Goal: Task Accomplishment & Management: Manage account settings

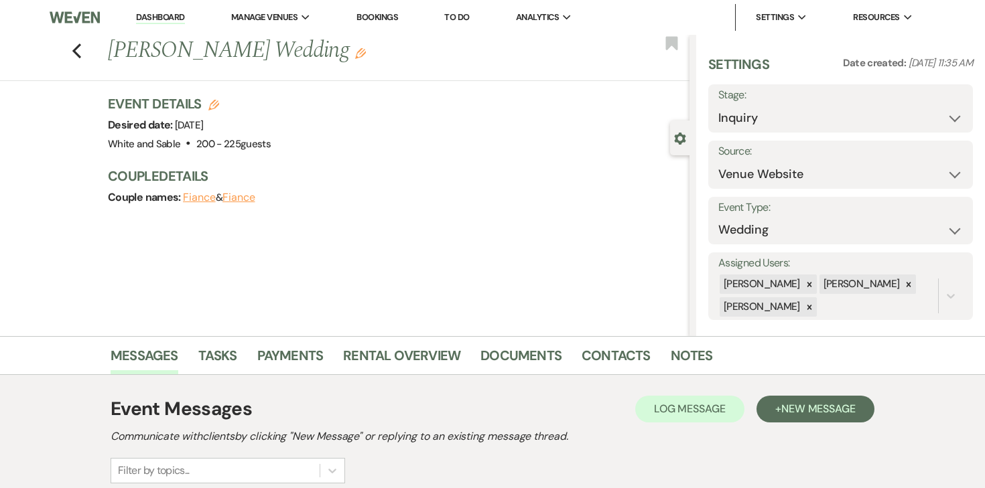
select select "5"
click at [154, 19] on link "Dashboard" at bounding box center [160, 17] width 48 height 13
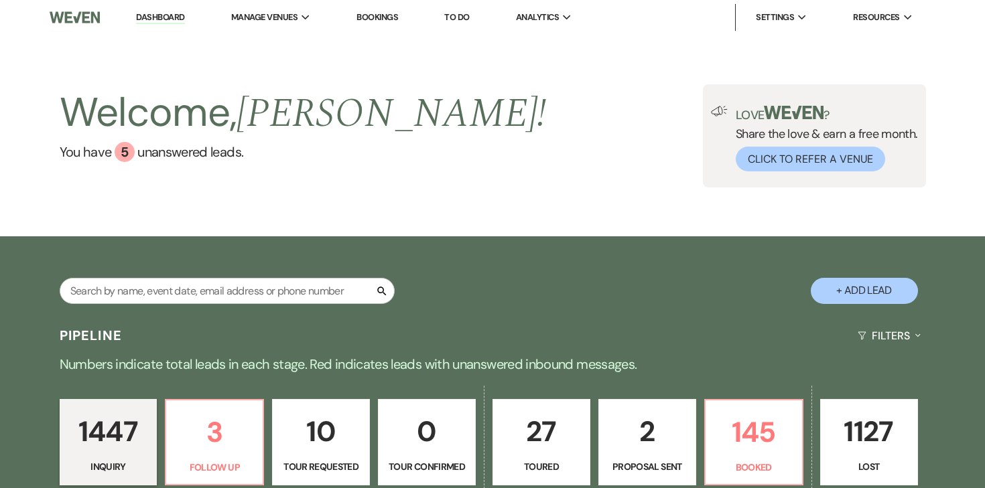
click at [185, 13] on li "Dashboard" at bounding box center [160, 17] width 62 height 27
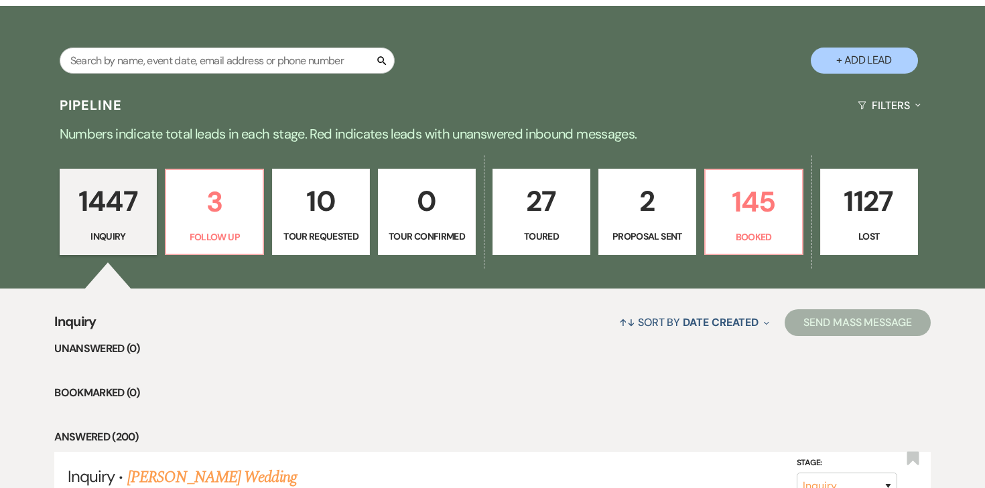
scroll to position [280, 0]
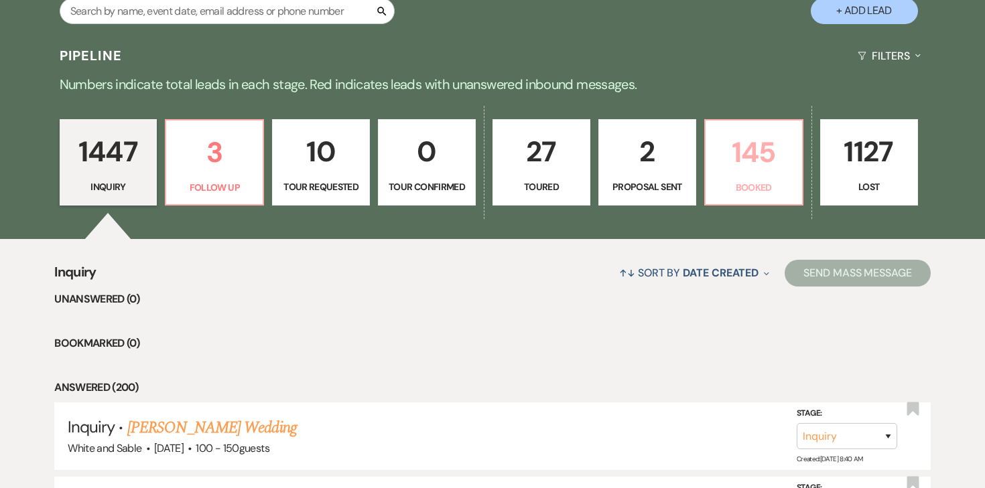
click at [746, 168] on p "145" at bounding box center [754, 152] width 80 height 45
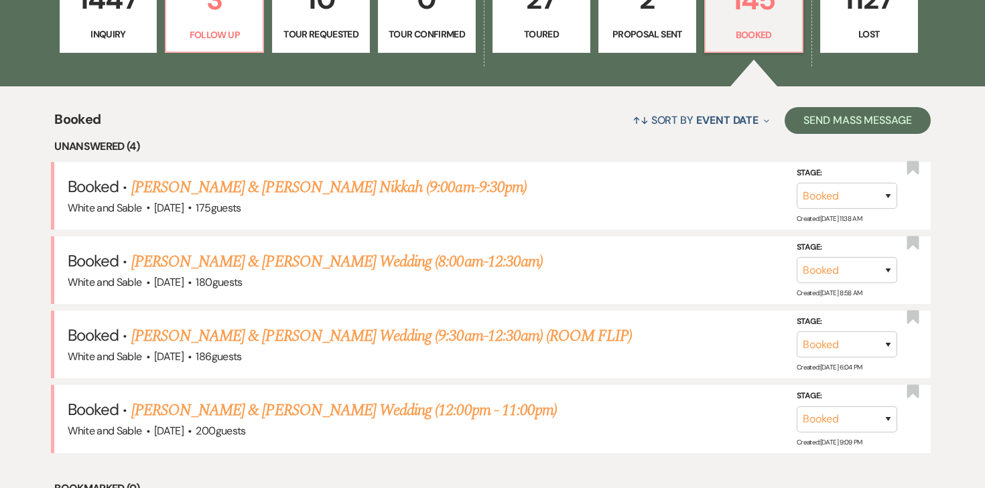
scroll to position [444, 0]
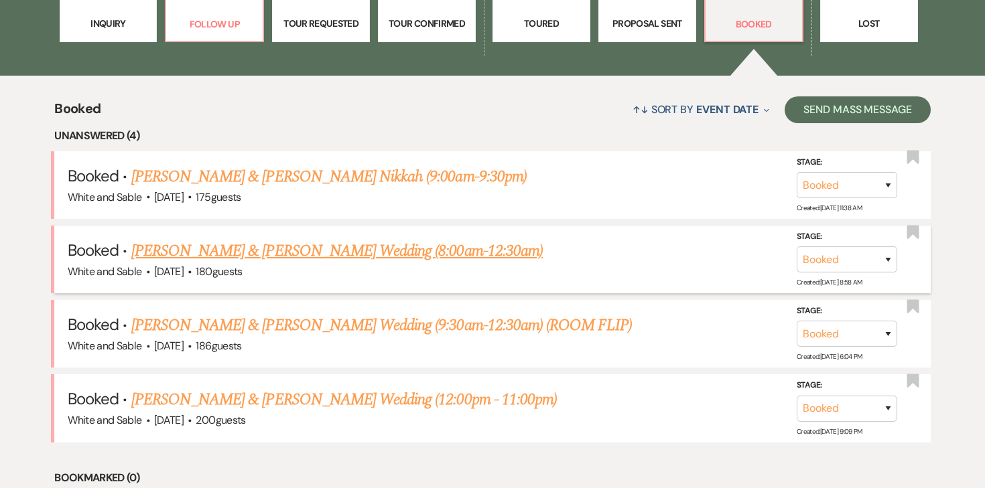
click at [463, 249] on link "Shannon Gehring & Collin Nelson's Wedding (8:00am-12:30am)" at bounding box center [336, 251] width 411 height 24
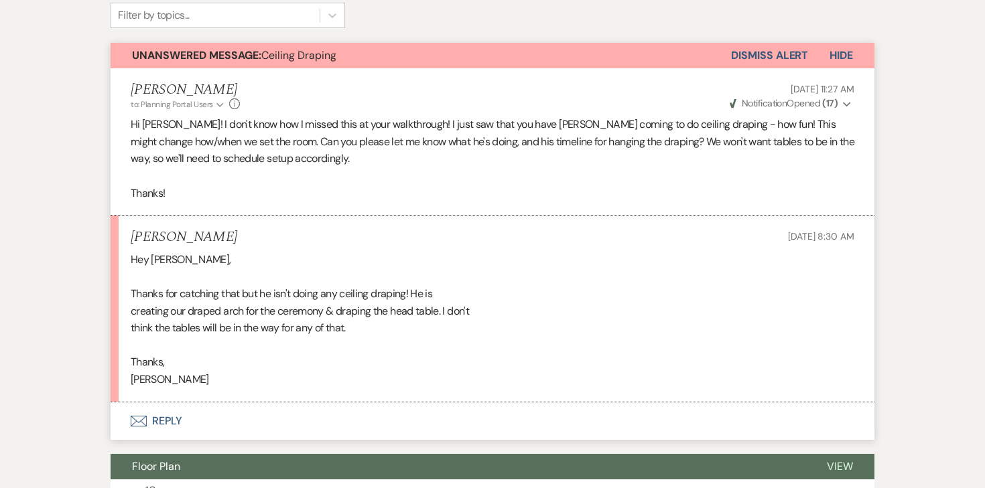
scroll to position [377, 0]
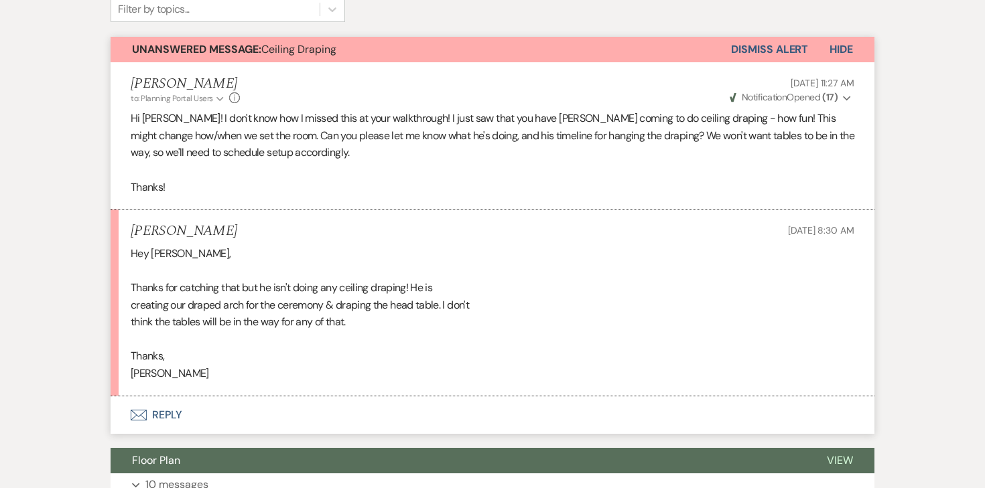
click at [173, 397] on button "Envelope Reply" at bounding box center [493, 416] width 764 height 38
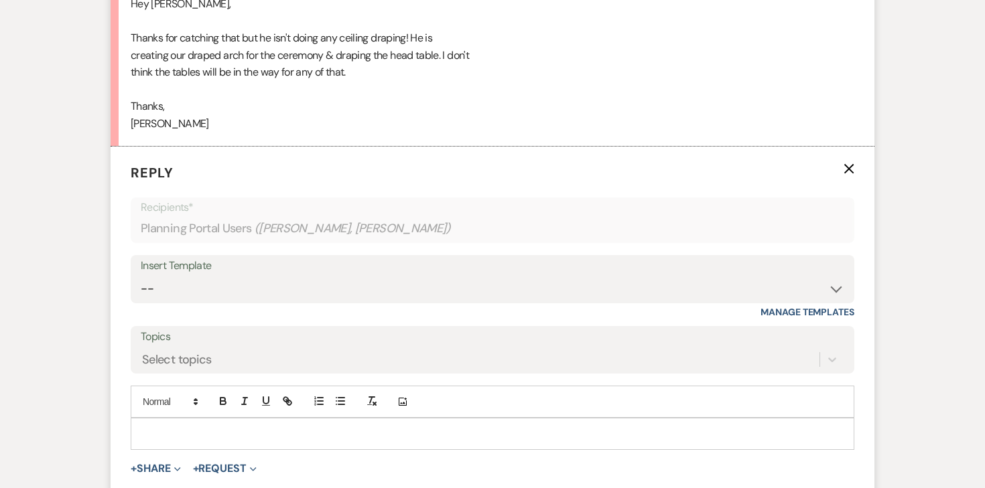
scroll to position [636, 0]
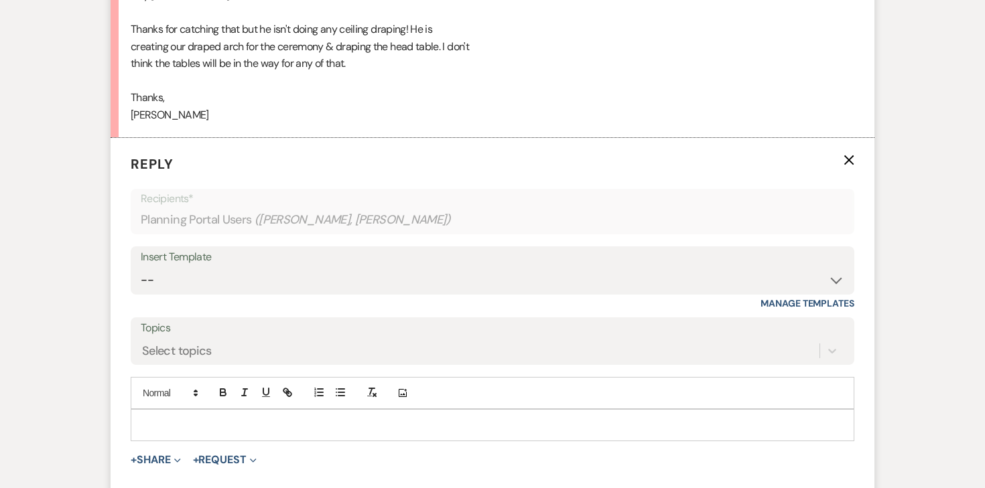
click at [206, 410] on div at bounding box center [492, 425] width 722 height 31
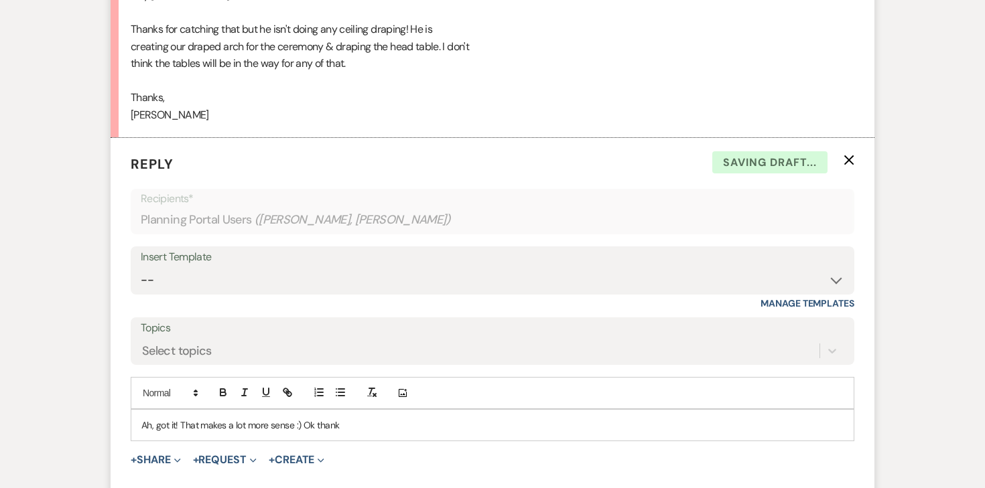
click at [226, 418] on p "Ah, got it! That makes a lot more sense :) Ok thank" at bounding box center [492, 425] width 702 height 15
drag, startPoint x: 346, startPoint y: 391, endPoint x: 195, endPoint y: 390, distance: 150.8
click at [195, 418] on p "Ah, got it! That makes a lot more sense :) Ok thank" at bounding box center [492, 425] width 702 height 15
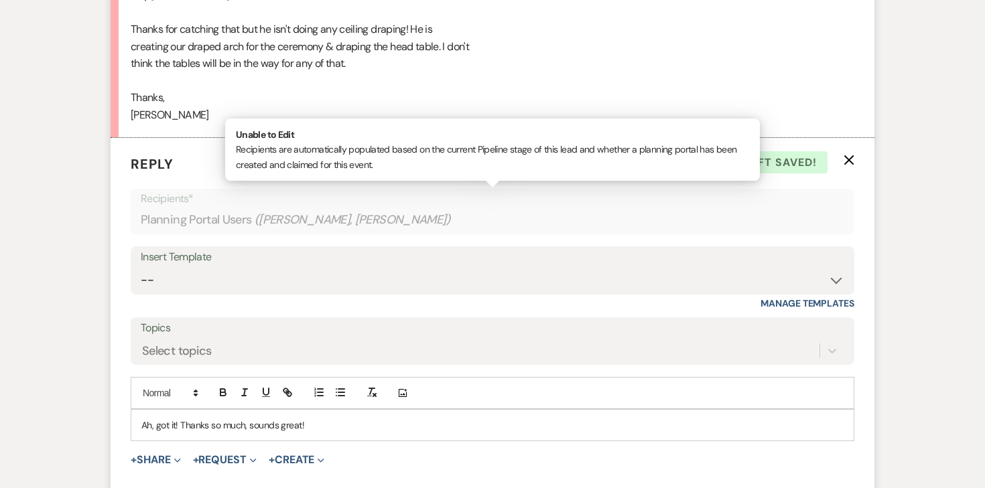
click at [667, 207] on div "Planning Portal Users ( Shannon Gehring, Luana Gehring )" at bounding box center [493, 220] width 704 height 26
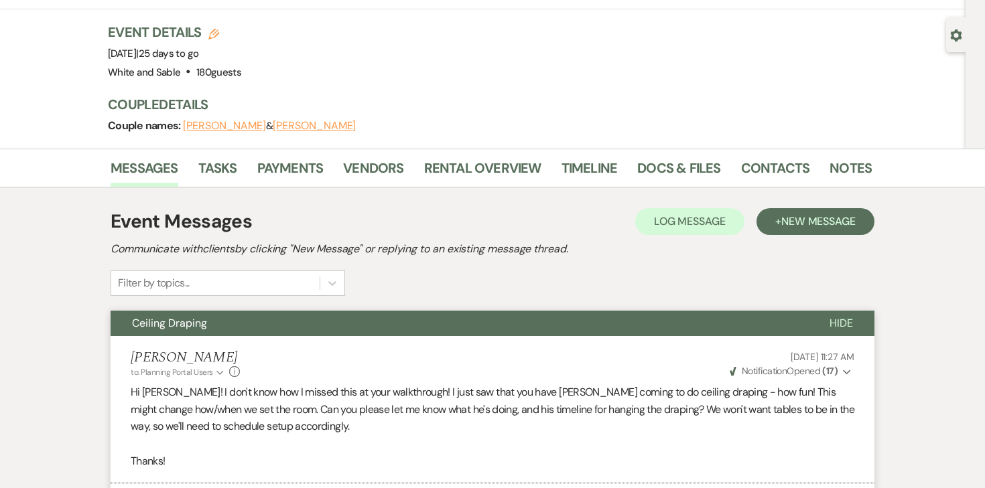
scroll to position [0, 0]
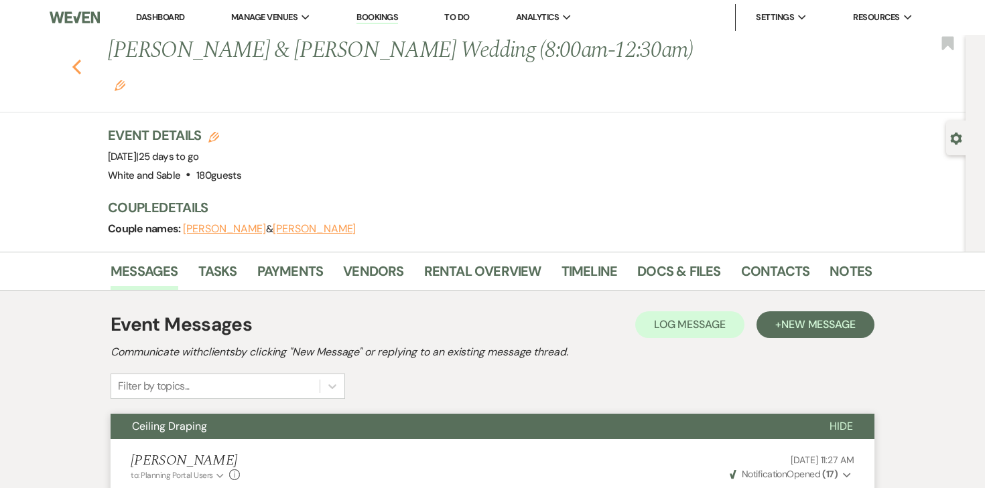
click at [78, 59] on icon "Previous" at bounding box center [77, 67] width 10 height 16
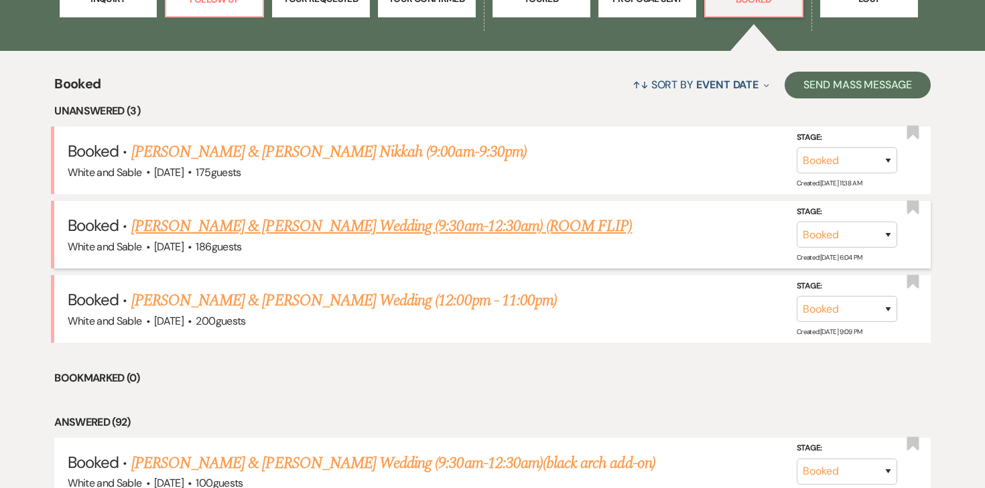
scroll to position [470, 0]
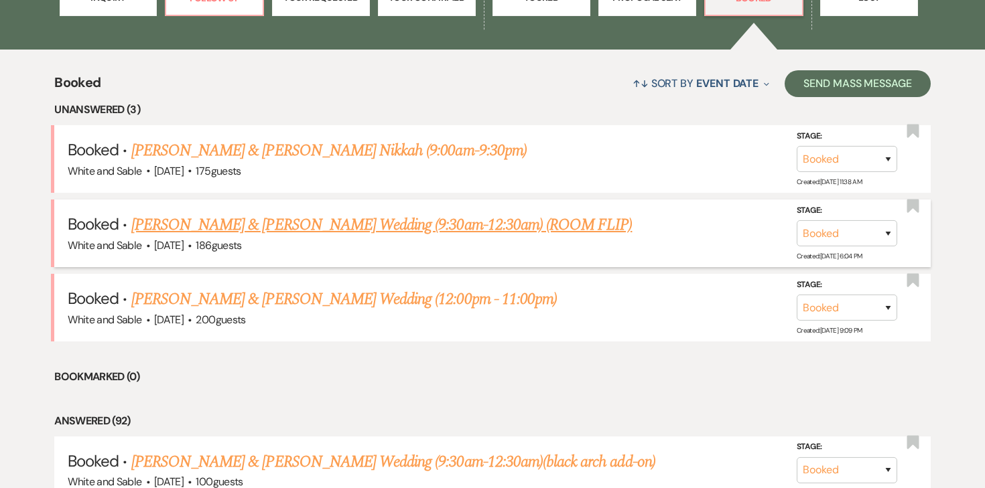
click at [202, 226] on link "Lainie Cox & Jack Meier's Wedding (9:30am-12:30am) (ROOM FLIP)" at bounding box center [381, 225] width 501 height 24
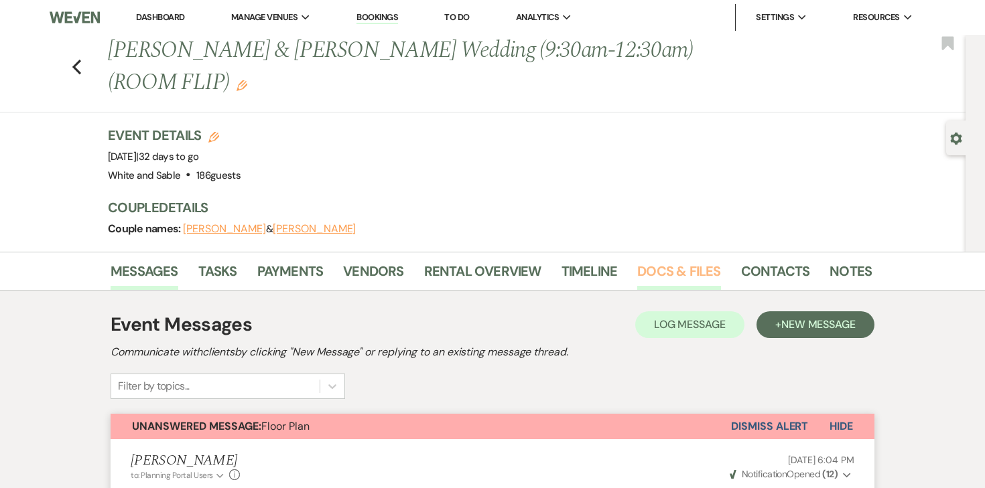
click at [692, 261] on link "Docs & Files" at bounding box center [678, 275] width 83 height 29
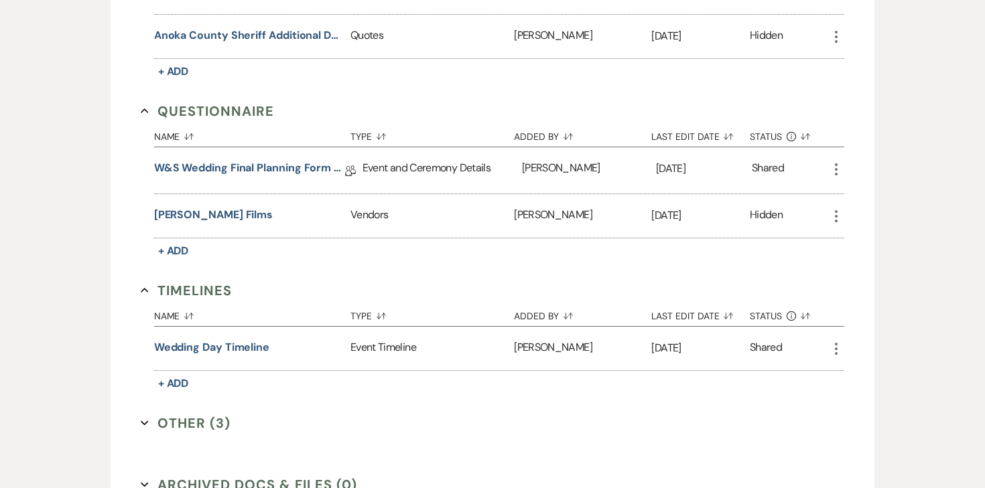
scroll to position [2294, 0]
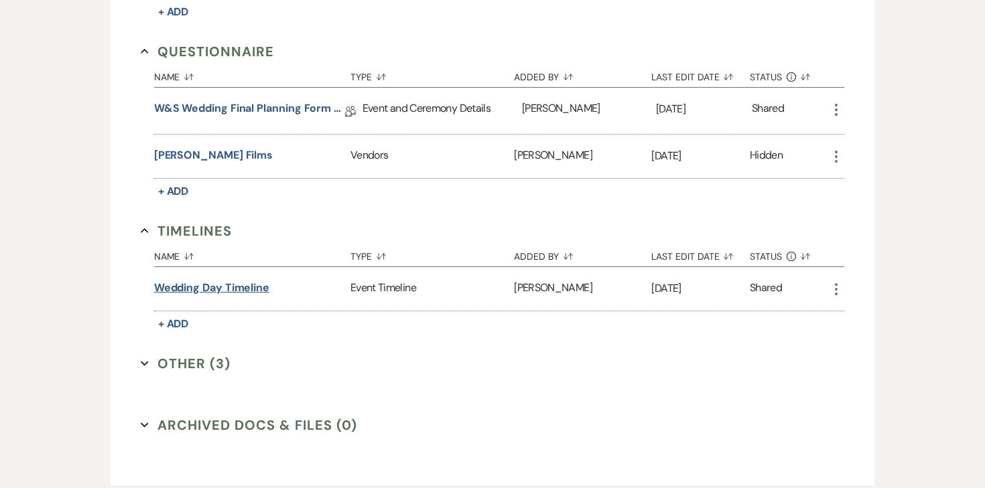
click at [221, 280] on button "Wedding Day Timeline" at bounding box center [211, 288] width 115 height 16
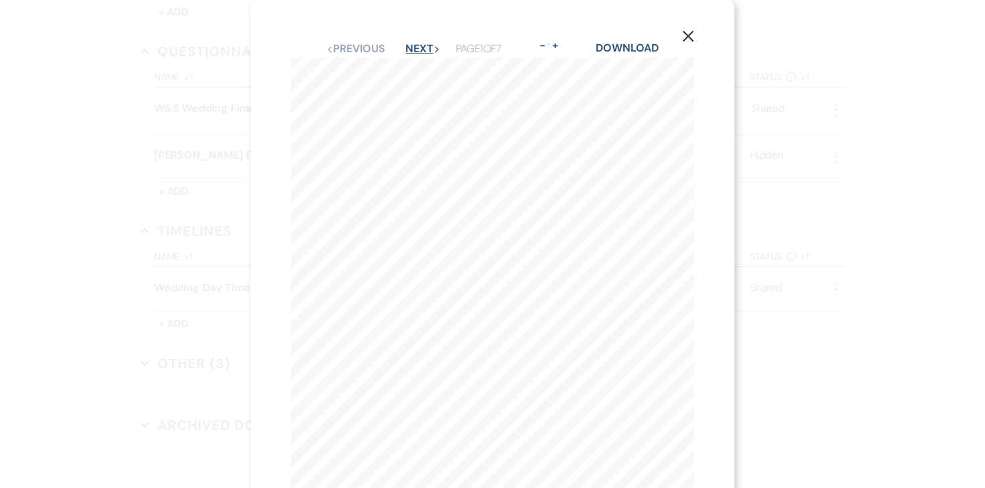
click at [432, 44] on button "Next Next" at bounding box center [422, 49] width 35 height 11
click at [688, 33] on icon "X" at bounding box center [688, 36] width 12 height 12
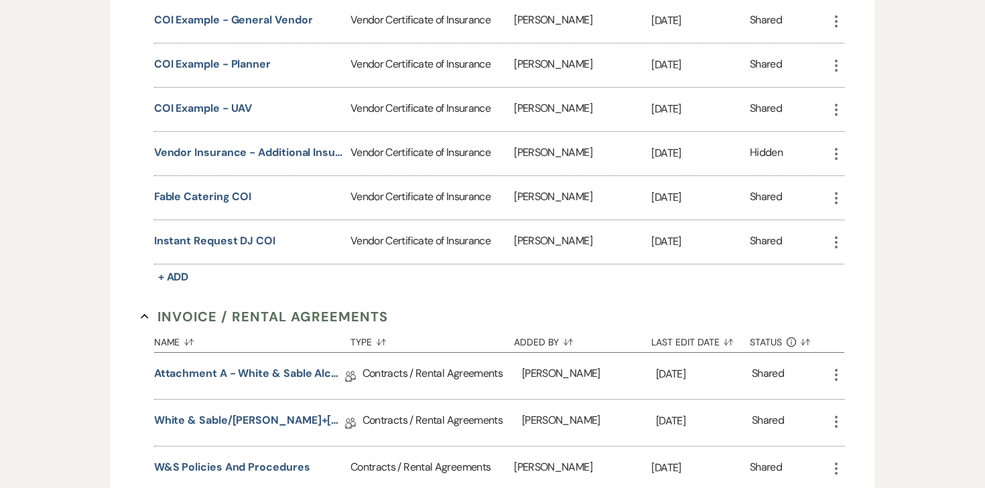
scroll to position [0, 0]
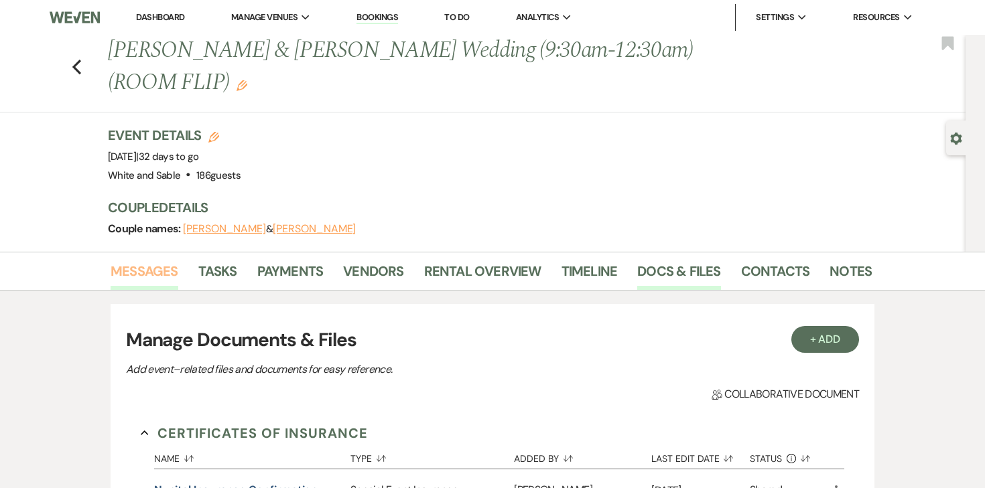
click at [133, 261] on link "Messages" at bounding box center [145, 275] width 68 height 29
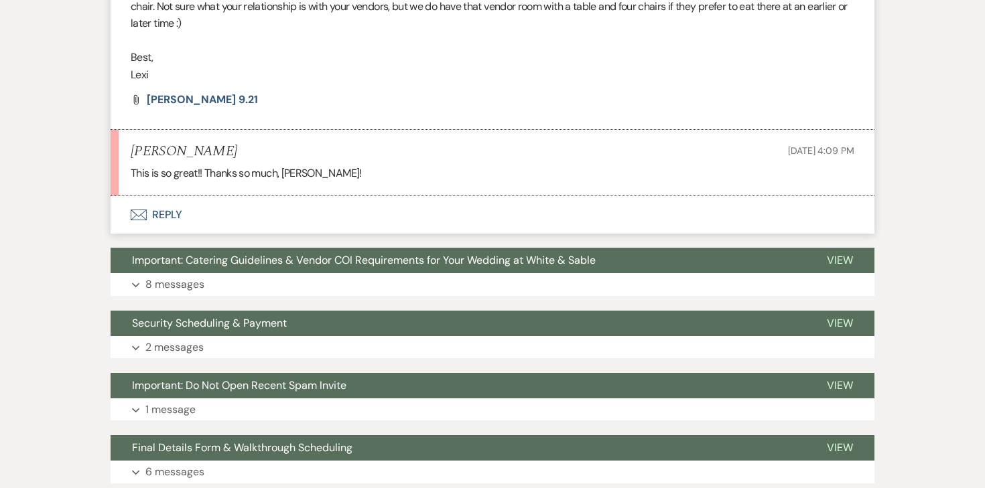
click at [168, 196] on button "Envelope Reply" at bounding box center [493, 215] width 764 height 38
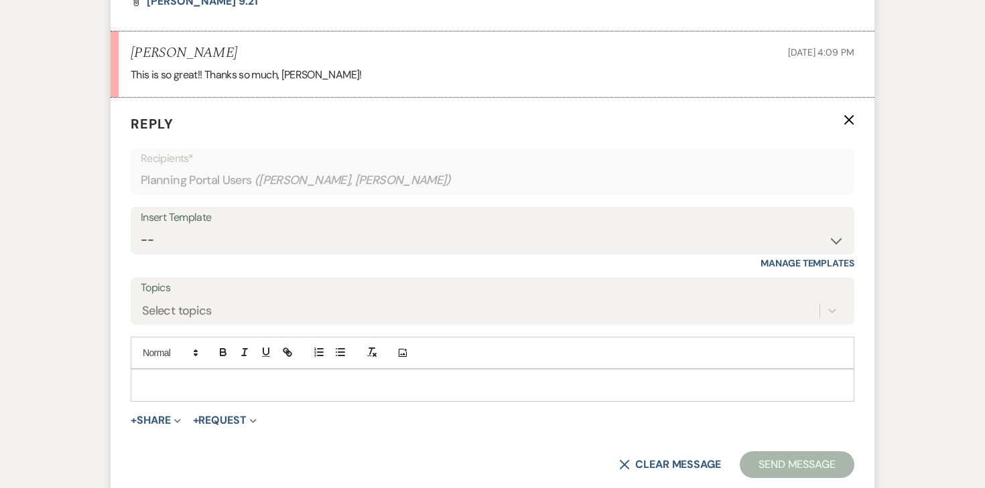
scroll to position [3269, 0]
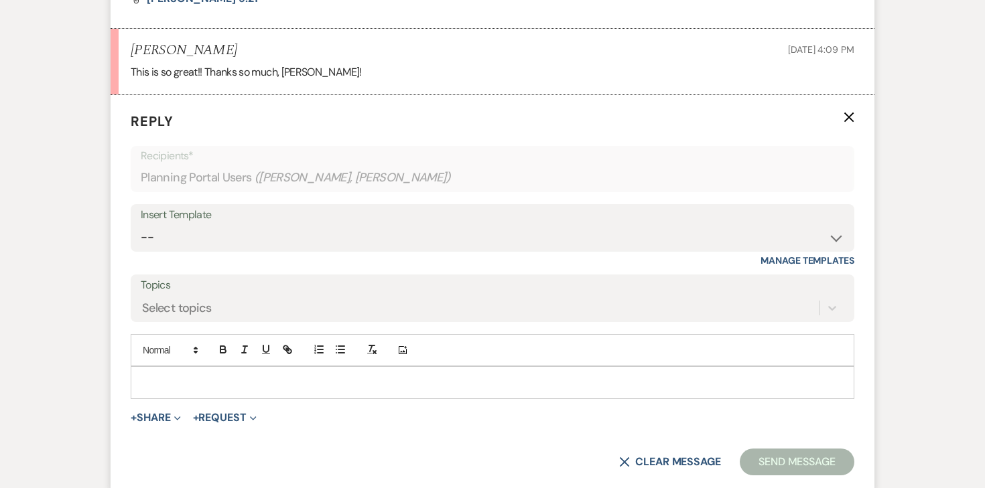
click at [194, 375] on p at bounding box center [492, 382] width 702 height 15
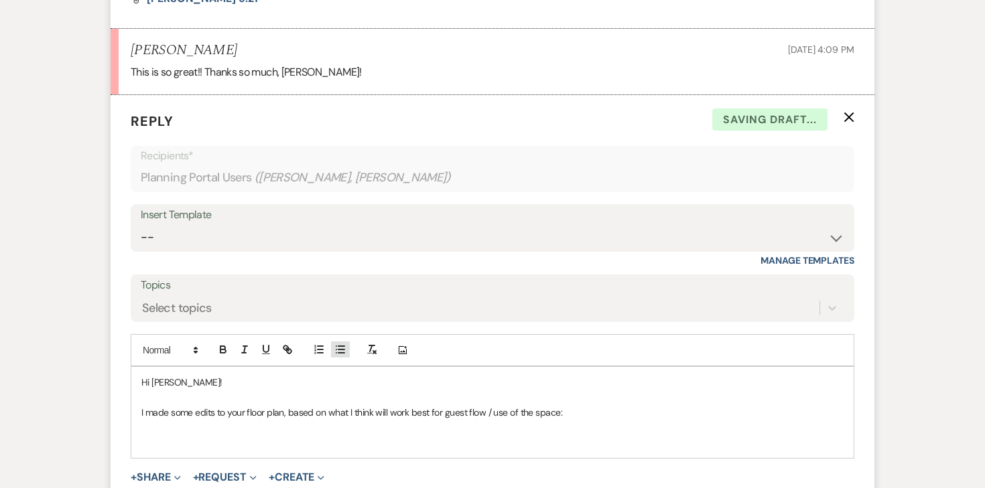
click at [346, 342] on button "button" at bounding box center [340, 350] width 19 height 16
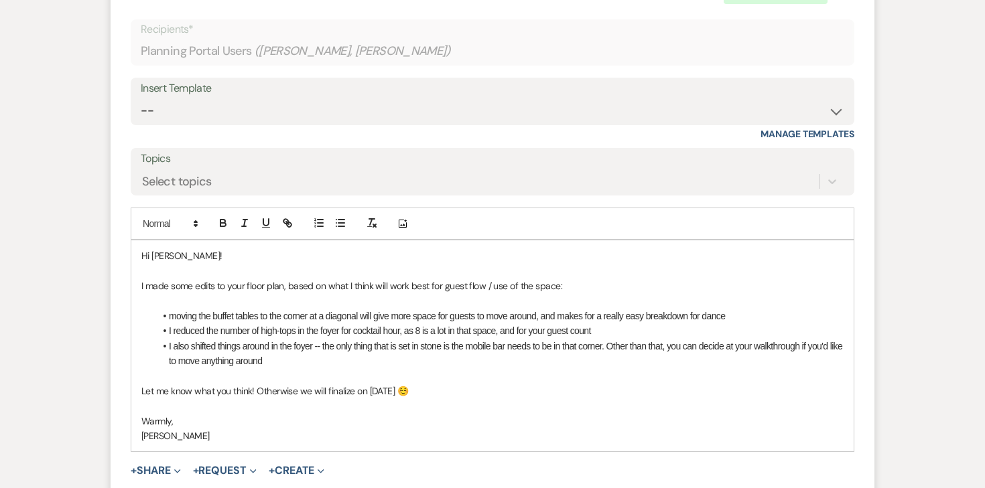
scroll to position [3397, 0]
click at [540, 308] on li "moving the buffet tables to the corner at a diagonal will give more space for g…" at bounding box center [499, 315] width 689 height 15
click at [139, 239] on div "Hi Lainie! I made some edits to your floor plan, based on what I think will wor…" at bounding box center [492, 344] width 722 height 211
click at [285, 277] on p "I made some edits to your floor plan, based on what I think will work best for …" at bounding box center [492, 284] width 702 height 15
click at [559, 277] on p "I made some edits to your floor plan, based on what I think will work best for …" at bounding box center [492, 284] width 702 height 15
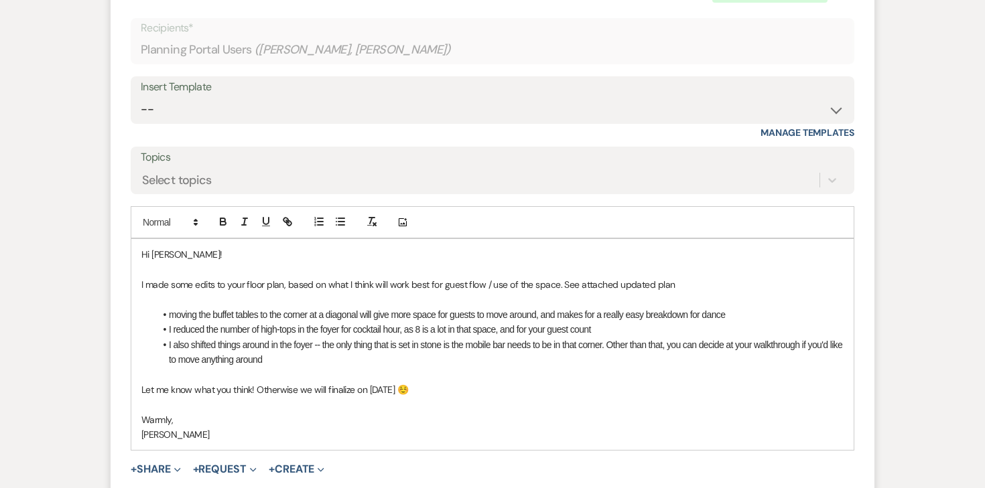
click at [561, 277] on p "I made some edits to your floor plan, based on what I think will work best for …" at bounding box center [492, 284] width 702 height 15
click at [709, 277] on p "I made some edits to your floor plan, based on what I think will work best for …" at bounding box center [492, 284] width 702 height 15
click at [155, 464] on button "+ Share Expand" at bounding box center [156, 469] width 50 height 11
click at [192, 488] on span "Doc Upload Documents" at bounding box center [185, 496] width 76 height 14
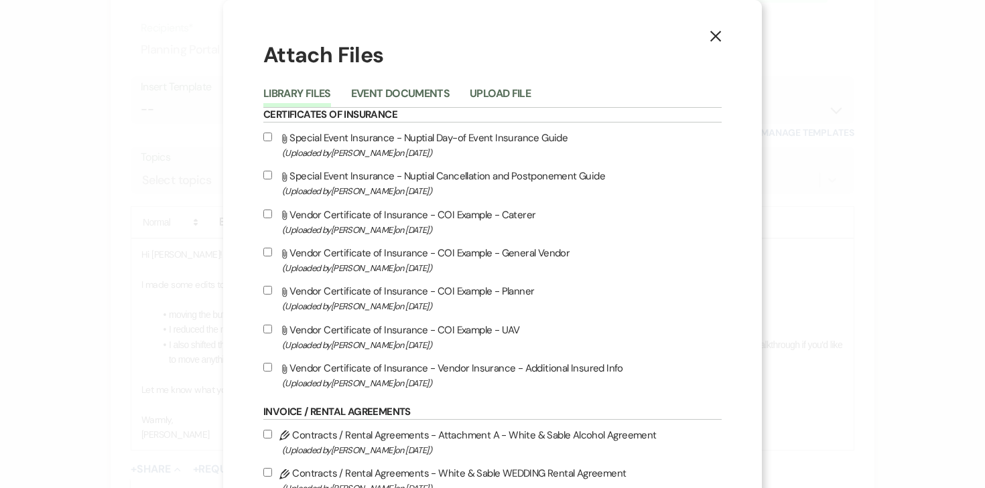
click at [521, 91] on button "Upload File" at bounding box center [500, 97] width 61 height 19
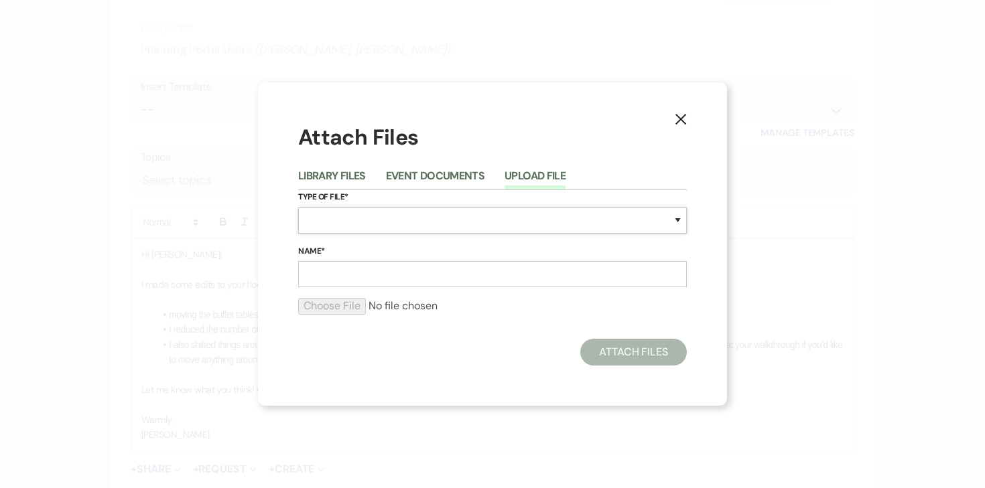
click at [325, 231] on select "Special Event Insurance Vendor Certificate of Insurance Contracts / Rental Agre…" at bounding box center [492, 221] width 389 height 26
click at [298, 208] on select "Special Event Insurance Vendor Certificate of Insurance Contracts / Rental Agre…" at bounding box center [492, 221] width 389 height 26
click at [420, 224] on select "Special Event Insurance Vendor Certificate of Insurance Contracts / Rental Agre…" at bounding box center [492, 221] width 389 height 26
click at [298, 208] on select "Special Event Insurance Vendor Certificate of Insurance Contracts / Rental Agre…" at bounding box center [492, 221] width 389 height 26
click at [410, 210] on select "Special Event Insurance Vendor Certificate of Insurance Contracts / Rental Agre…" at bounding box center [492, 221] width 389 height 26
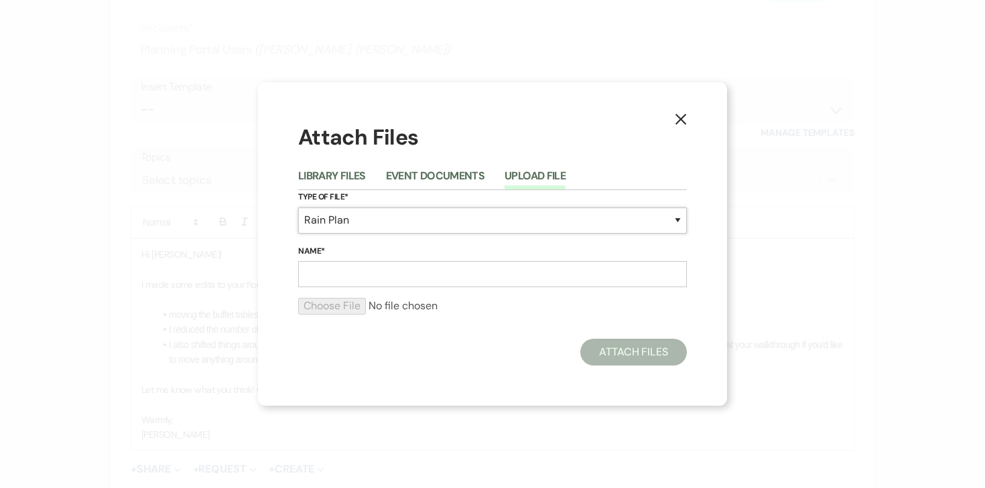
click at [298, 208] on select "Special Event Insurance Vendor Certificate of Insurance Contracts / Rental Agre…" at bounding box center [492, 221] width 389 height 26
click at [397, 216] on select "Special Event Insurance Vendor Certificate of Insurance Contracts / Rental Agre…" at bounding box center [492, 221] width 389 height 26
select select "24"
click at [298, 208] on select "Special Event Insurance Vendor Certificate of Insurance Contracts / Rental Agre…" at bounding box center [492, 221] width 389 height 26
click at [369, 273] on input "Name*" at bounding box center [492, 274] width 389 height 26
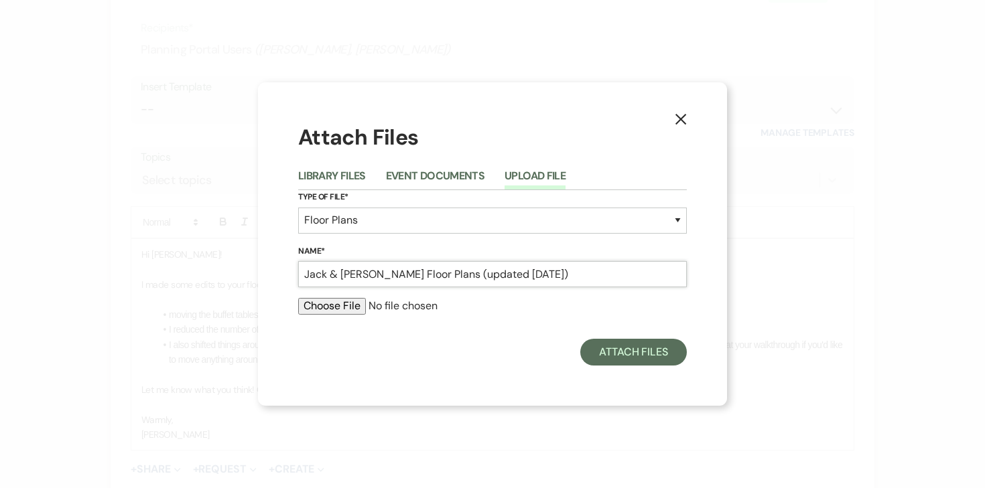
type input "Jack & Lainie Floor Plans (updated 9.22.25)"
click at [346, 315] on div at bounding box center [492, 311] width 389 height 27
click at [340, 309] on input "file" at bounding box center [492, 306] width 389 height 16
type input "C:\fakepath\Lainie & Jack Floor Plan (updated 9.22.25).pdf"
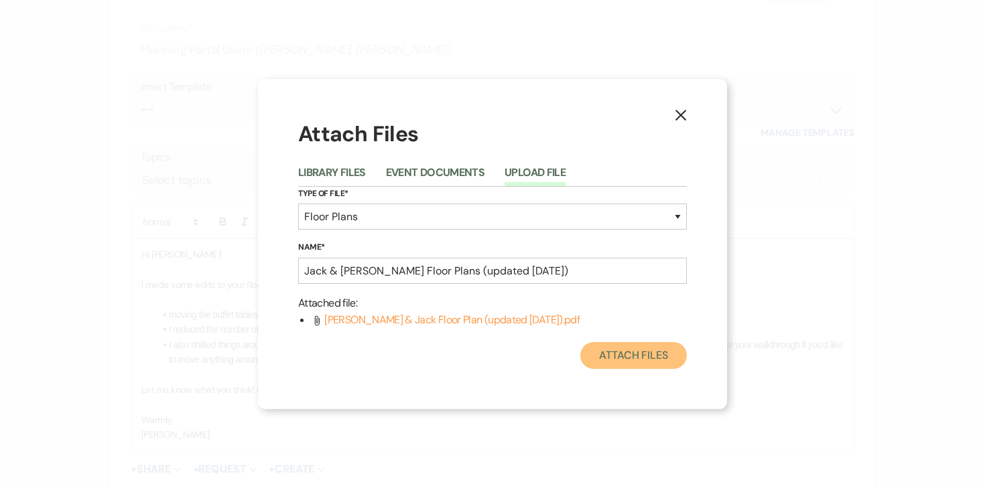
click at [632, 360] on button "Attach Files" at bounding box center [633, 355] width 107 height 27
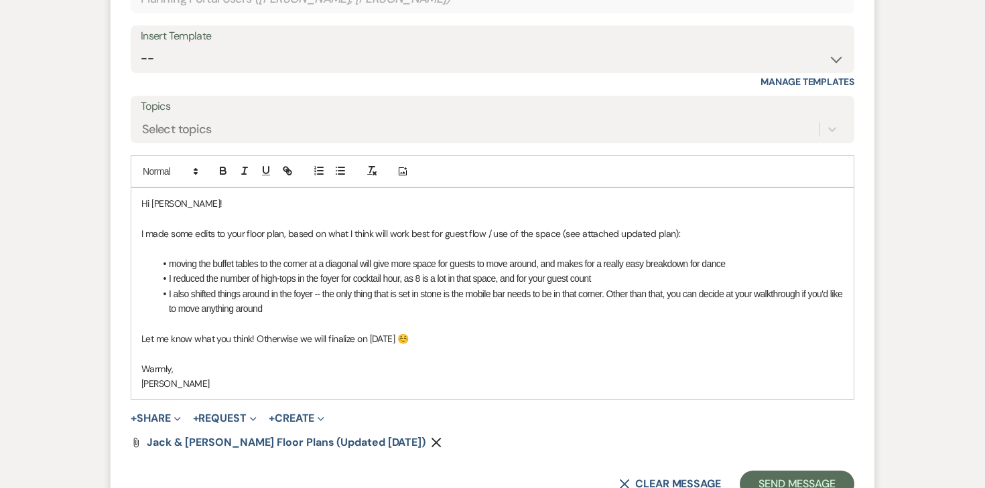
scroll to position [3449, 0]
click at [799, 470] on button "Send Message" at bounding box center [797, 483] width 115 height 27
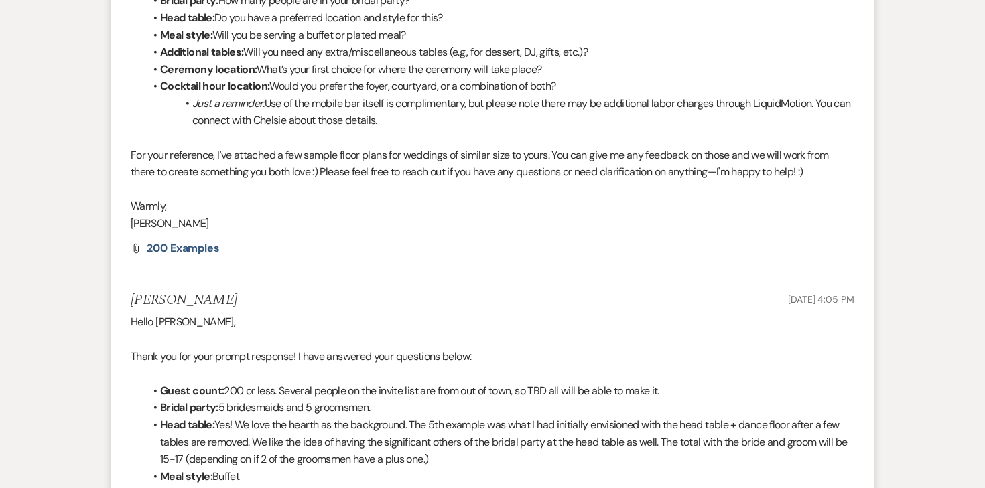
scroll to position [0, 0]
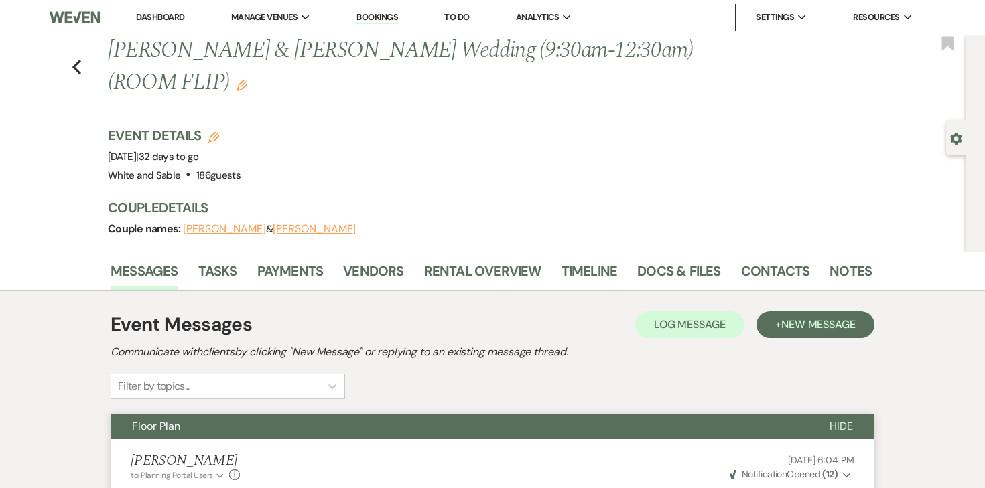
click at [158, 17] on link "Dashboard" at bounding box center [160, 16] width 48 height 11
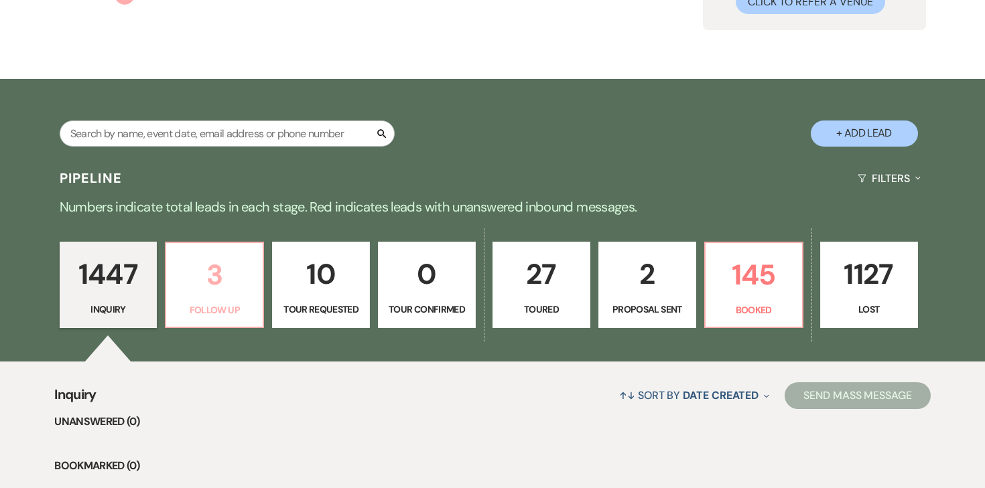
click at [231, 284] on p "3" at bounding box center [214, 275] width 80 height 45
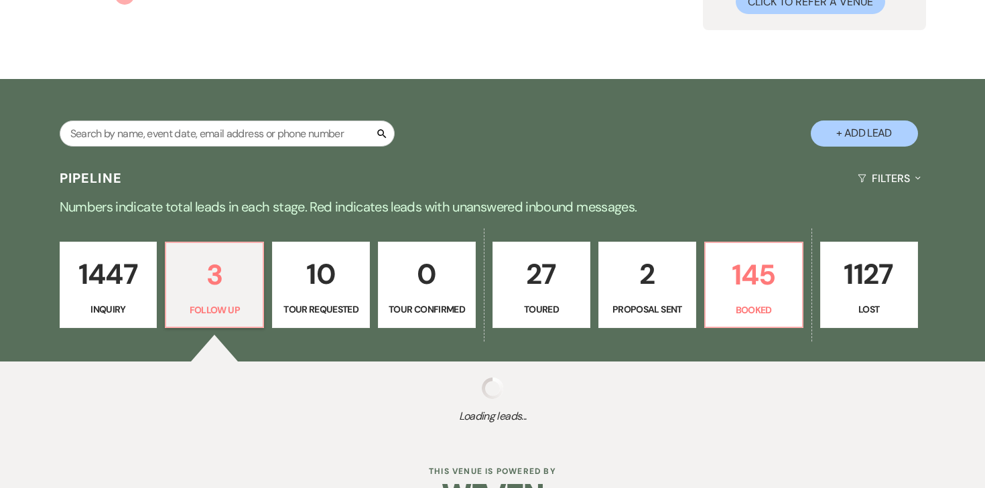
select select "9"
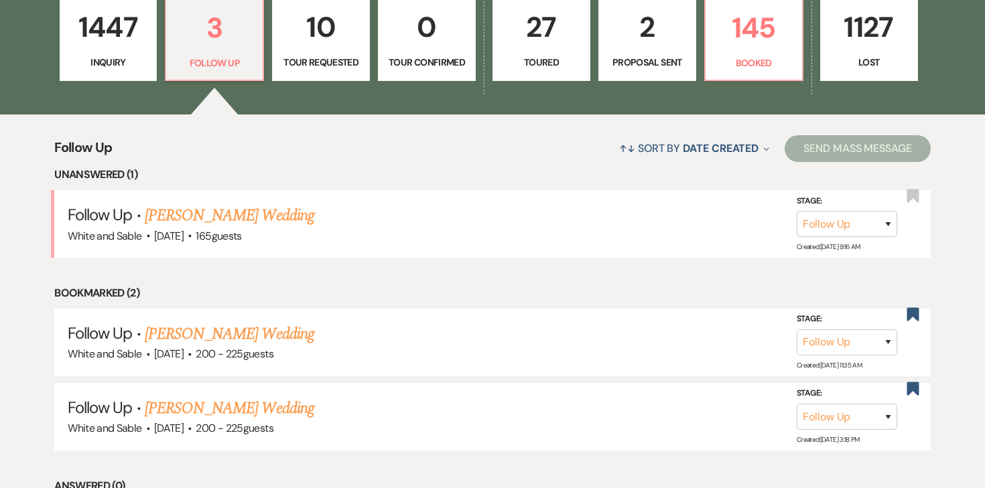
scroll to position [405, 0]
click at [259, 217] on link "[PERSON_NAME] Wedding" at bounding box center [230, 215] width 170 height 24
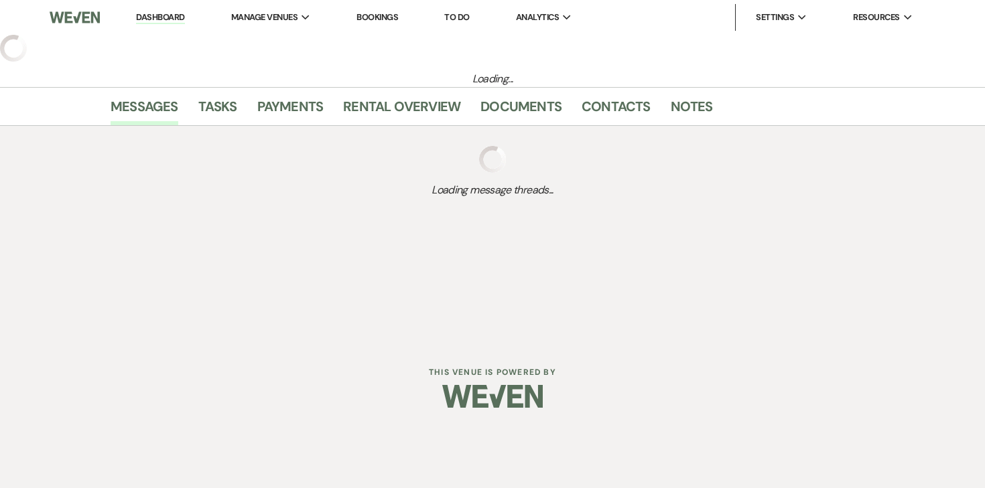
select select "9"
select select "6"
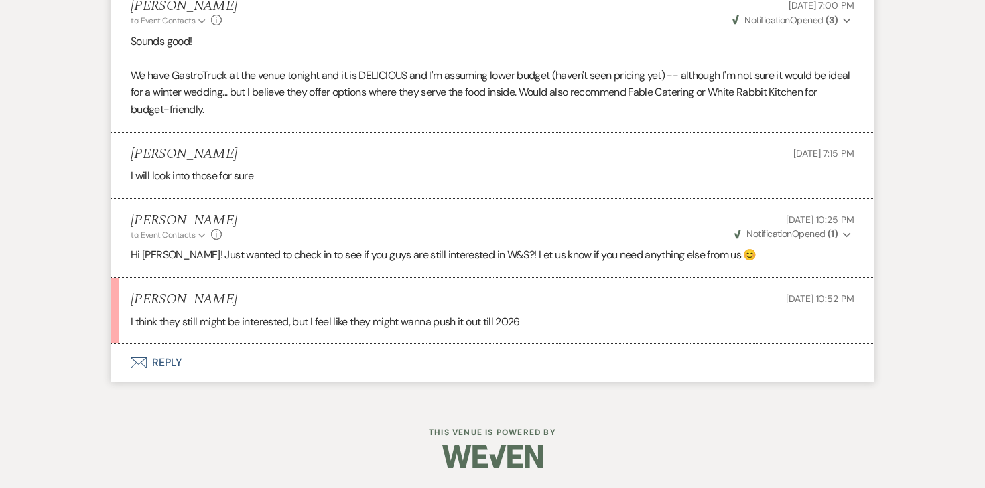
scroll to position [2962, 0]
click at [165, 365] on button "Envelope Reply" at bounding box center [493, 363] width 764 height 38
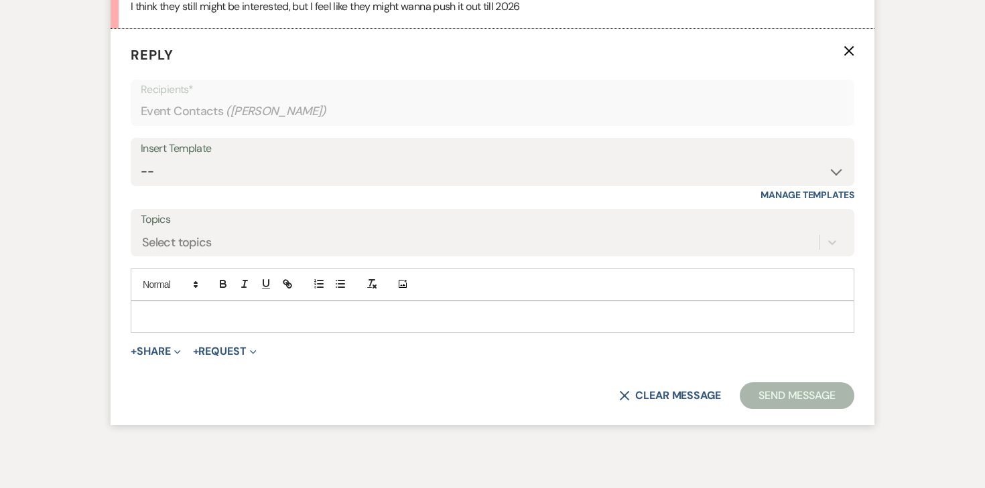
scroll to position [3261, 0]
click at [309, 324] on p at bounding box center [492, 317] width 702 height 15
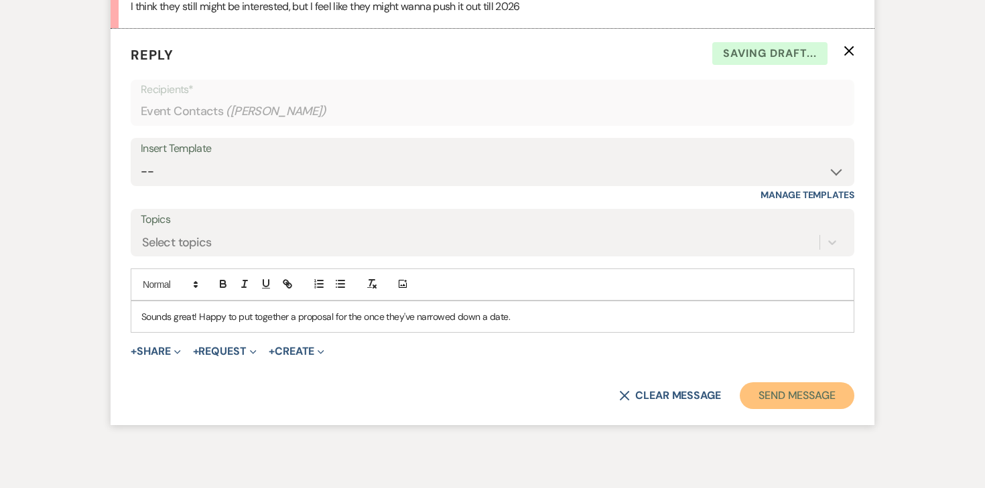
click at [763, 409] on button "Send Message" at bounding box center [797, 396] width 115 height 27
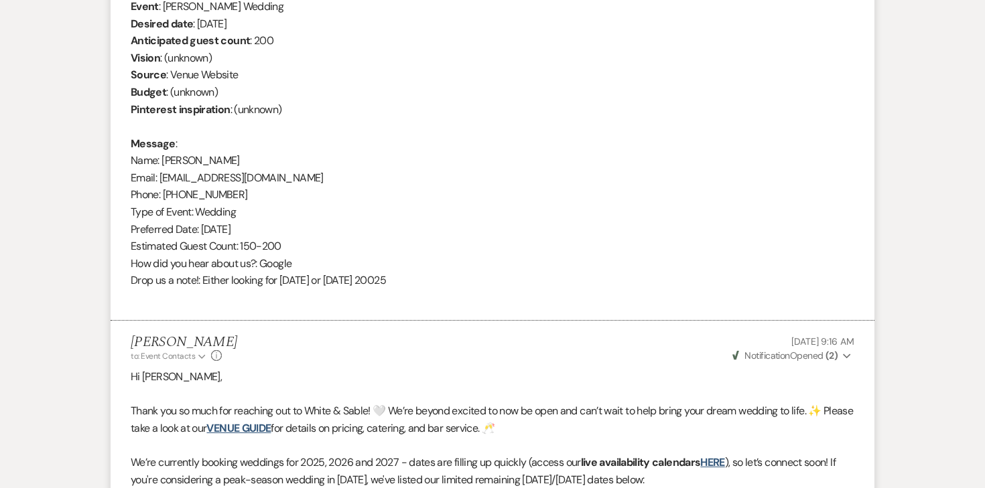
scroll to position [0, 0]
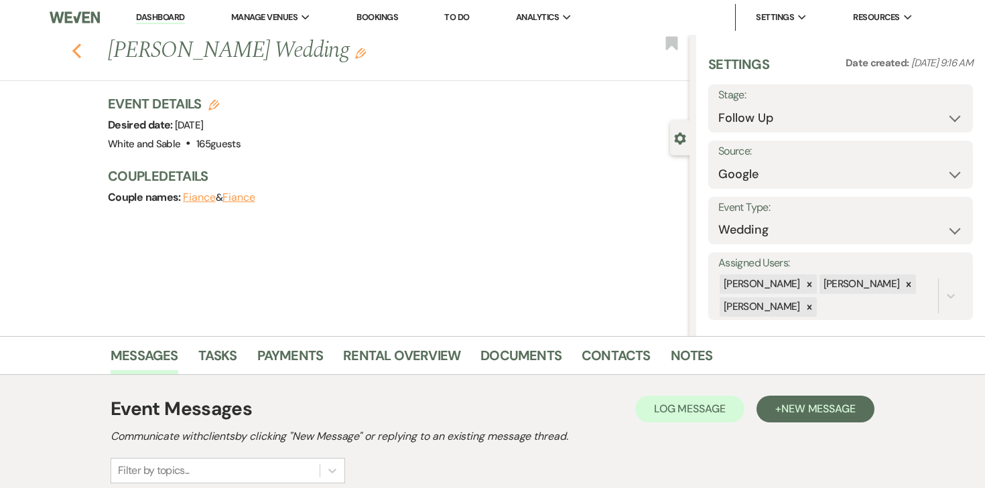
click at [81, 53] on icon "Previous" at bounding box center [77, 51] width 10 height 16
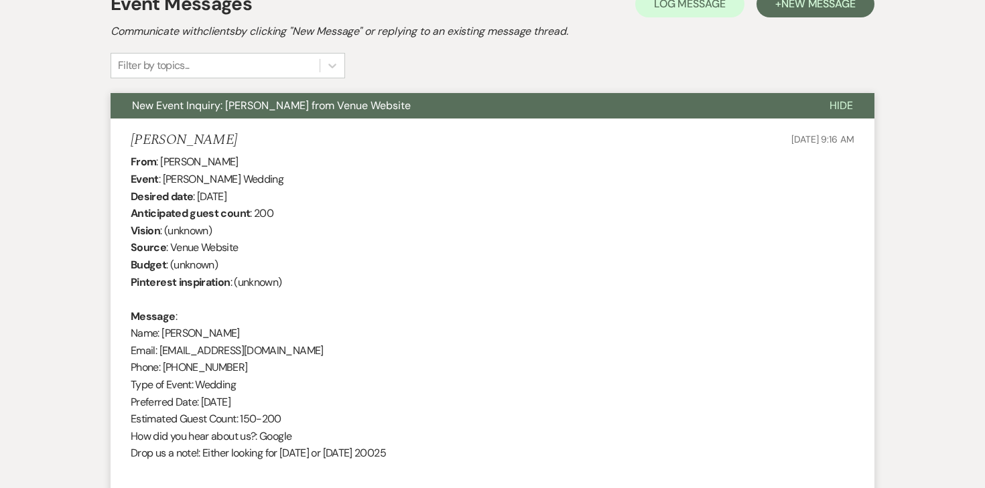
select select "9"
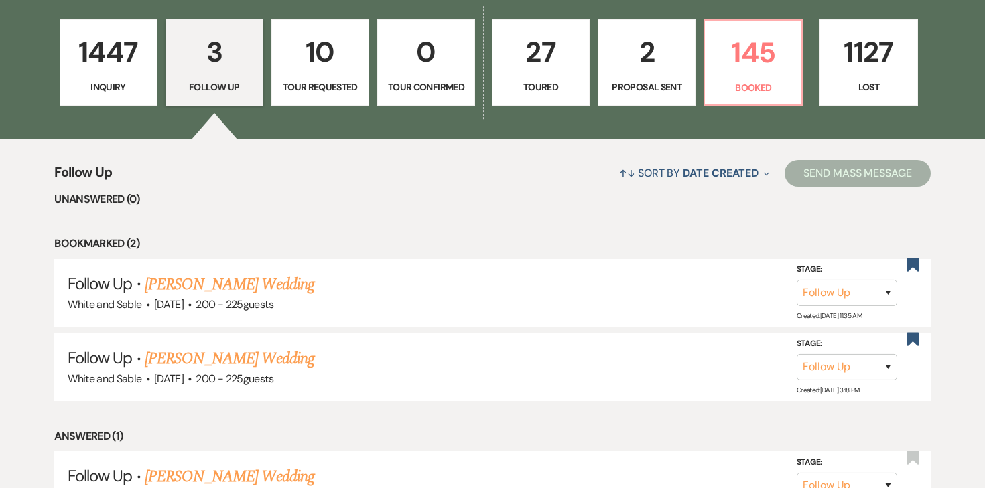
scroll to position [379, 0]
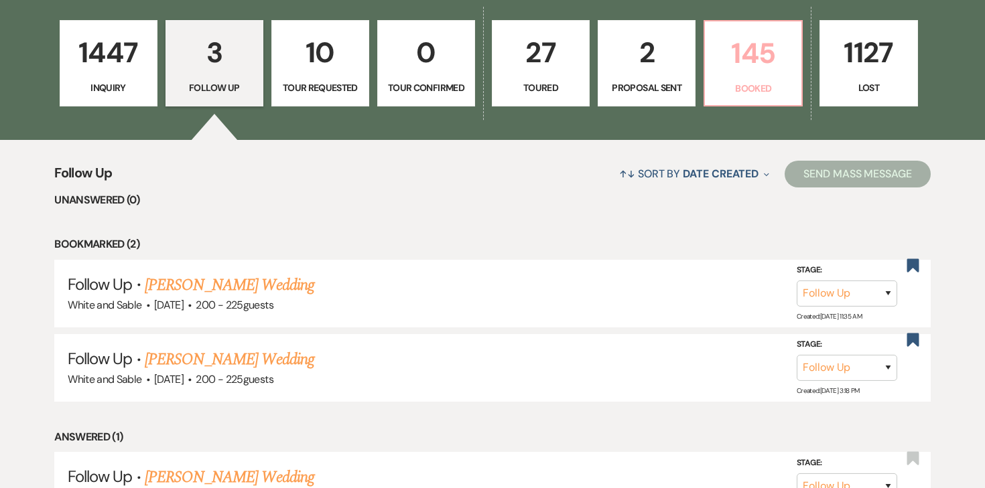
click at [746, 86] on p "Booked" at bounding box center [753, 88] width 80 height 15
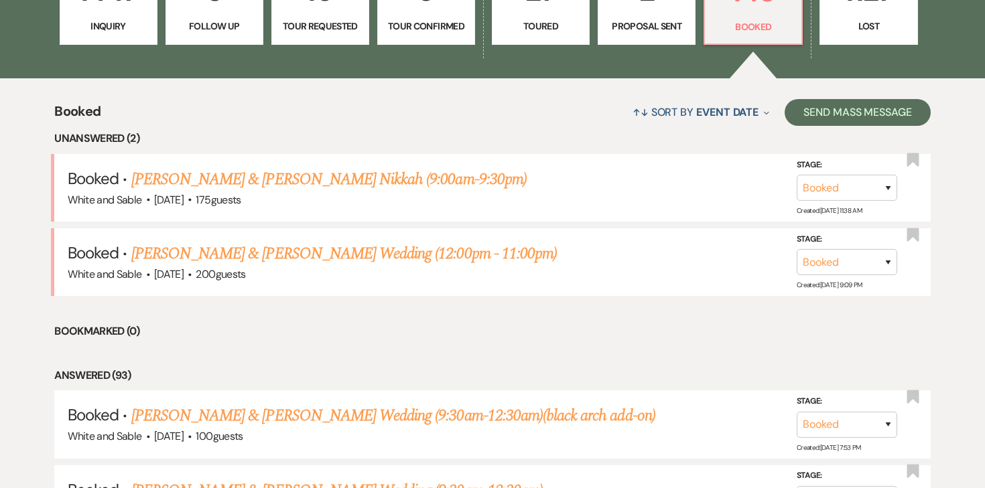
scroll to position [442, 0]
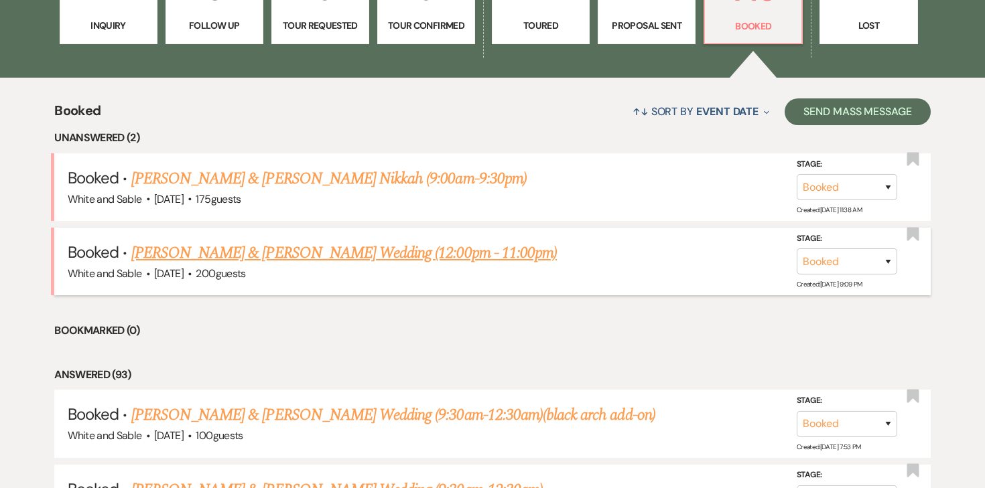
click at [318, 248] on link "Ellie Decker & Kevin Donohue’s Wedding (12:00pm - 11:00pm)" at bounding box center [343, 253] width 425 height 24
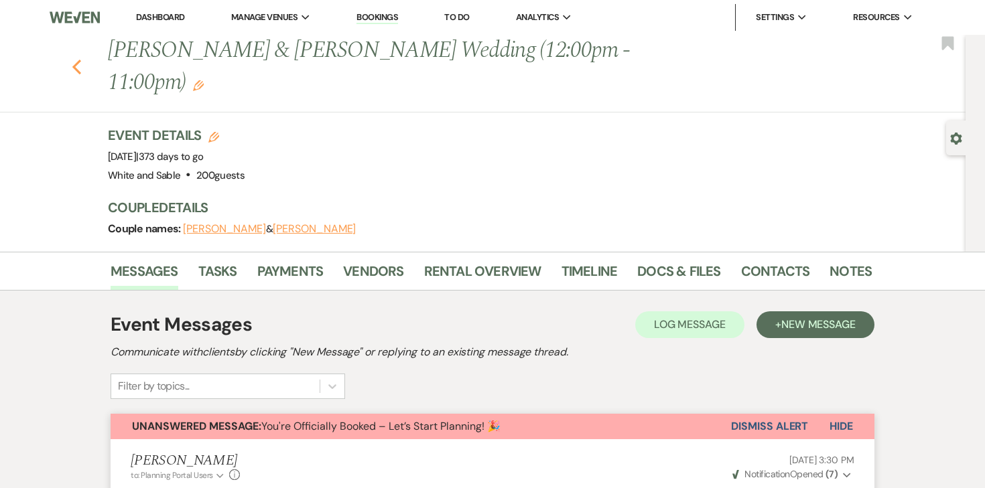
click at [74, 59] on icon "Previous" at bounding box center [77, 67] width 10 height 16
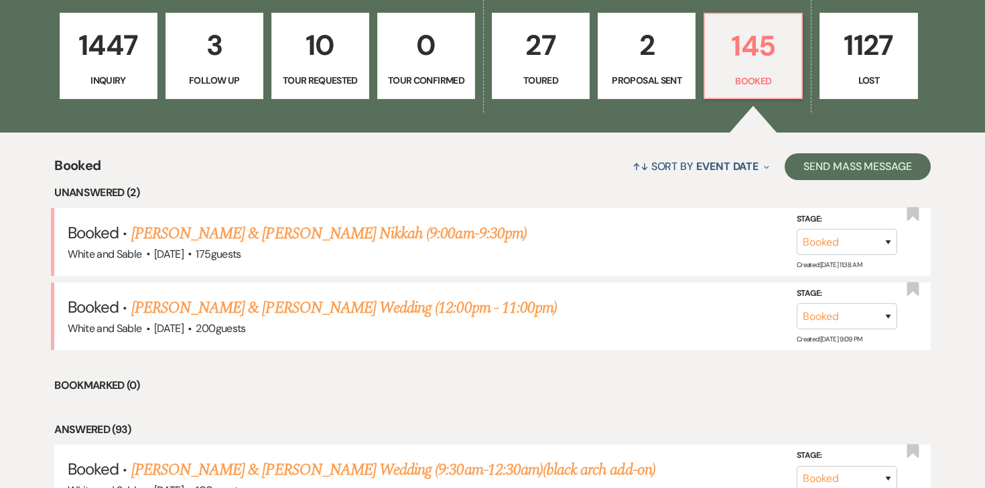
scroll to position [537, 0]
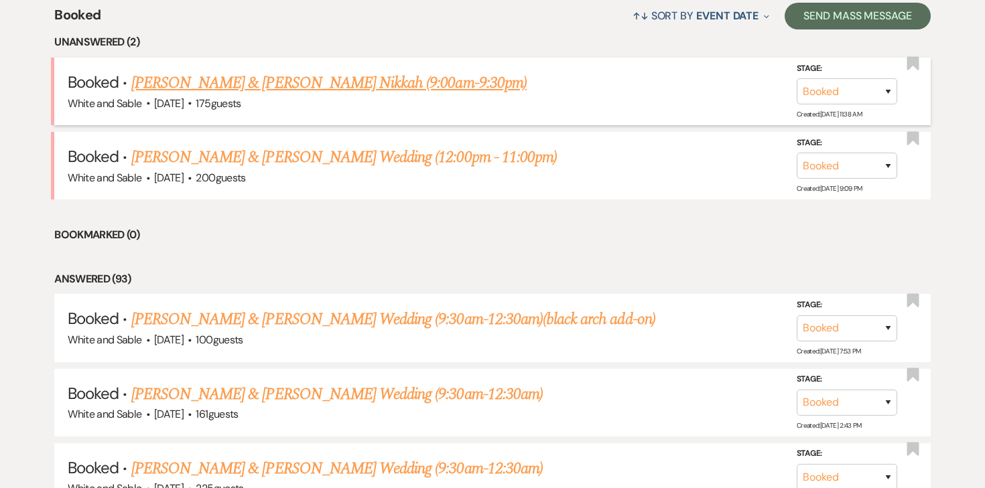
click at [353, 82] on link "Adna Jama & Mohamed Danan's Nikkah (9:00am-9:30pm)" at bounding box center [328, 83] width 395 height 24
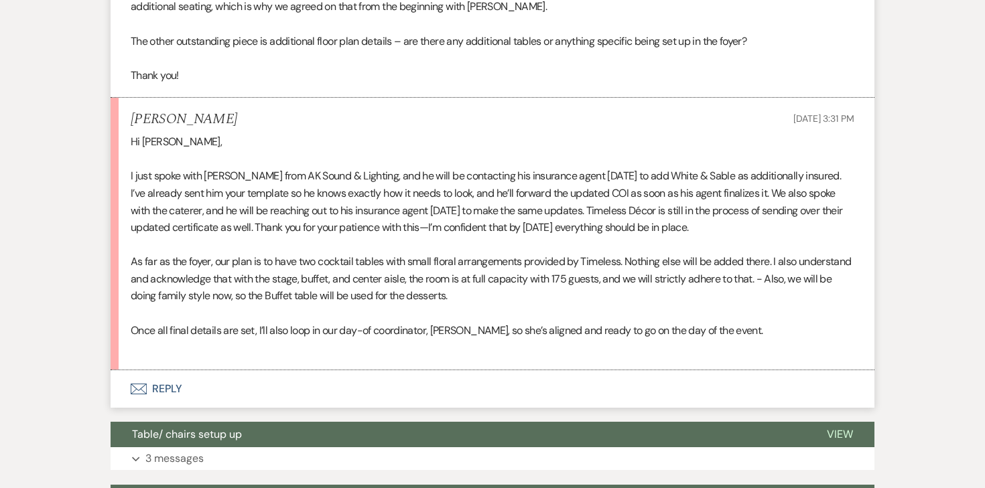
scroll to position [2430, 0]
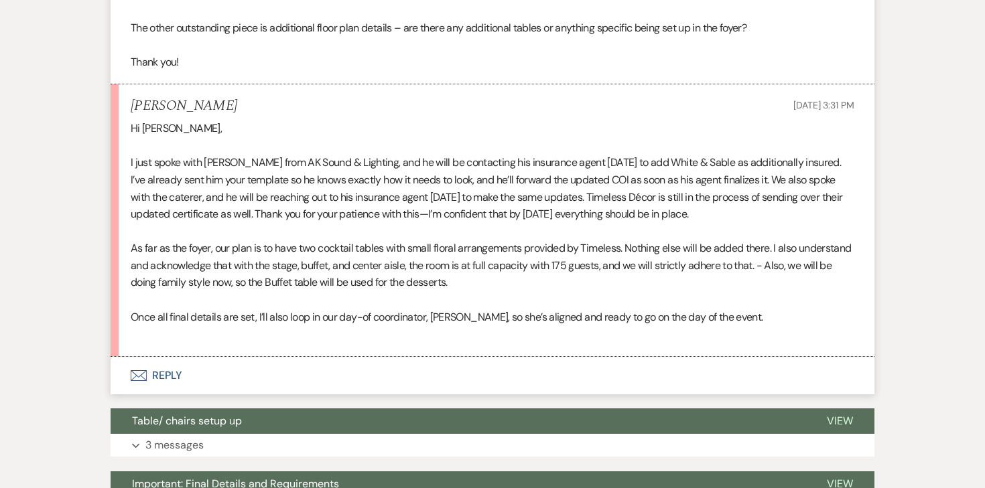
click at [164, 360] on button "Envelope Reply" at bounding box center [493, 376] width 764 height 38
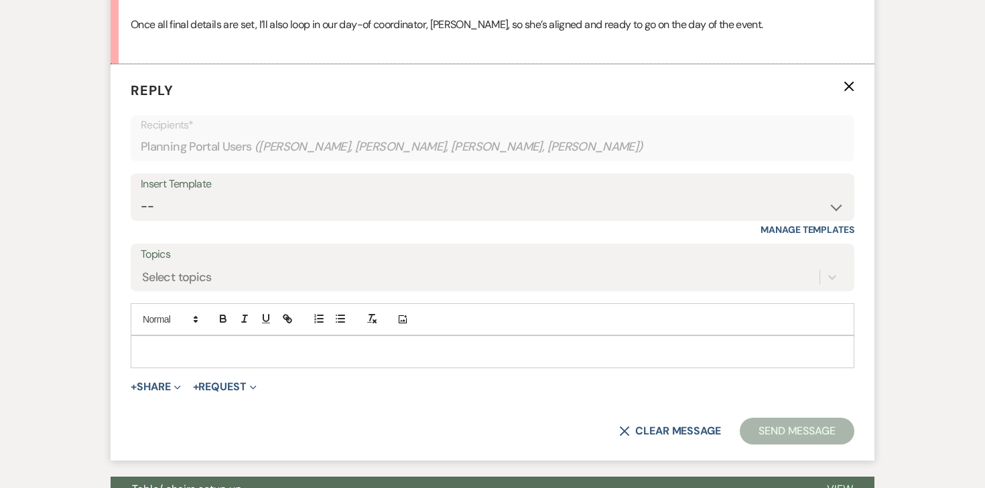
scroll to position [2724, 0]
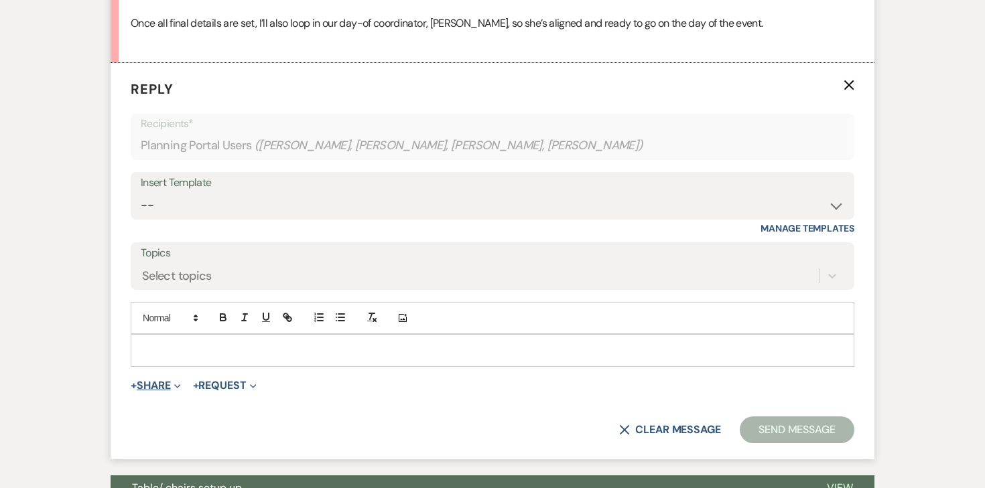
click at [167, 381] on button "+ Share Expand" at bounding box center [156, 386] width 50 height 11
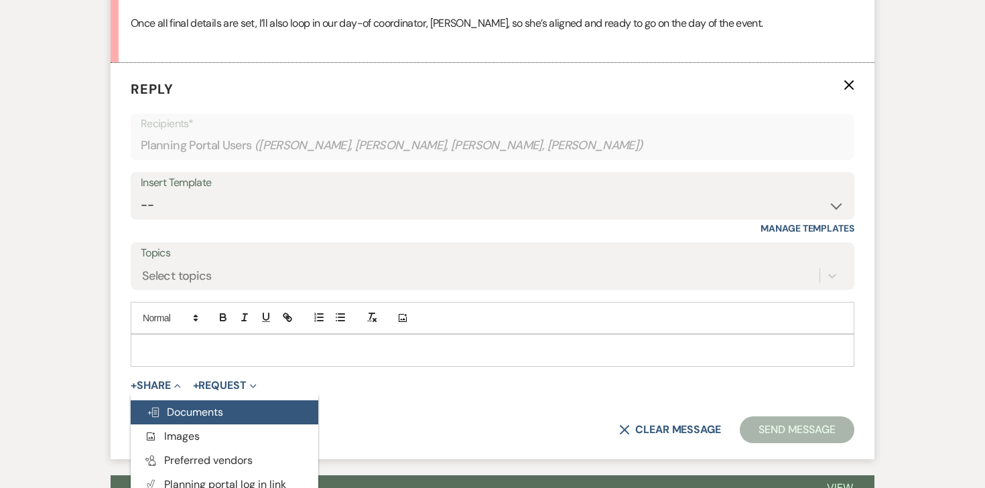
click at [180, 405] on span "Doc Upload Documents" at bounding box center [185, 412] width 76 height 14
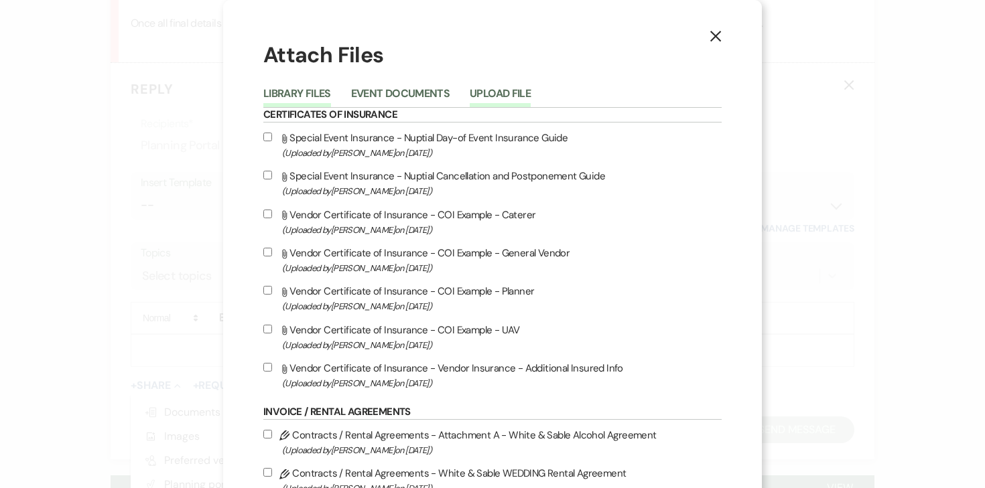
click at [509, 88] on button "Upload File" at bounding box center [500, 97] width 61 height 19
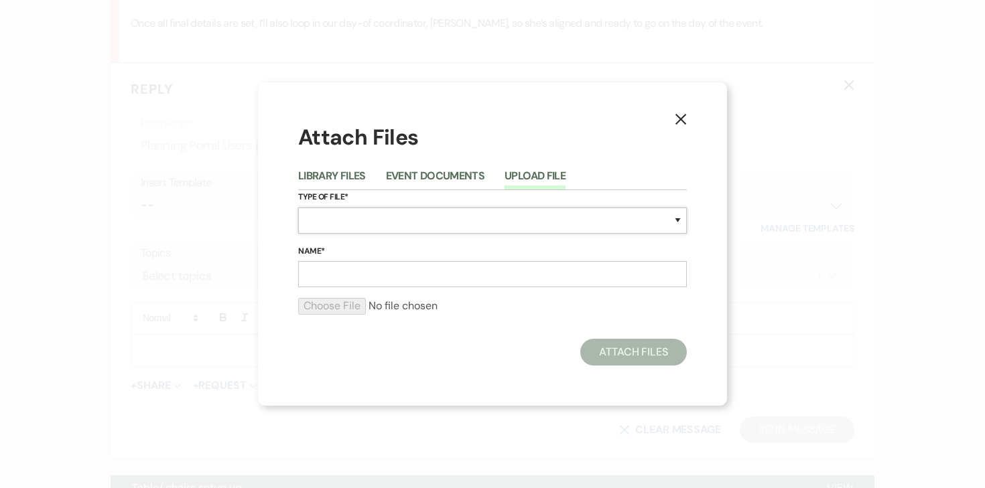
click at [339, 221] on select "Special Event Insurance Vendor Certificate of Insurance Contracts / Rental Agre…" at bounding box center [492, 221] width 389 height 26
select select "24"
click at [298, 208] on select "Special Event Insurance Vendor Certificate of Insurance Contracts / Rental Agre…" at bounding box center [492, 221] width 389 height 26
click at [393, 276] on input "Name*" at bounding box center [492, 274] width 389 height 26
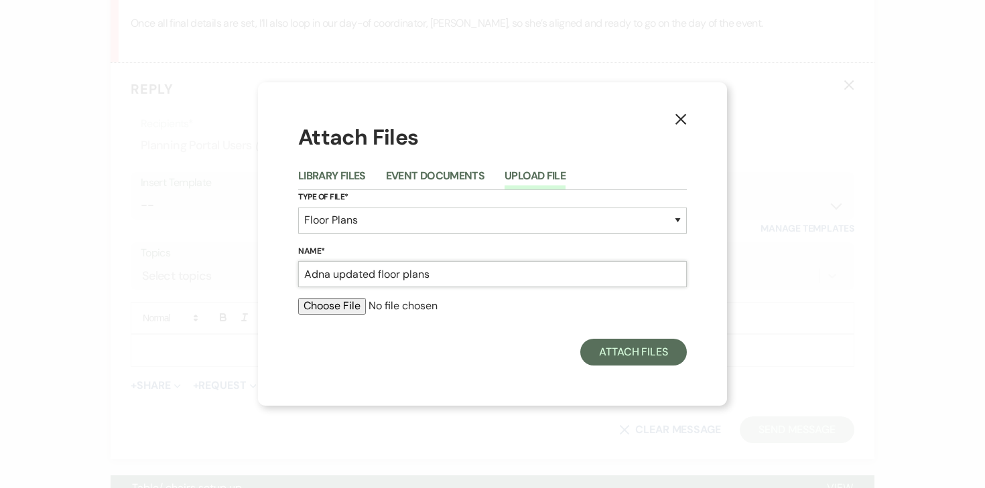
type input "Adna updated floor plans"
click at [346, 313] on input "file" at bounding box center [492, 306] width 389 height 16
type input "C:\fakepath\Adna updated floor plans.pdf"
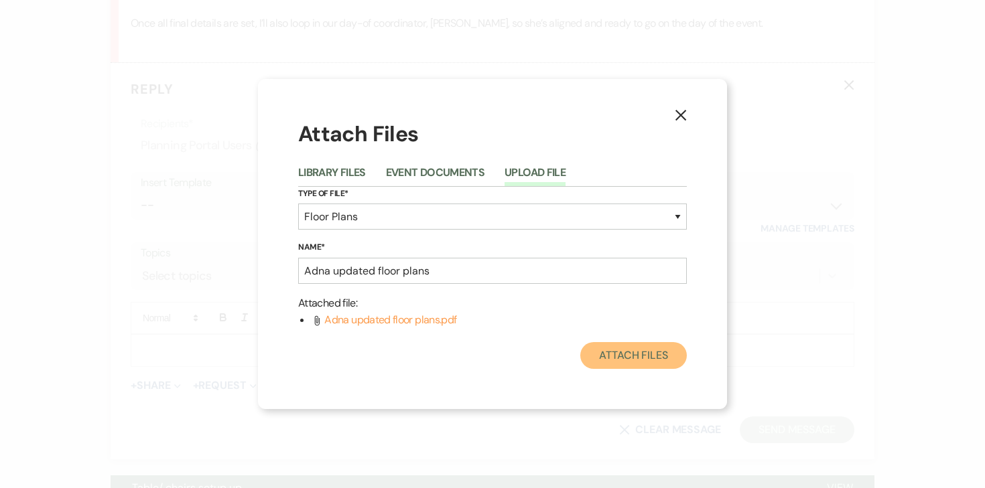
click at [618, 356] on button "Attach Files" at bounding box center [633, 355] width 107 height 27
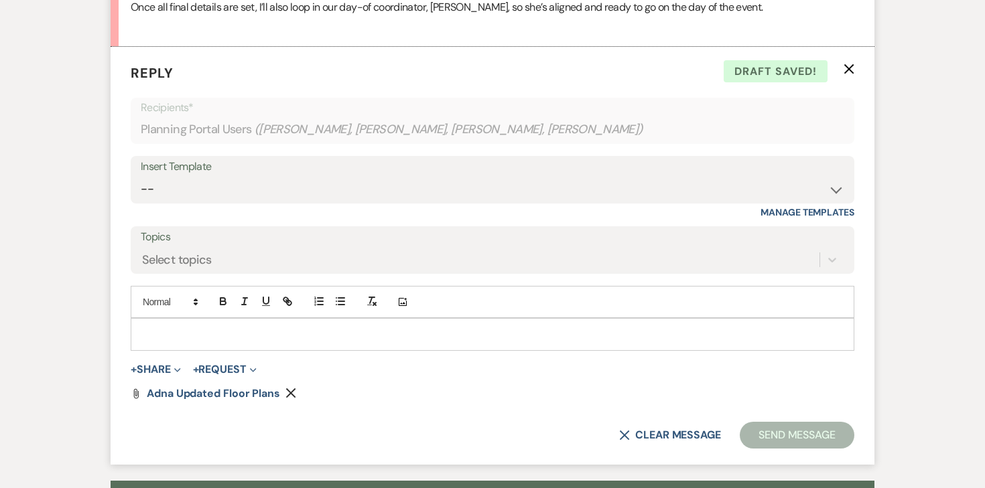
scroll to position [2741, 0]
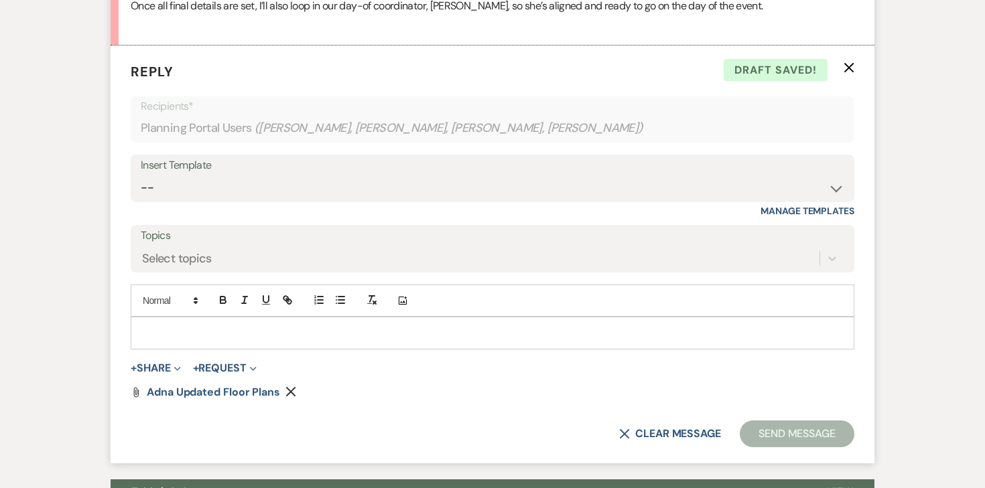
click at [448, 318] on div at bounding box center [492, 333] width 722 height 31
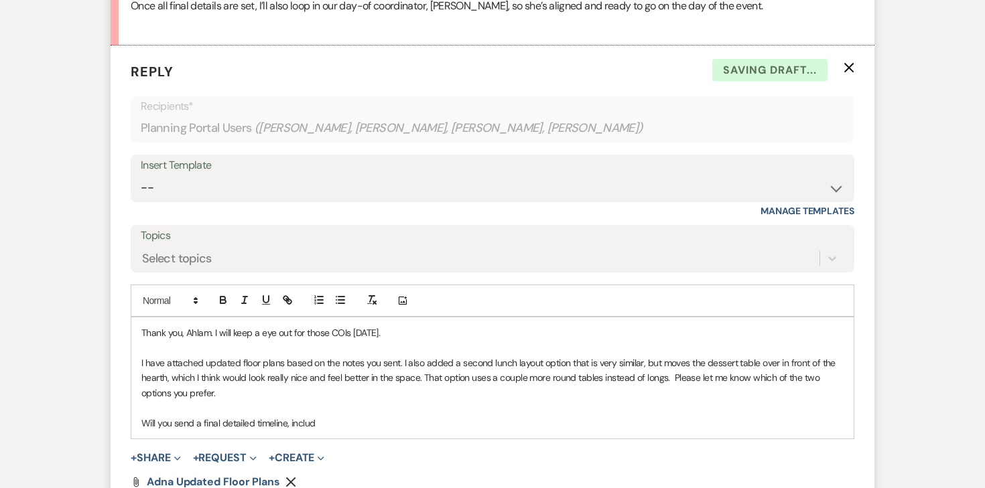
click at [275, 416] on p "Will you send a final detailed timeline, includ" at bounding box center [492, 423] width 702 height 15
click at [217, 416] on p "Please send a f" at bounding box center [492, 423] width 702 height 15
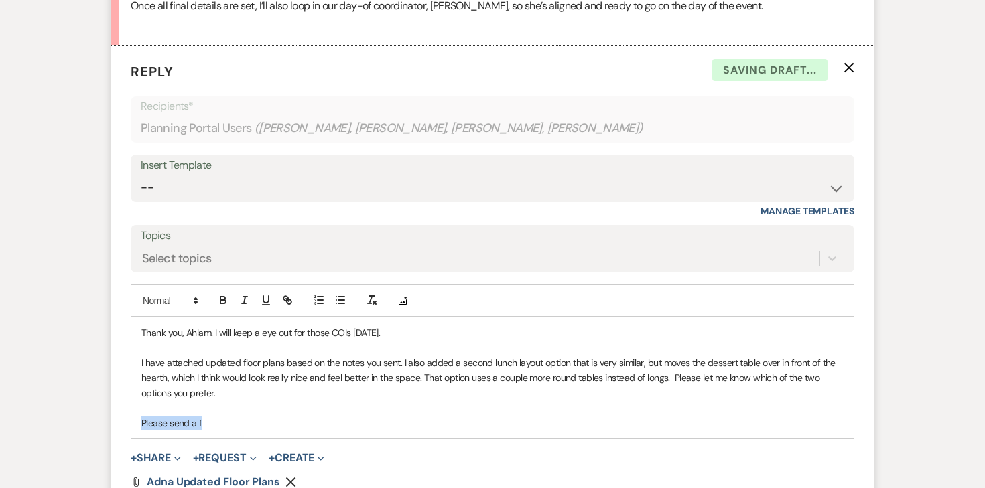
click at [217, 416] on p "Please send a f" at bounding box center [492, 423] width 702 height 15
click at [446, 416] on p "I assume you will send me a final, detailed timeline that includes arrival/setu…" at bounding box center [492, 423] width 702 height 15
click at [580, 416] on p "I assume you will send me a final, detailed timeline that includes arrival/setu…" at bounding box center [492, 423] width 702 height 15
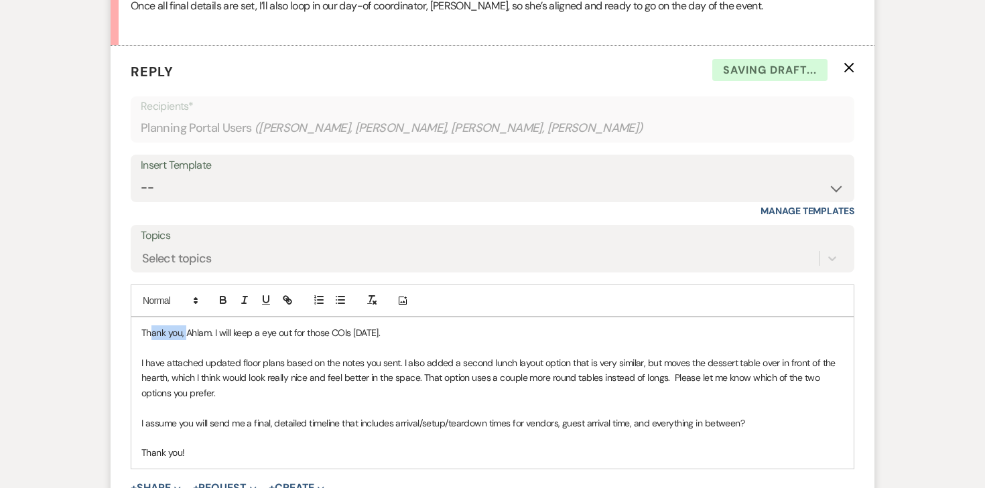
drag, startPoint x: 185, startPoint y: 318, endPoint x: 103, endPoint y: 318, distance: 82.4
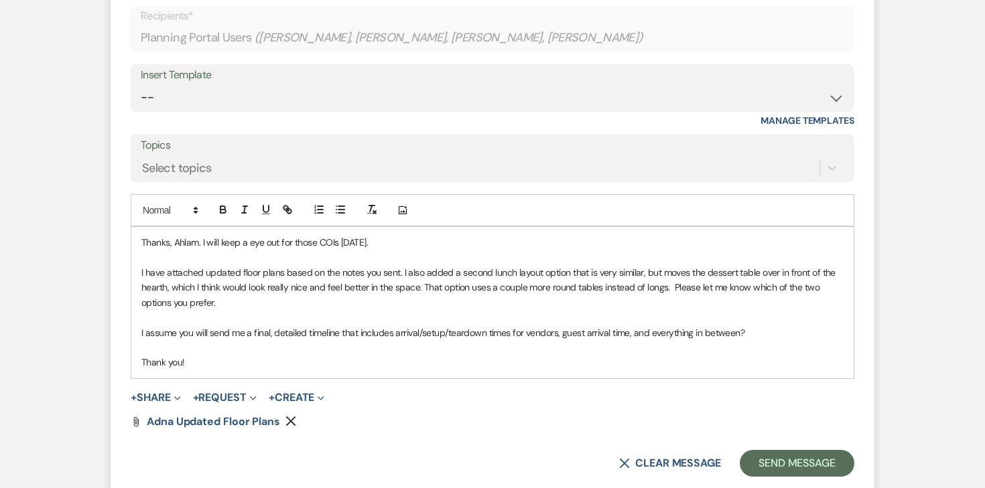
scroll to position [2847, 0]
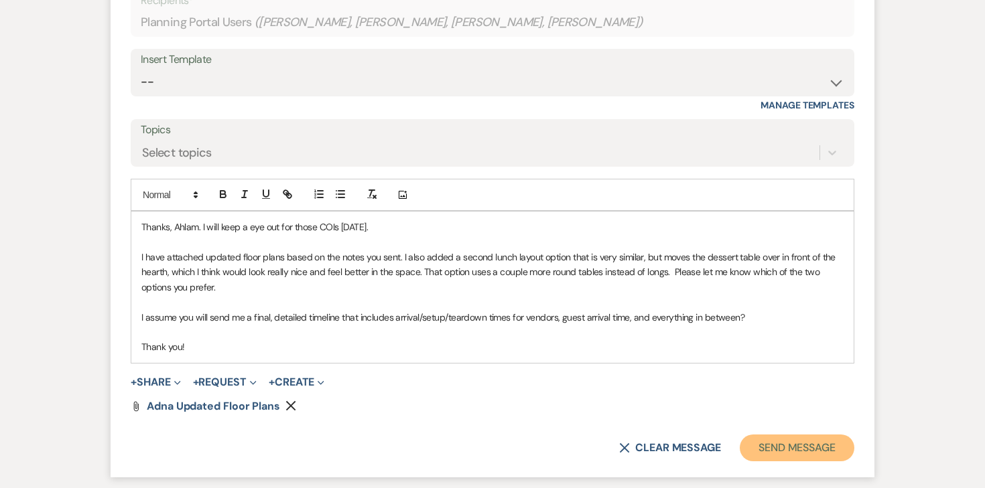
click at [773, 435] on button "Send Message" at bounding box center [797, 448] width 115 height 27
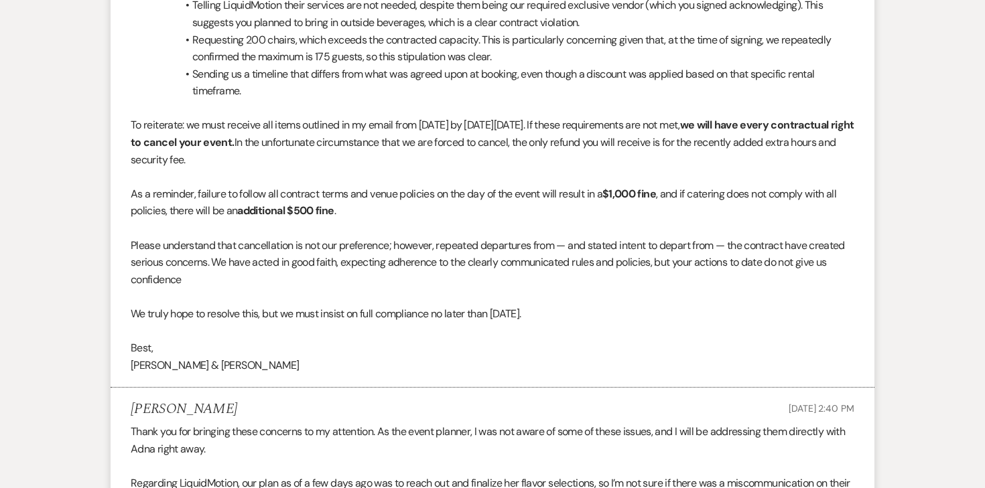
scroll to position [0, 0]
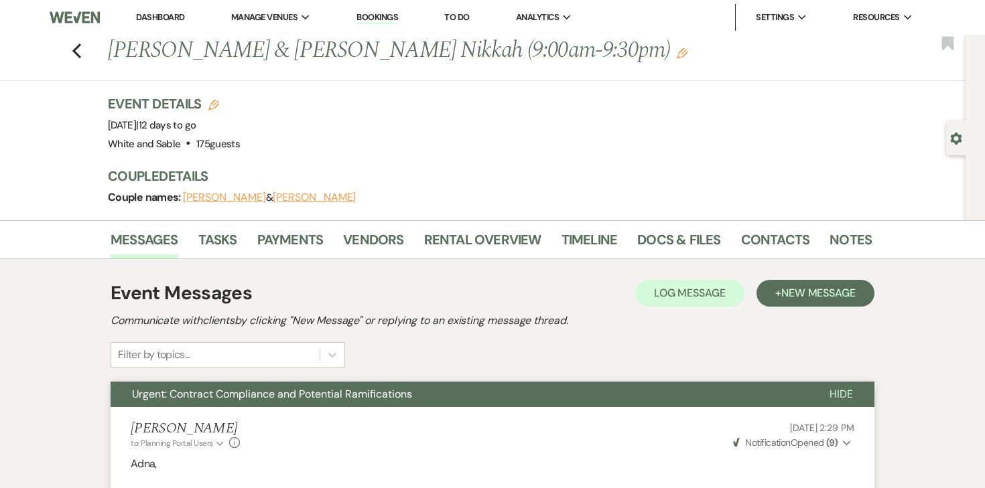
click at [149, 21] on link "Dashboard" at bounding box center [160, 16] width 48 height 11
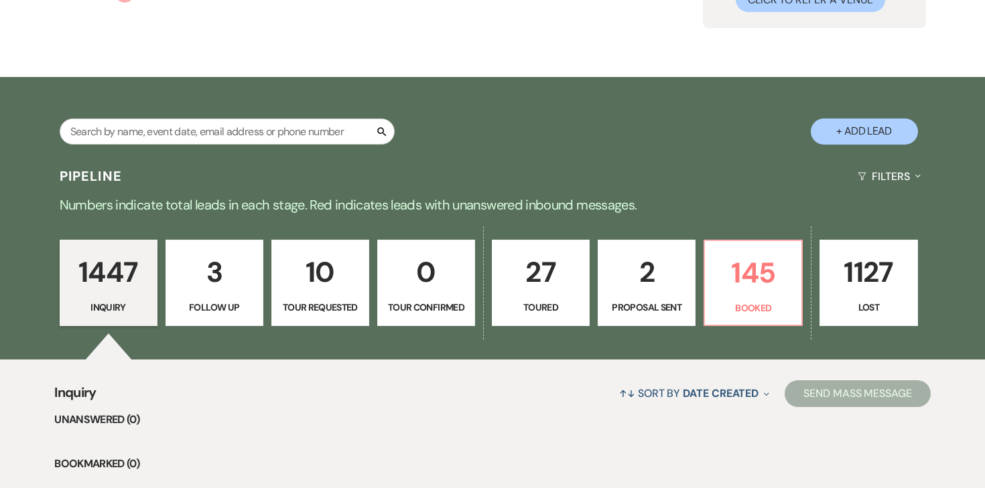
scroll to position [163, 0]
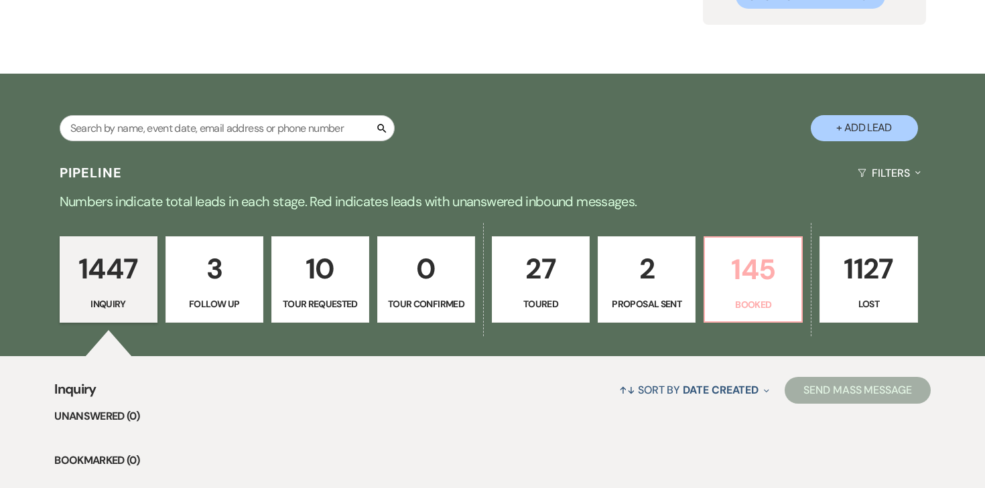
click at [757, 293] on link "145 Booked" at bounding box center [753, 280] width 99 height 87
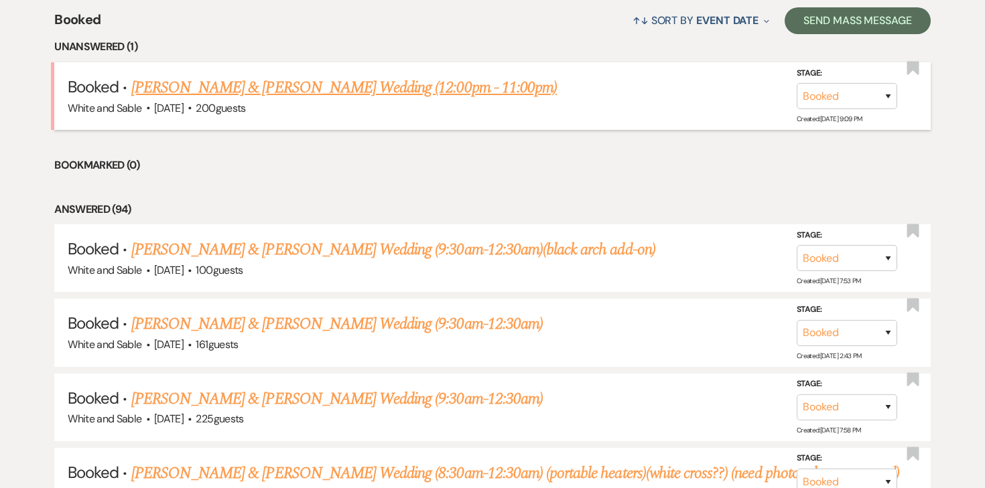
scroll to position [544, 0]
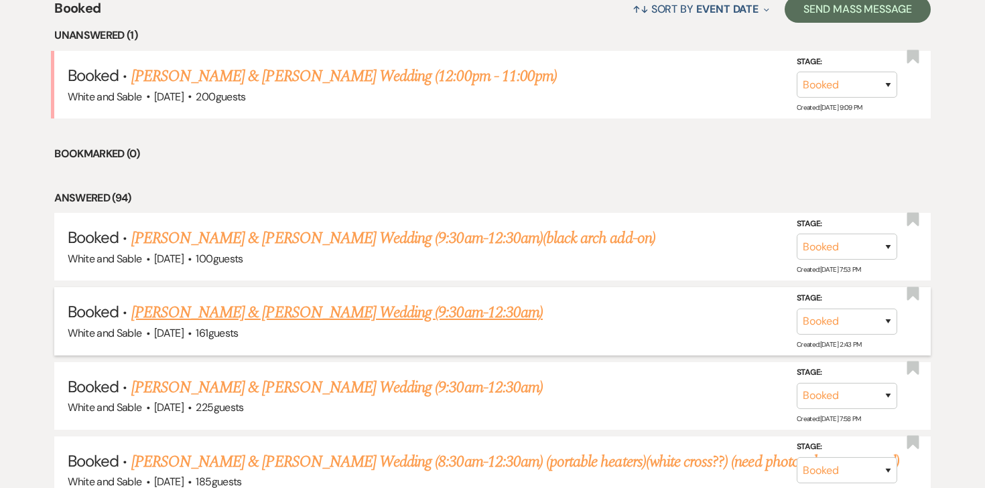
click at [298, 310] on link "Katelin Neske & Eli Erickson's Wedding (9:30am-12:30am)" at bounding box center [336, 313] width 411 height 24
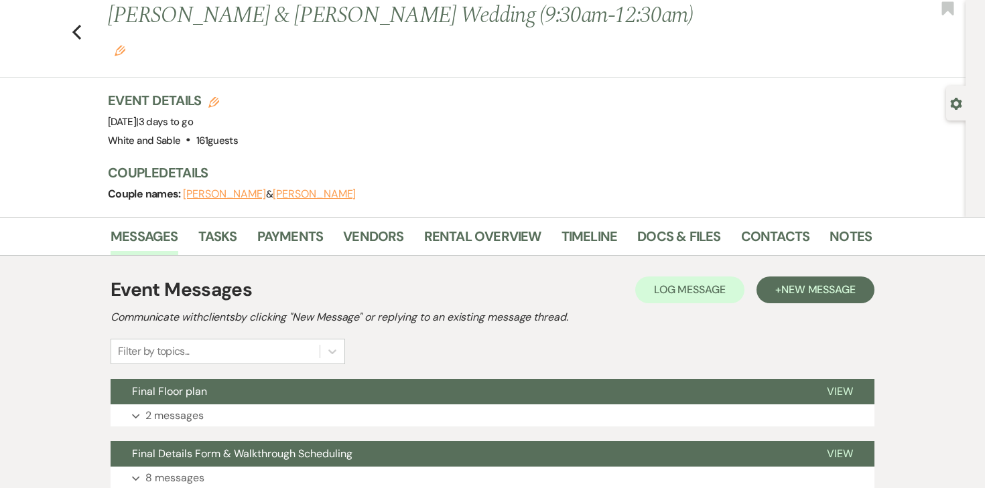
scroll to position [40, 0]
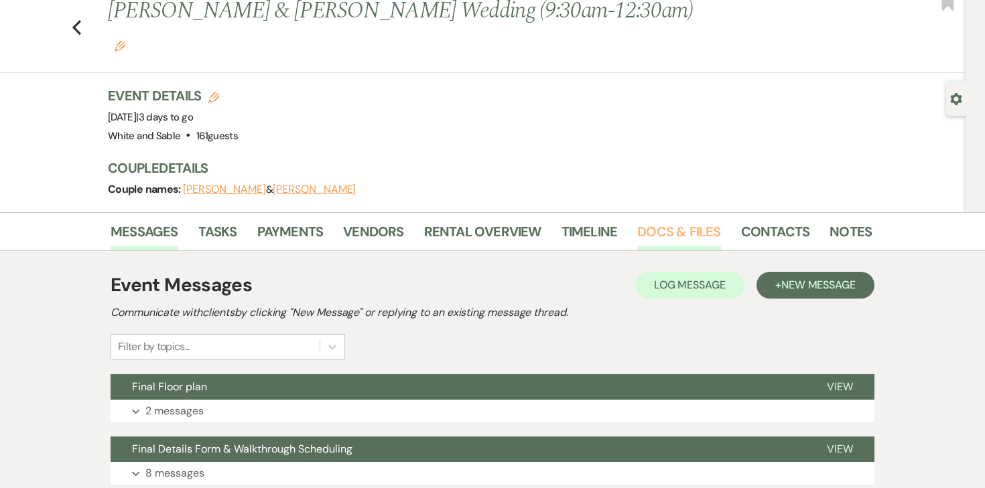
click at [681, 221] on link "Docs & Files" at bounding box center [678, 235] width 83 height 29
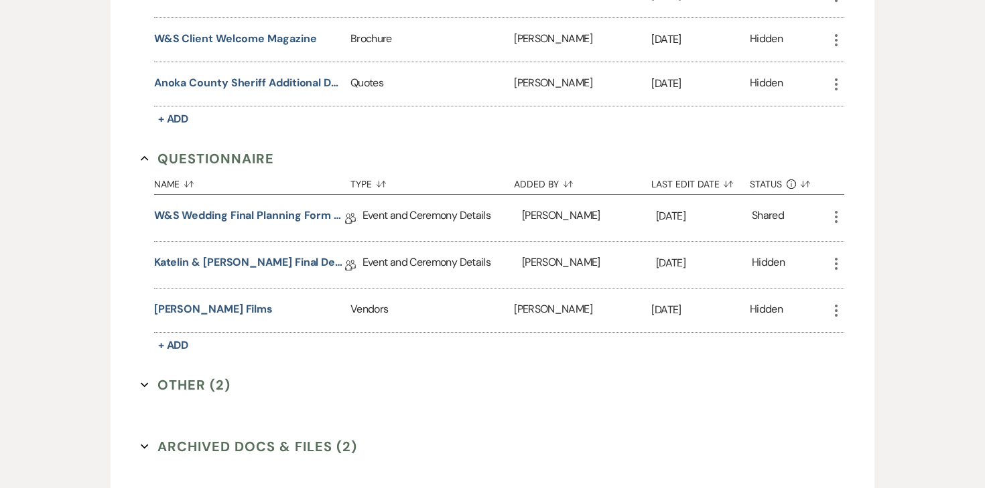
scroll to position [2393, 0]
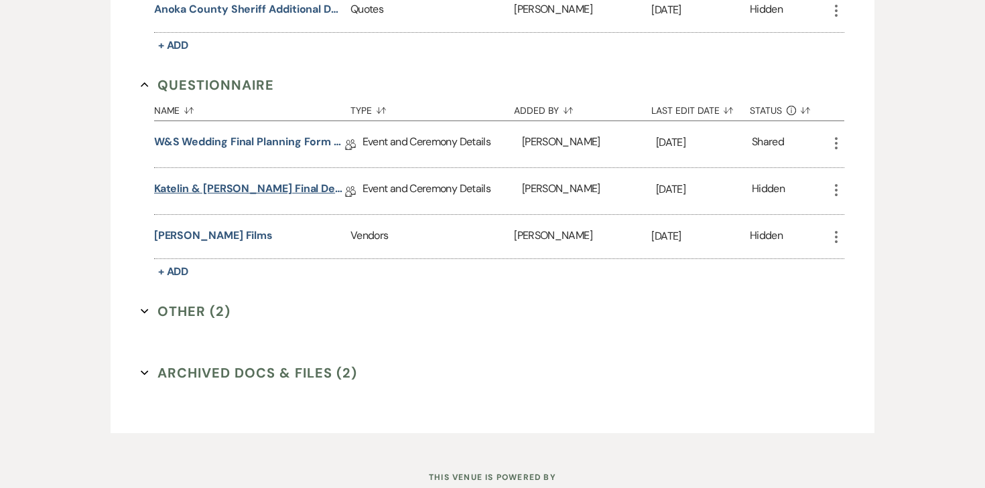
click at [220, 181] on link "Katelin & Eli Final Details" at bounding box center [249, 191] width 191 height 21
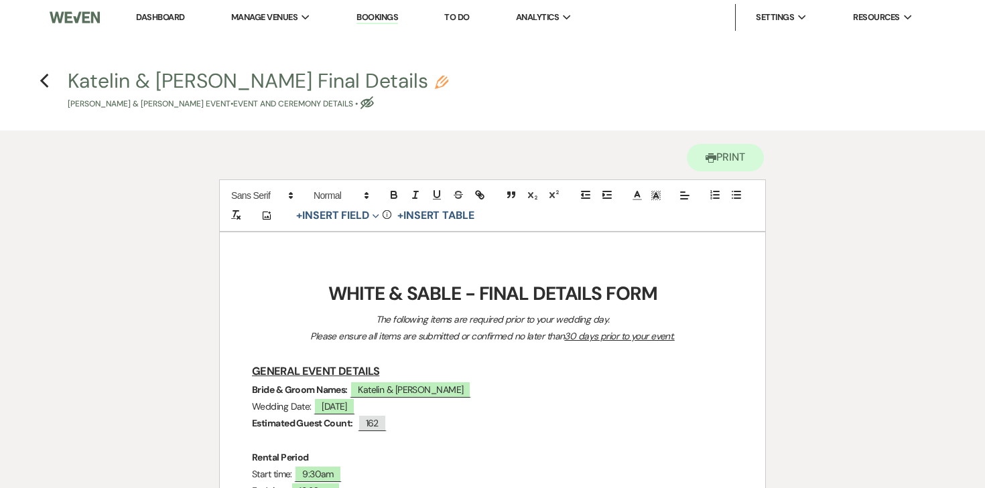
click at [158, 19] on link "Dashboard" at bounding box center [160, 16] width 48 height 11
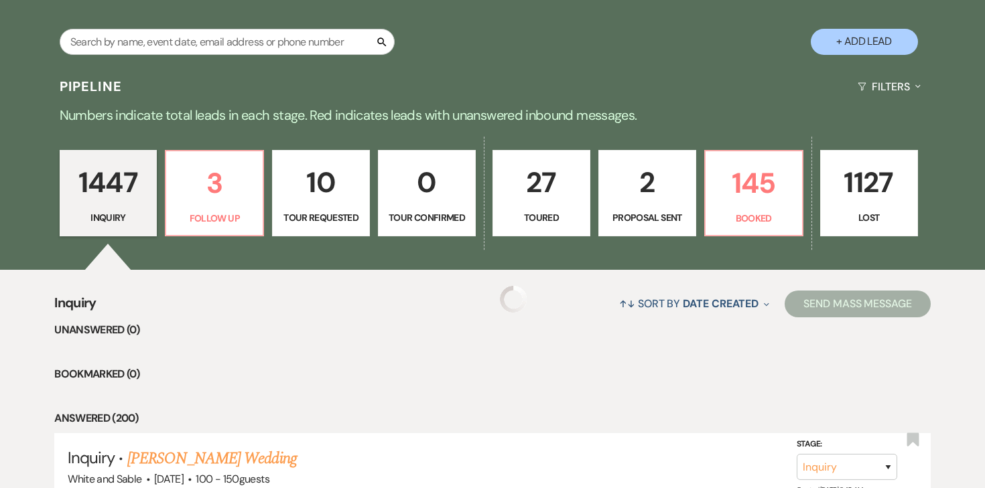
scroll to position [279, 0]
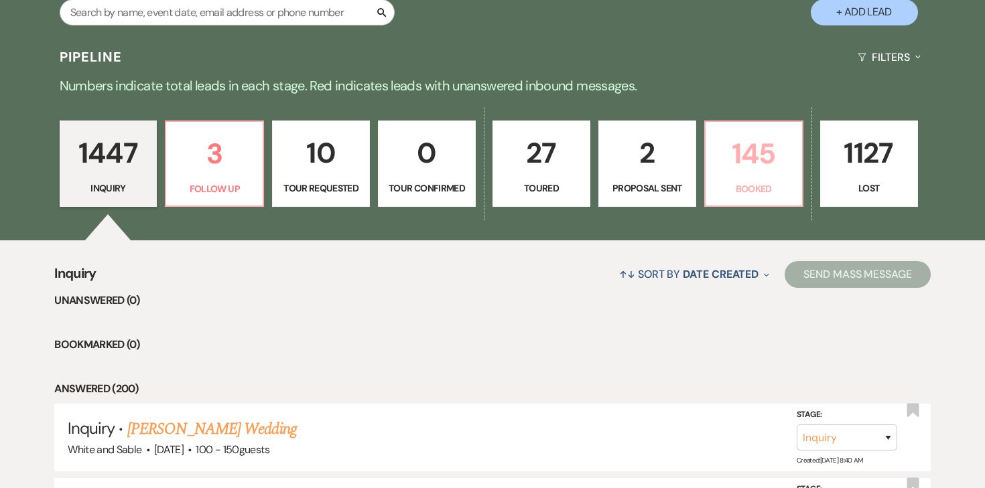
click at [748, 174] on p "145" at bounding box center [754, 153] width 80 height 45
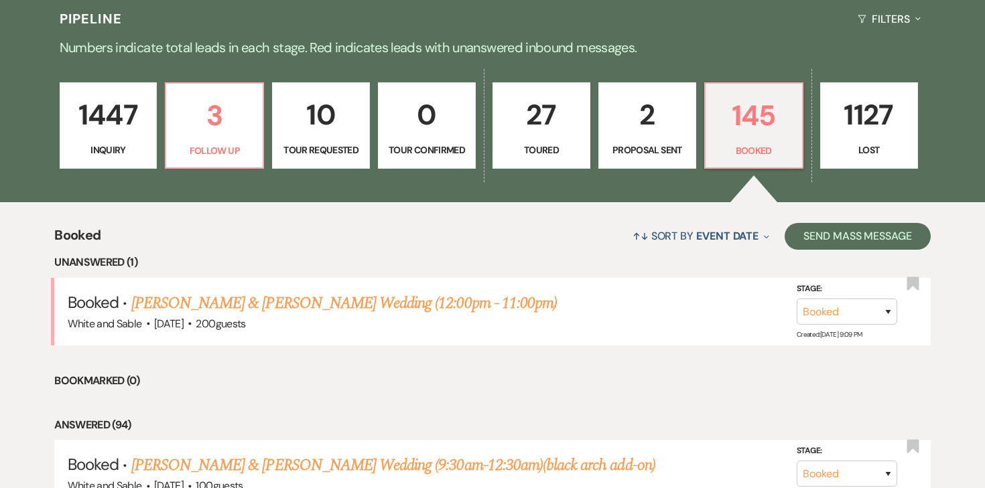
scroll to position [306, 0]
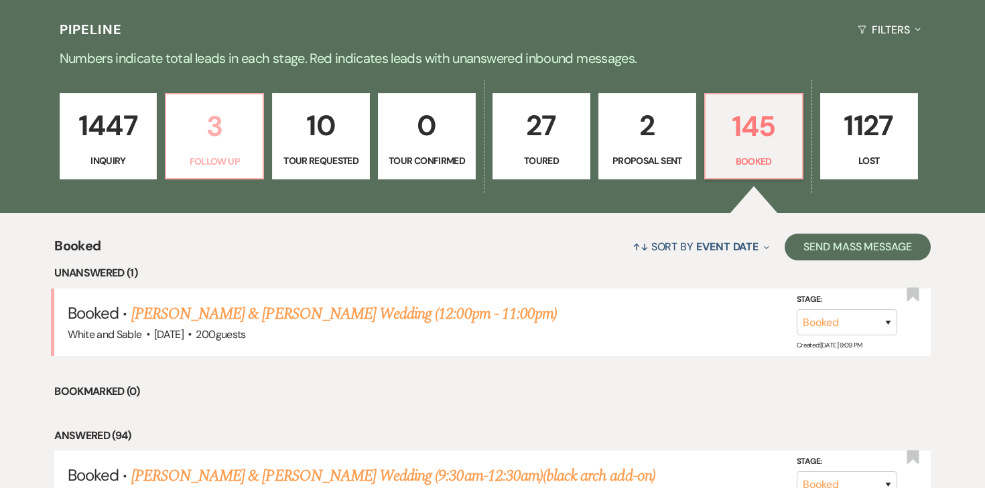
click at [218, 151] on link "3 Follow Up" at bounding box center [214, 136] width 99 height 87
select select "9"
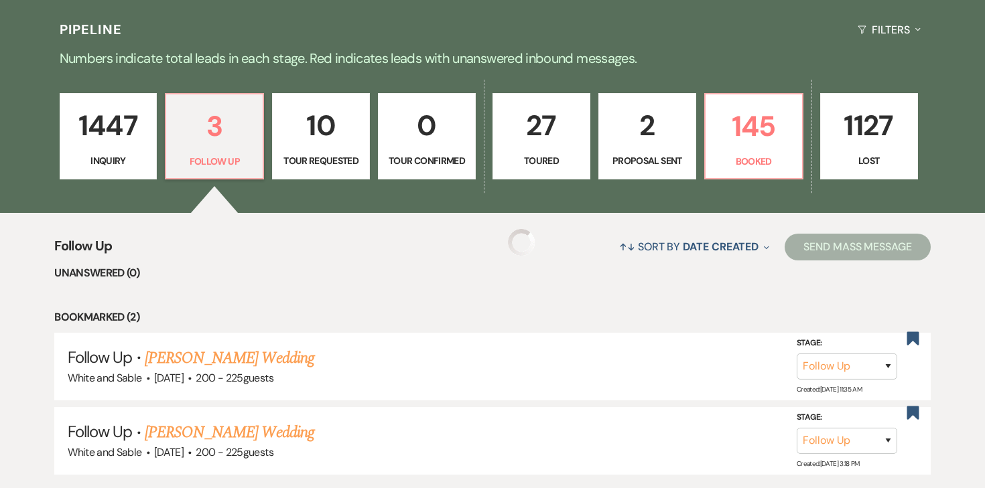
select select "9"
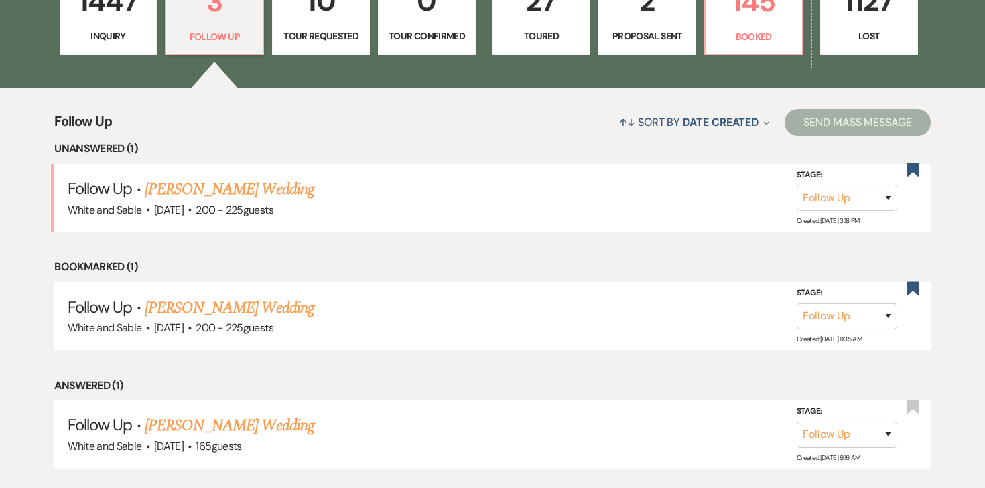
scroll to position [430, 0]
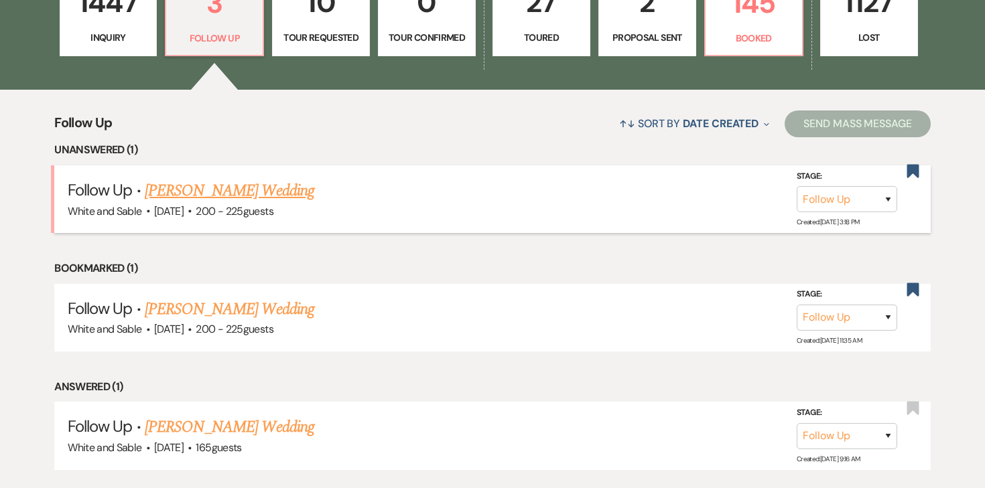
click at [252, 192] on link "Olivia Trettel's Wedding" at bounding box center [230, 191] width 170 height 24
select select "9"
select select "5"
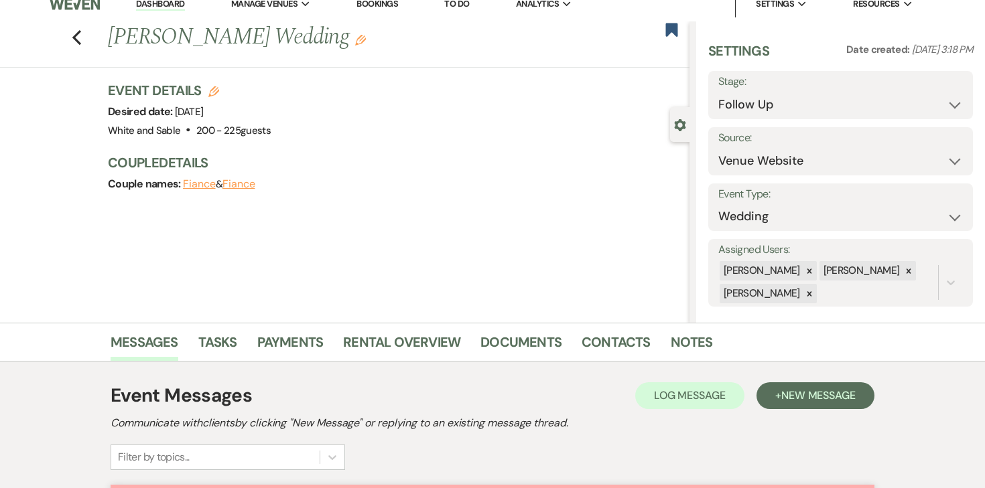
scroll to position [11, 0]
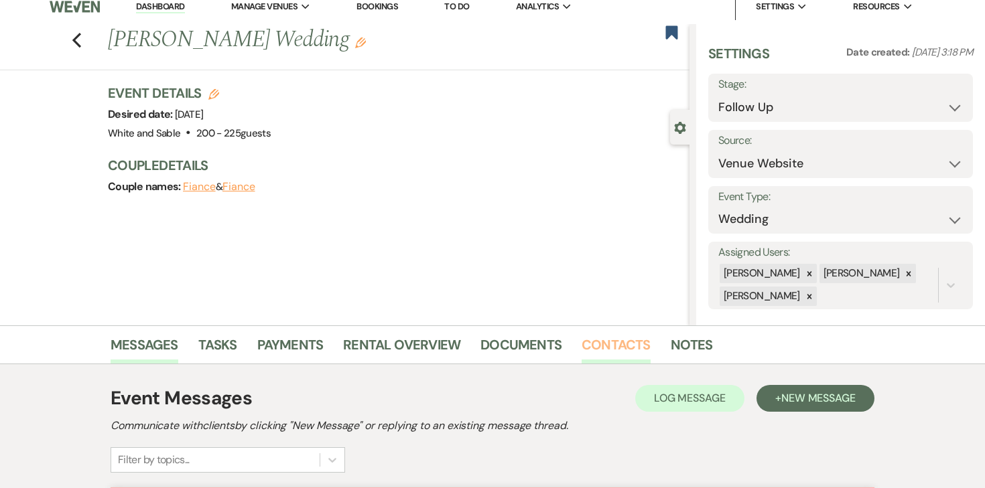
click at [610, 346] on link "Contacts" at bounding box center [616, 348] width 69 height 29
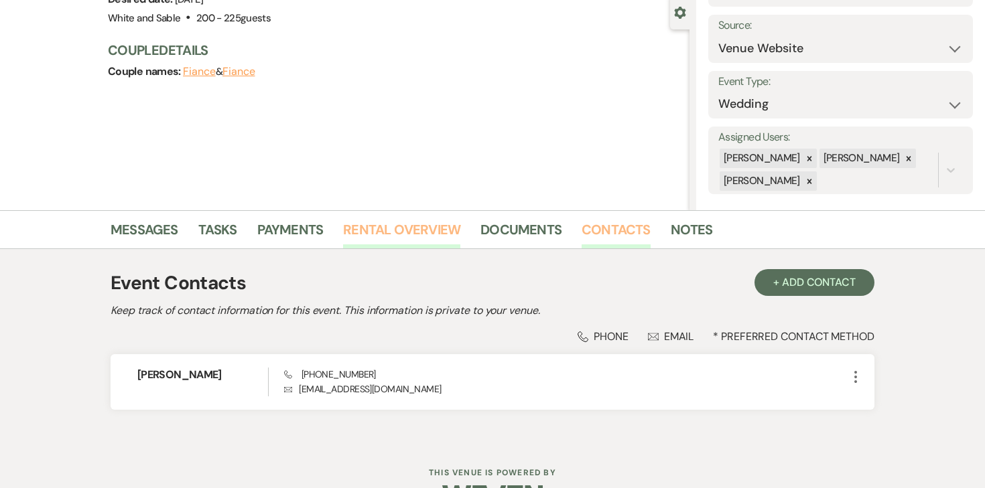
scroll to position [166, 0]
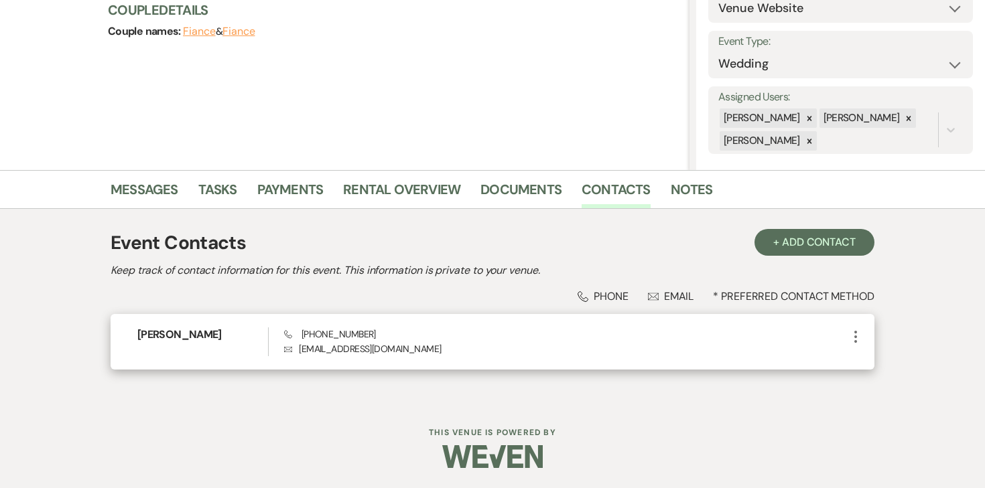
click at [351, 350] on p "Envelope oliviatrettel@gmail.com" at bounding box center [566, 349] width 564 height 15
copy div "oliviatrettel@gmail.com More"
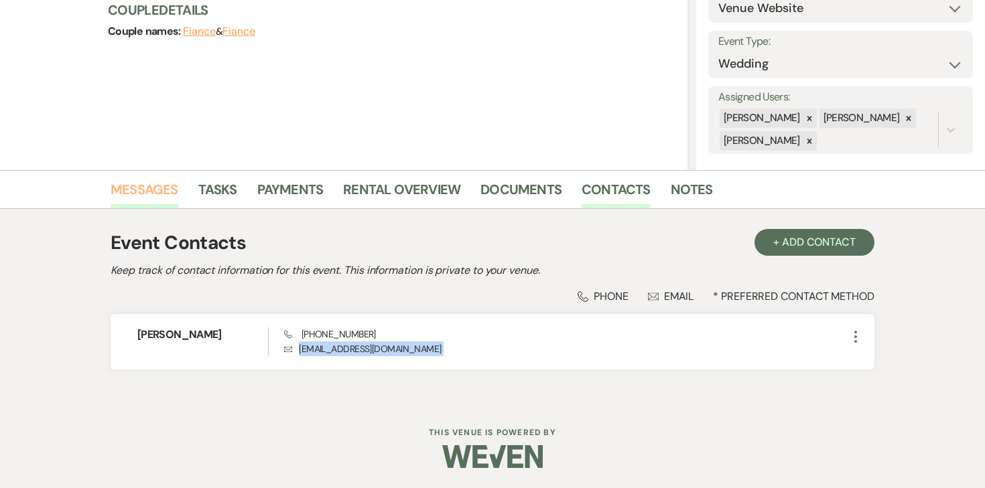
click at [148, 196] on link "Messages" at bounding box center [145, 193] width 68 height 29
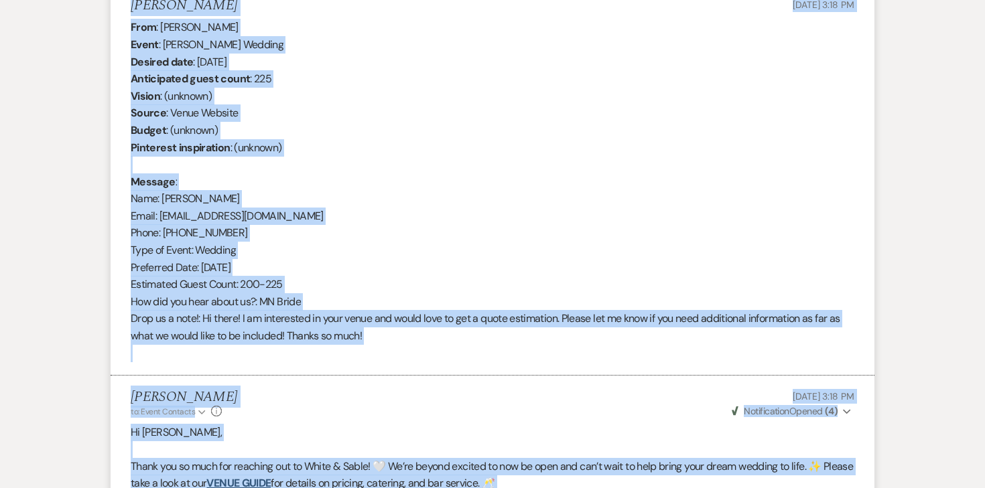
scroll to position [791, 0]
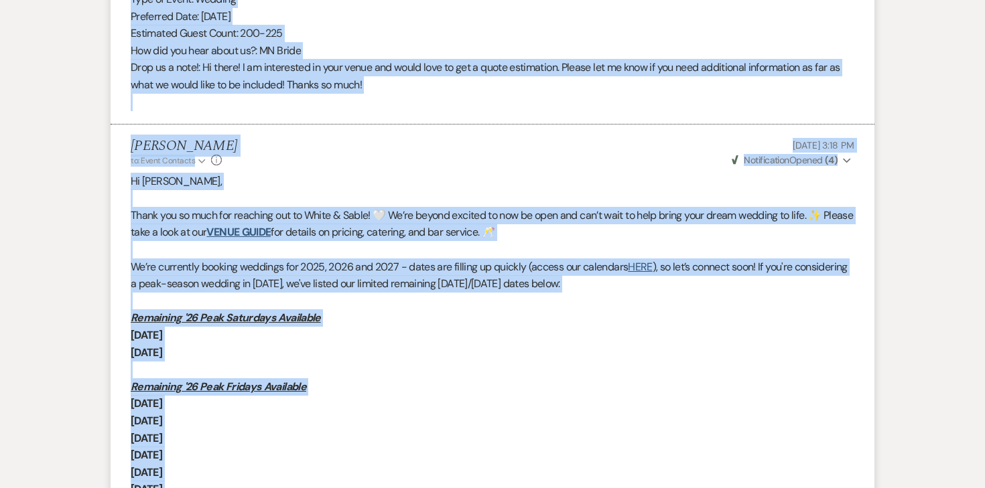
click at [470, 349] on p "Saturday, August 1" at bounding box center [493, 352] width 724 height 17
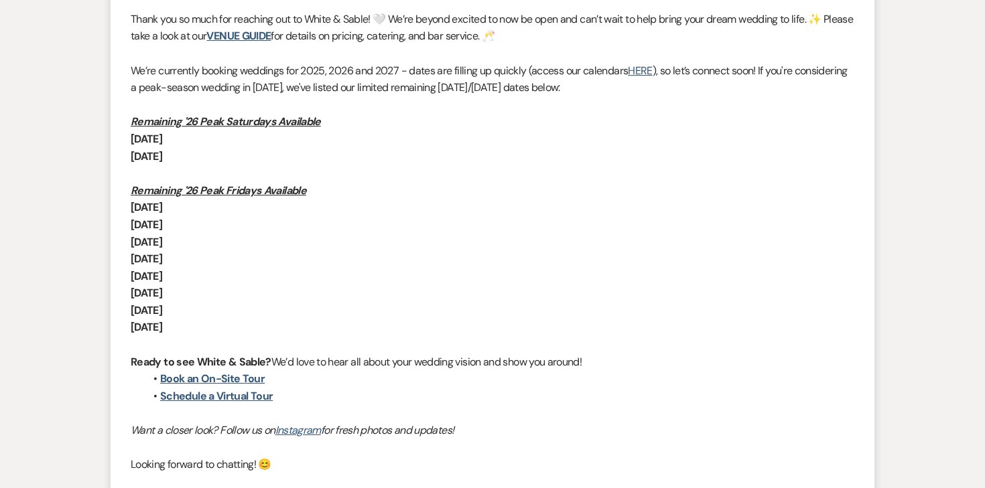
scroll to position [1159, 0]
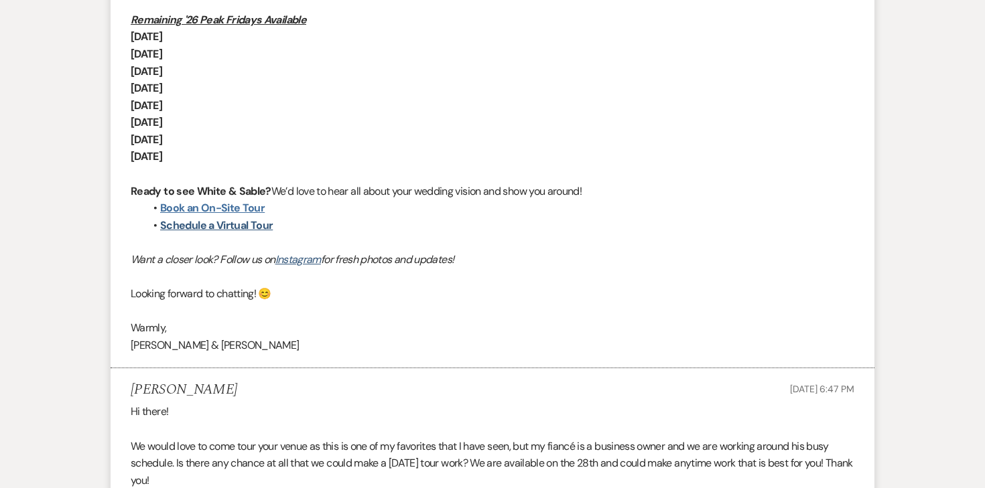
click at [253, 209] on link "Book an On-Site Tour" at bounding box center [212, 208] width 105 height 14
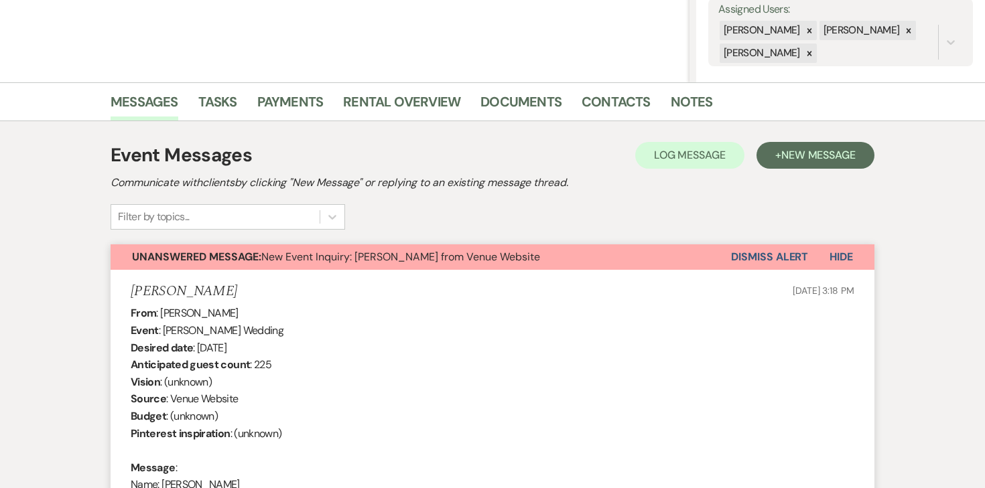
scroll to position [0, 0]
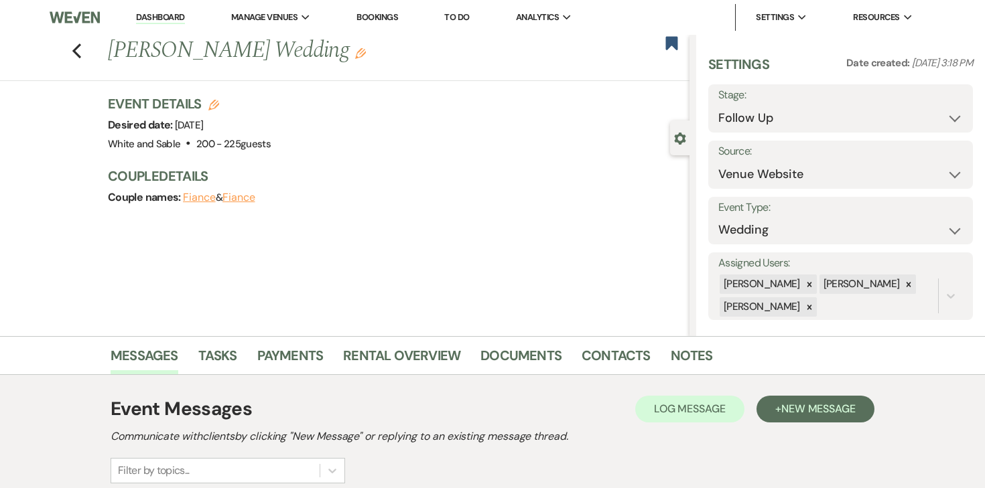
click at [150, 19] on link "Dashboard" at bounding box center [160, 17] width 48 height 13
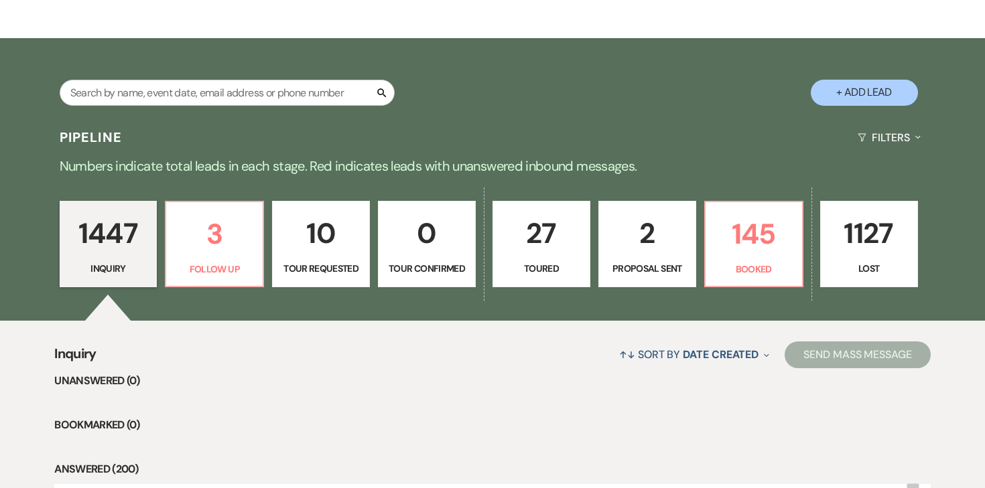
scroll to position [222, 0]
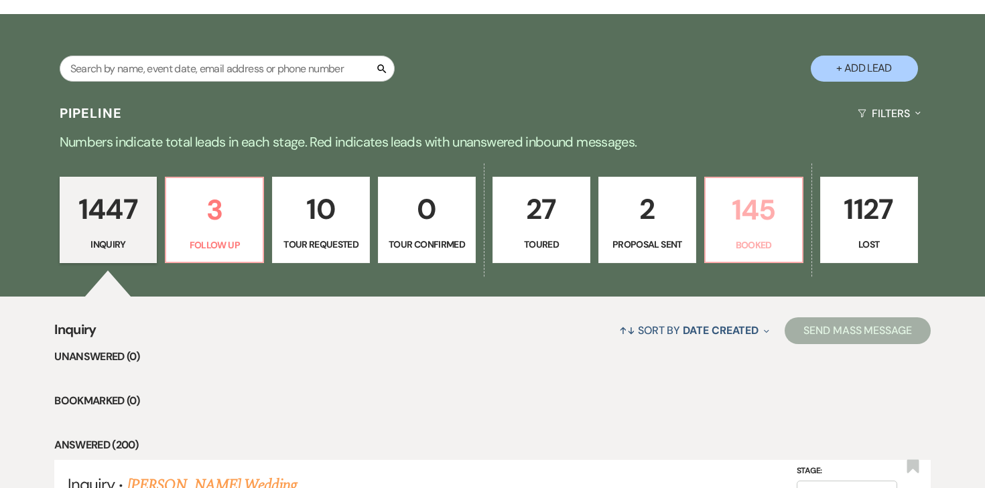
click at [746, 225] on p "145" at bounding box center [754, 210] width 80 height 45
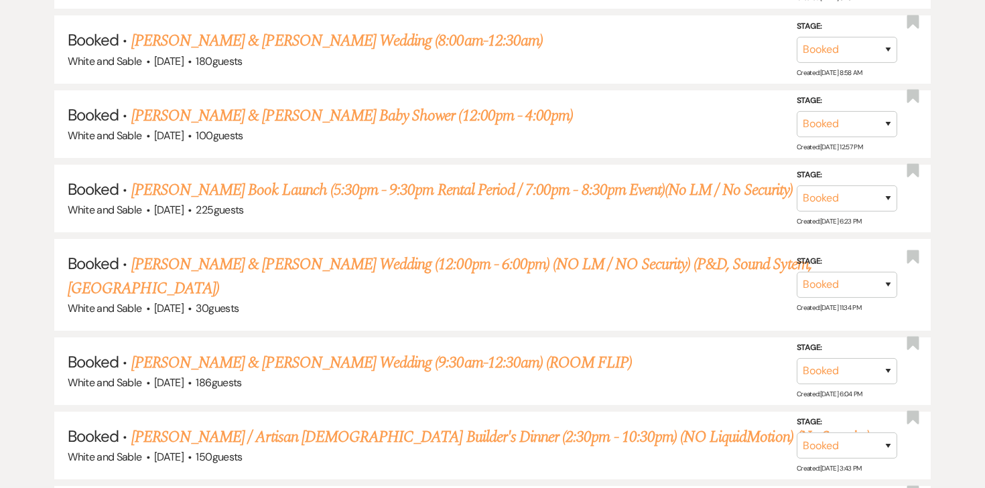
scroll to position [1565, 0]
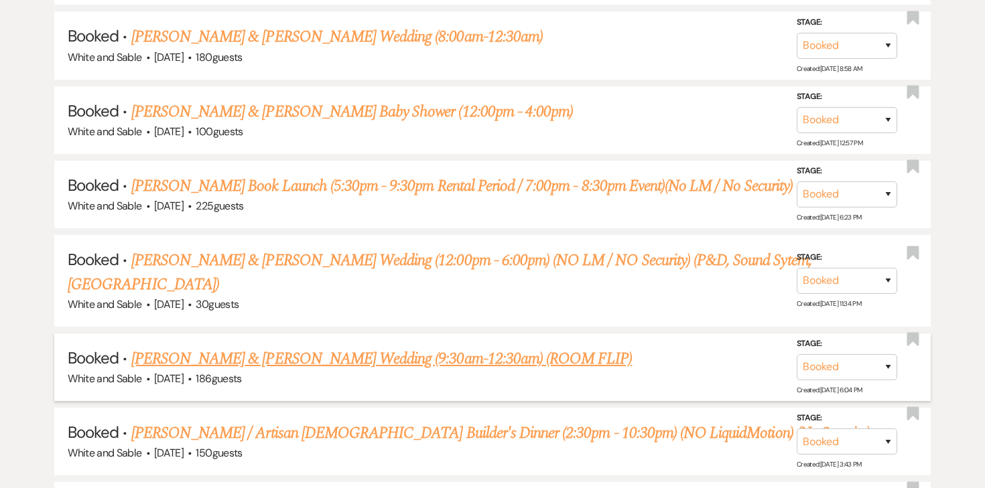
click at [245, 347] on link "Lainie Cox & Jack Meier's Wedding (9:30am-12:30am) (ROOM FLIP)" at bounding box center [381, 359] width 501 height 24
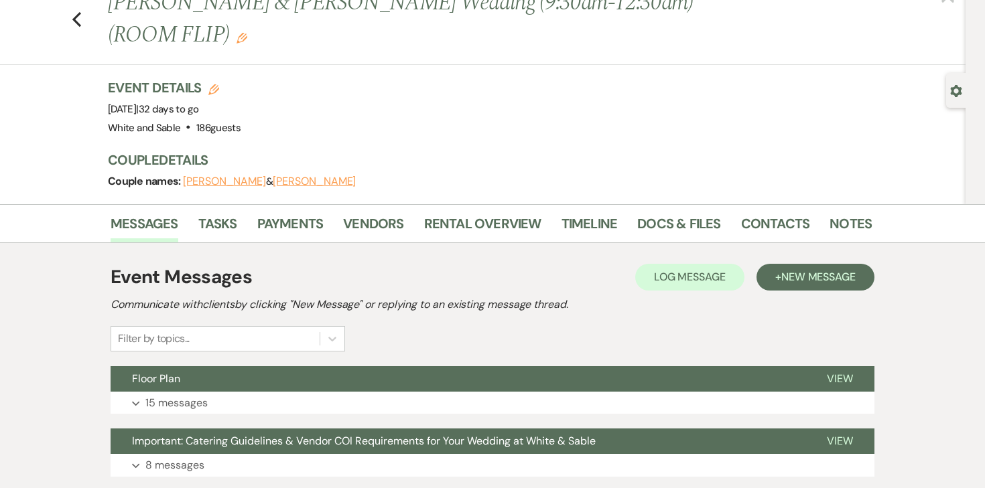
scroll to position [60, 0]
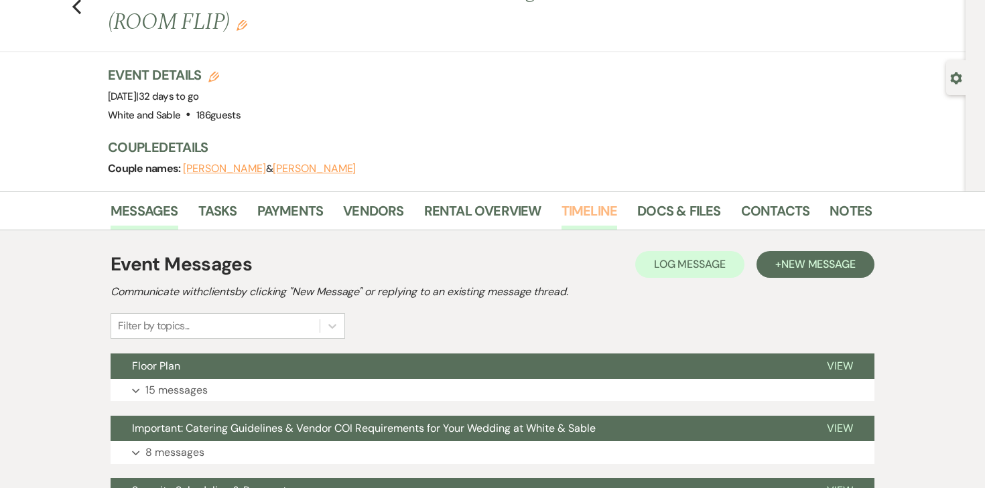
click at [603, 200] on link "Timeline" at bounding box center [590, 214] width 56 height 29
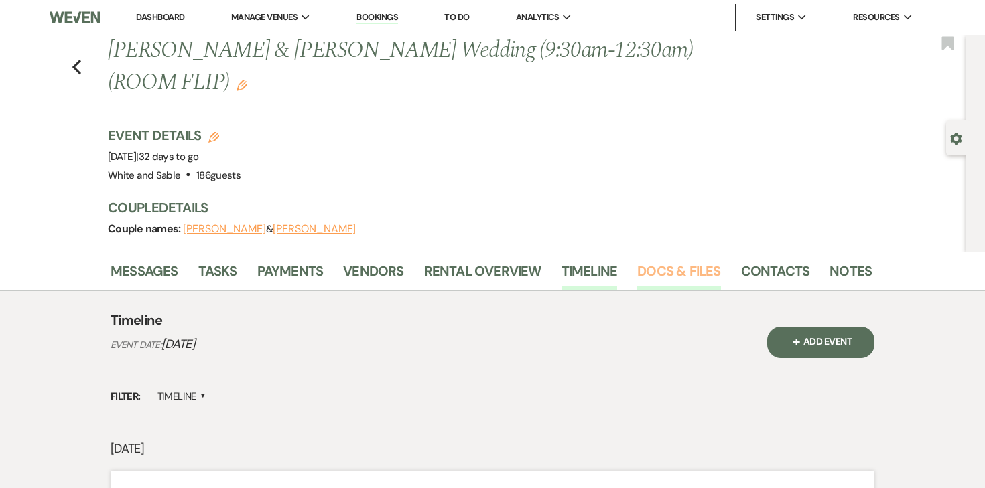
click at [673, 261] on link "Docs & Files" at bounding box center [678, 275] width 83 height 29
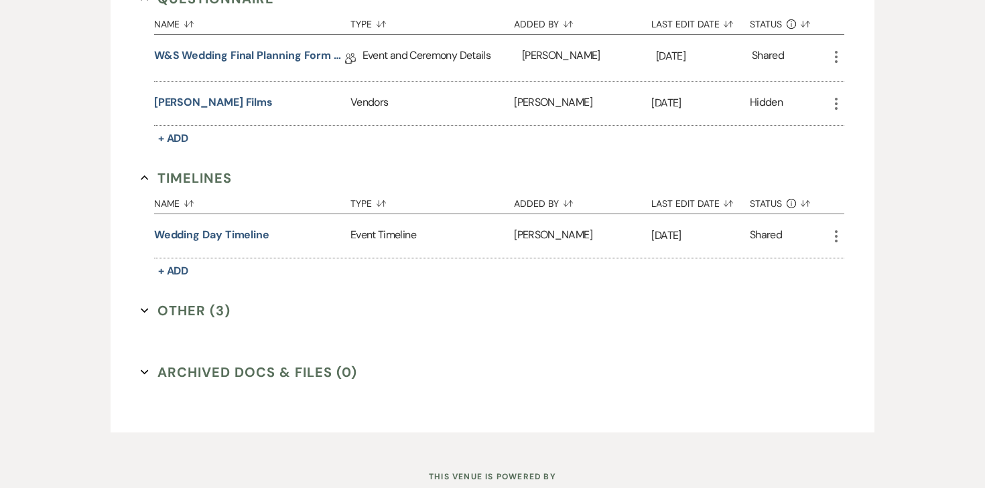
scroll to position [2391, 0]
click at [210, 227] on button "Wedding Day Timeline" at bounding box center [211, 235] width 115 height 16
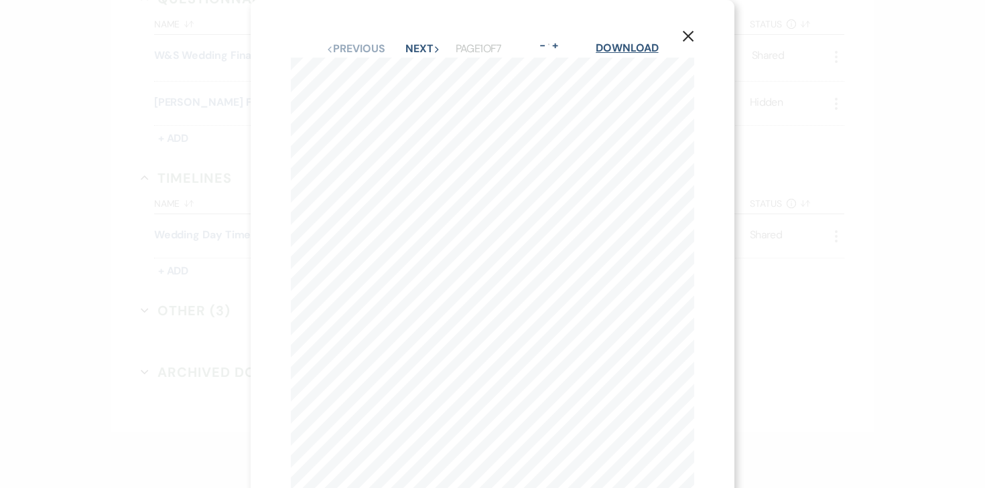
click at [622, 48] on link "Download" at bounding box center [627, 48] width 62 height 14
click at [684, 32] on use "button" at bounding box center [688, 36] width 11 height 11
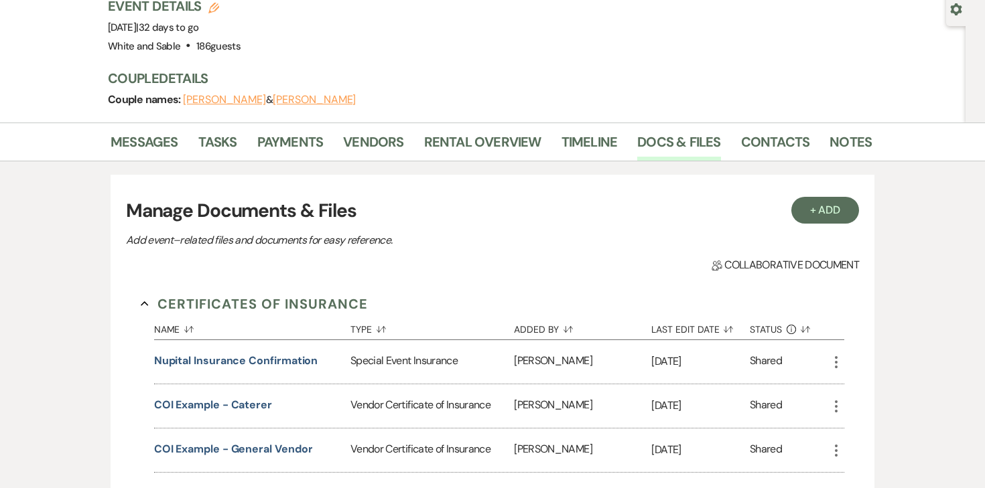
scroll to position [0, 0]
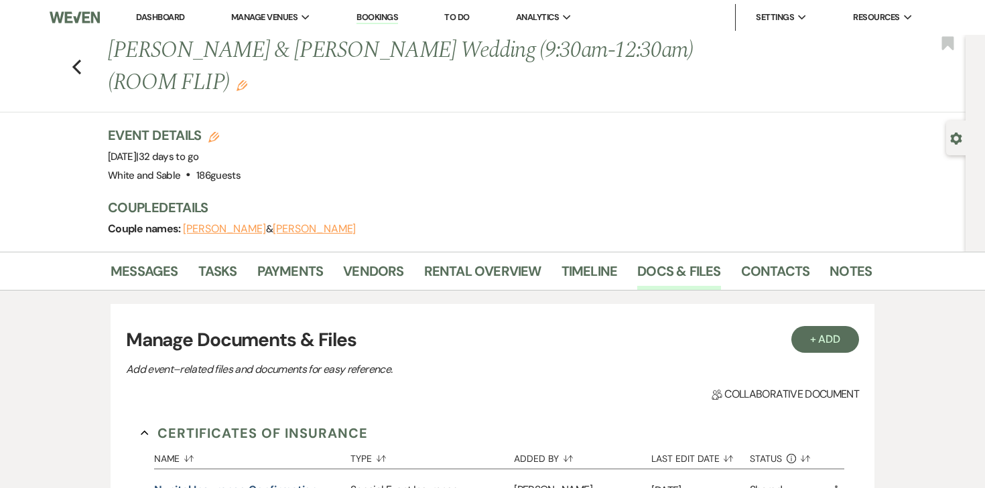
click at [158, 13] on link "Dashboard" at bounding box center [160, 16] width 48 height 11
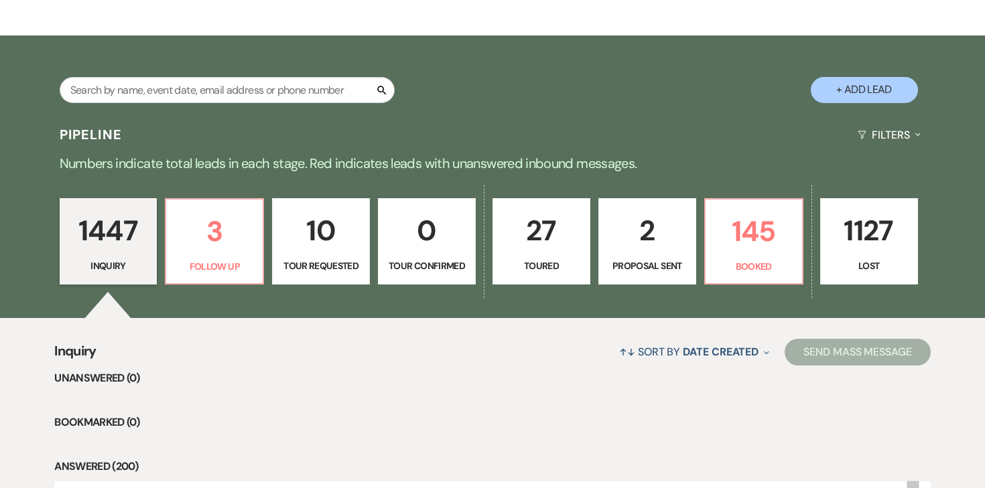
scroll to position [200, 0]
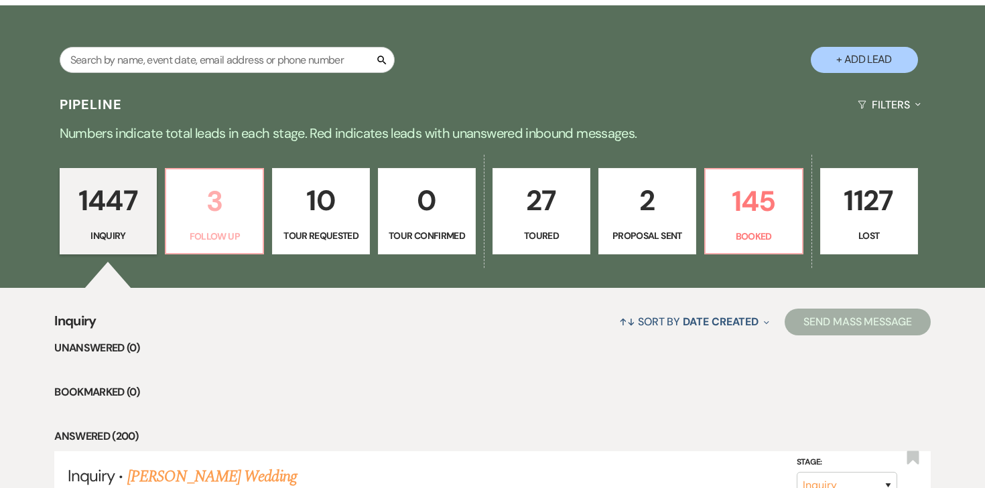
click at [176, 218] on p "3" at bounding box center [214, 201] width 80 height 45
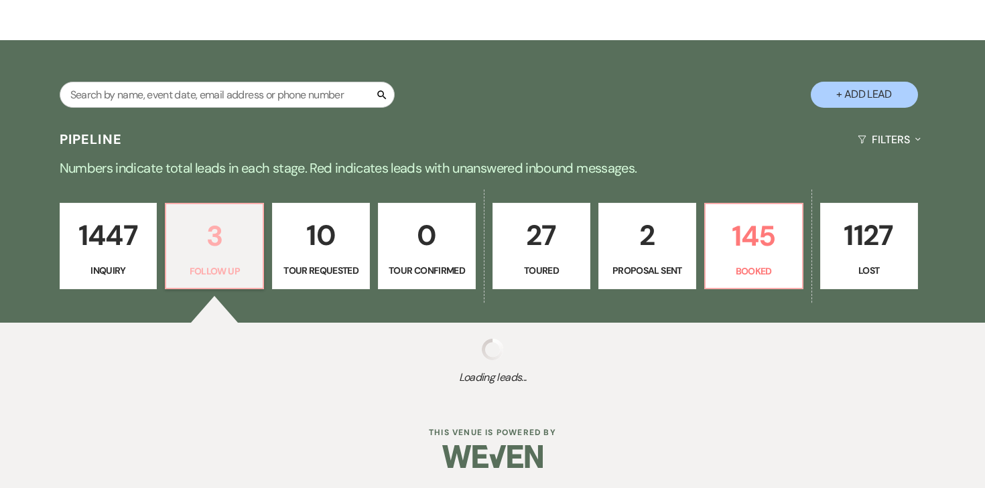
select select "9"
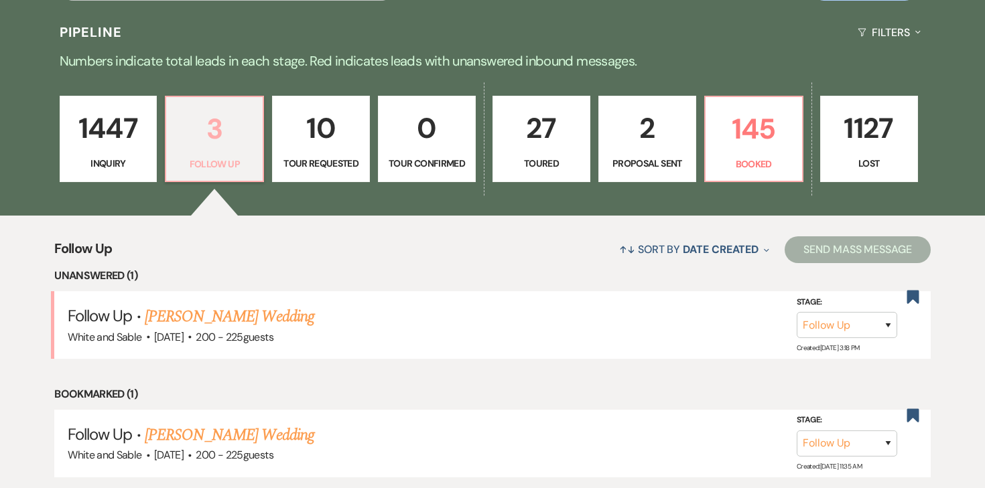
scroll to position [304, 0]
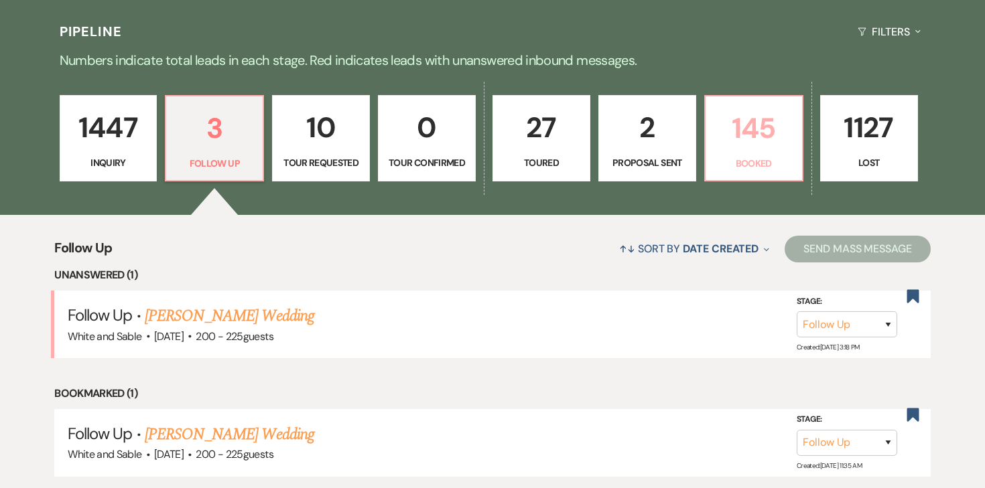
click at [750, 142] on p "145" at bounding box center [754, 128] width 80 height 45
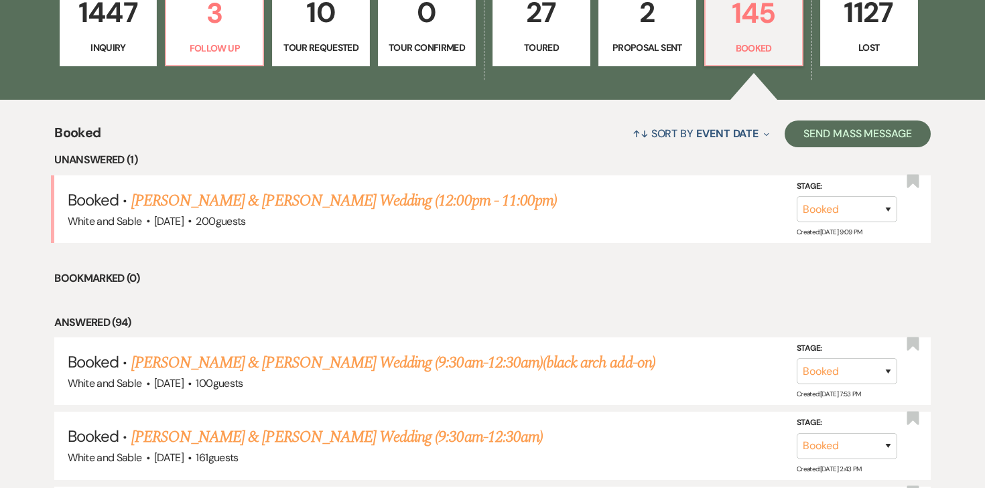
scroll to position [421, 0]
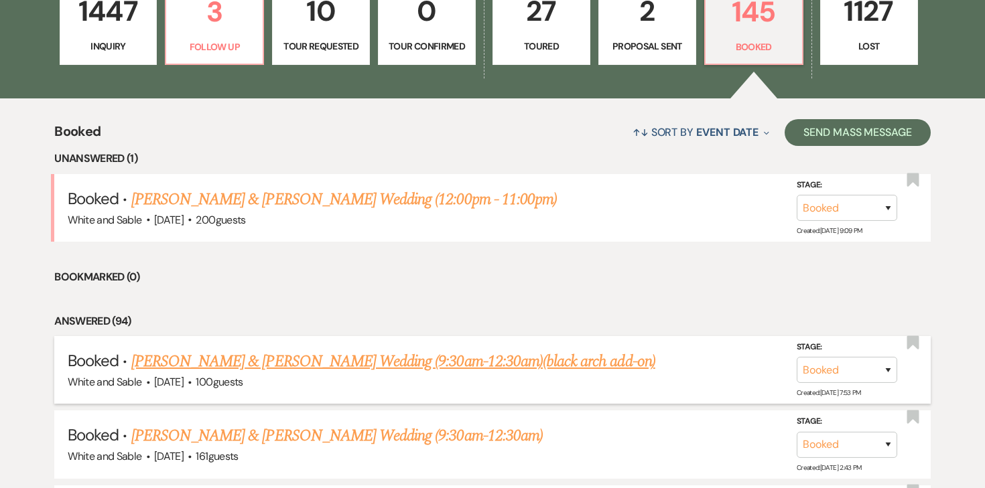
click at [269, 371] on link "Karissa Tatro & Joe Holmberg's Wedding (9:30am-12:30am)(black arch add-on)" at bounding box center [393, 362] width 524 height 24
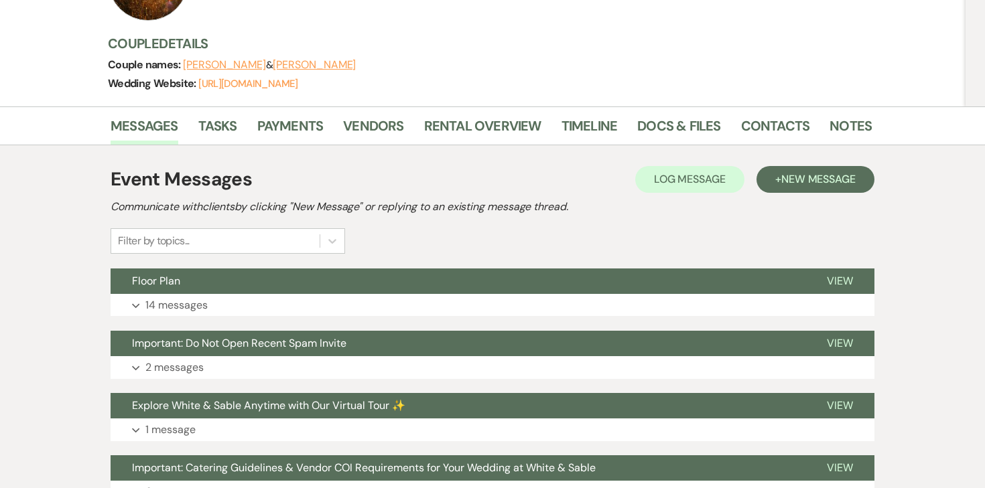
scroll to position [188, 0]
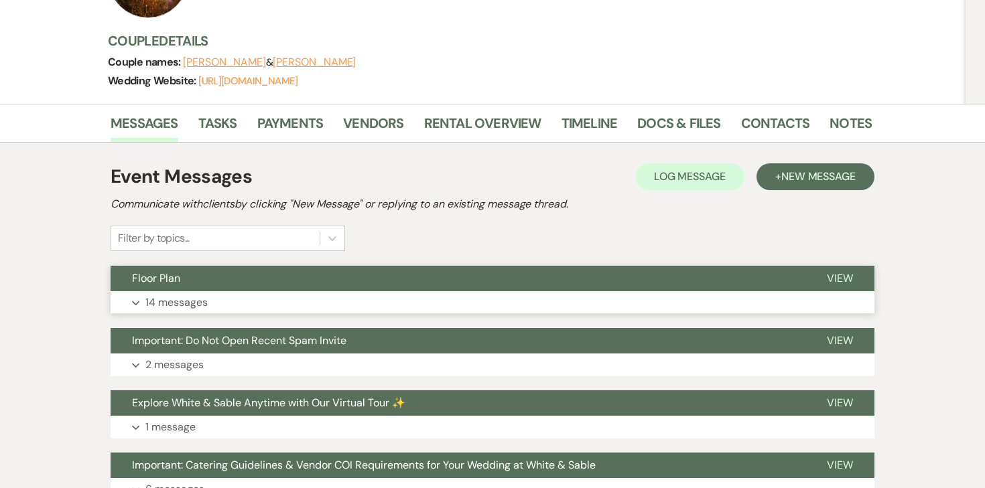
click at [163, 305] on p "14 messages" at bounding box center [176, 302] width 62 height 17
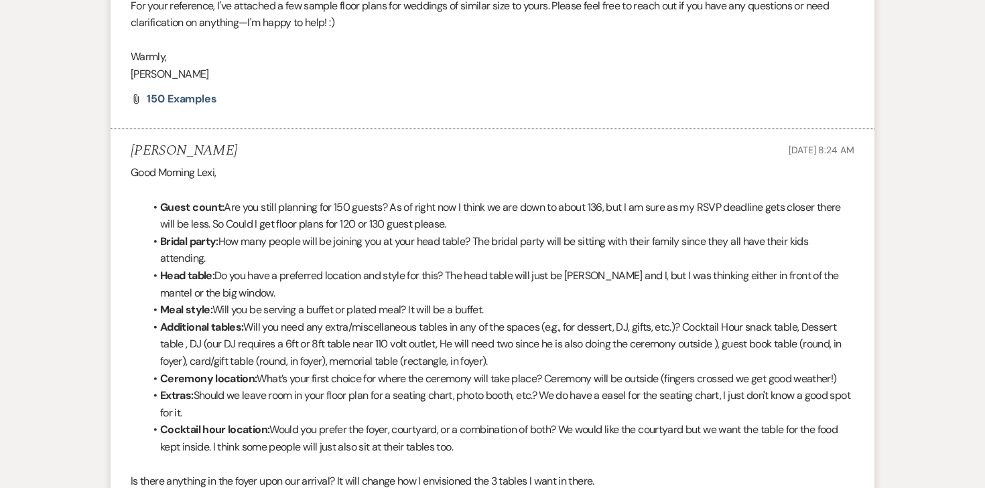
scroll to position [805, 0]
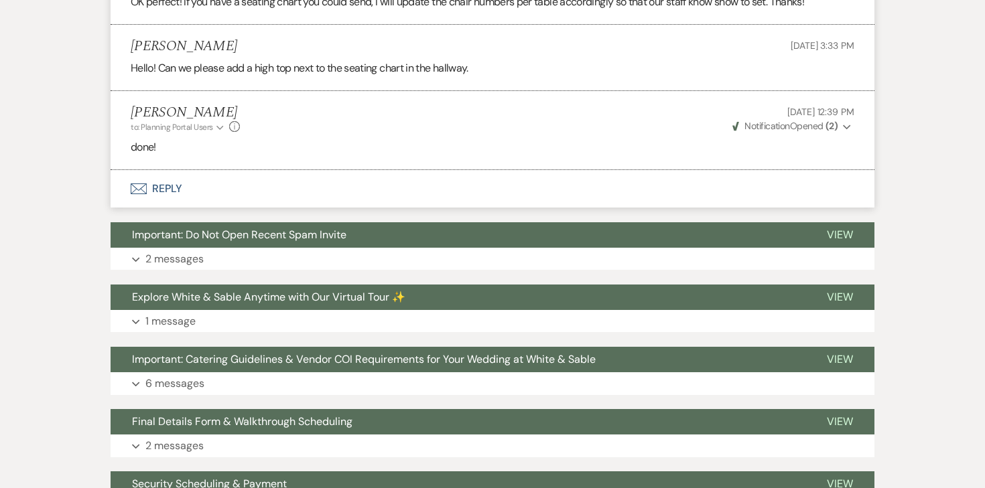
click at [171, 188] on button "Envelope Reply" at bounding box center [493, 189] width 764 height 38
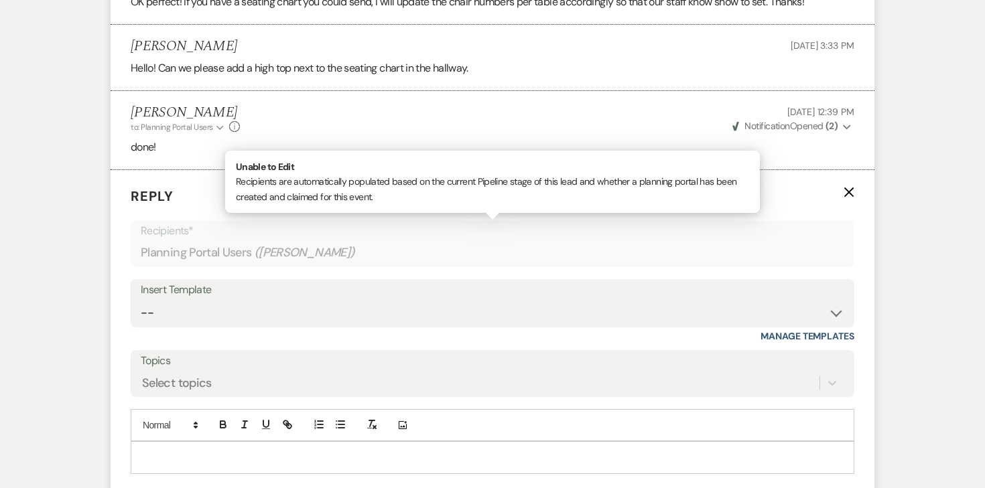
scroll to position [3474, 0]
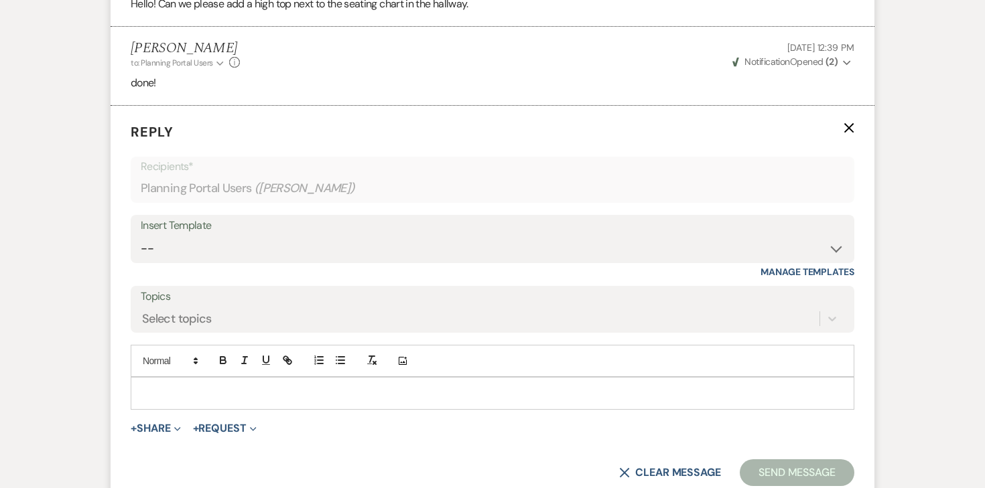
click at [240, 400] on p at bounding box center [492, 393] width 702 height 15
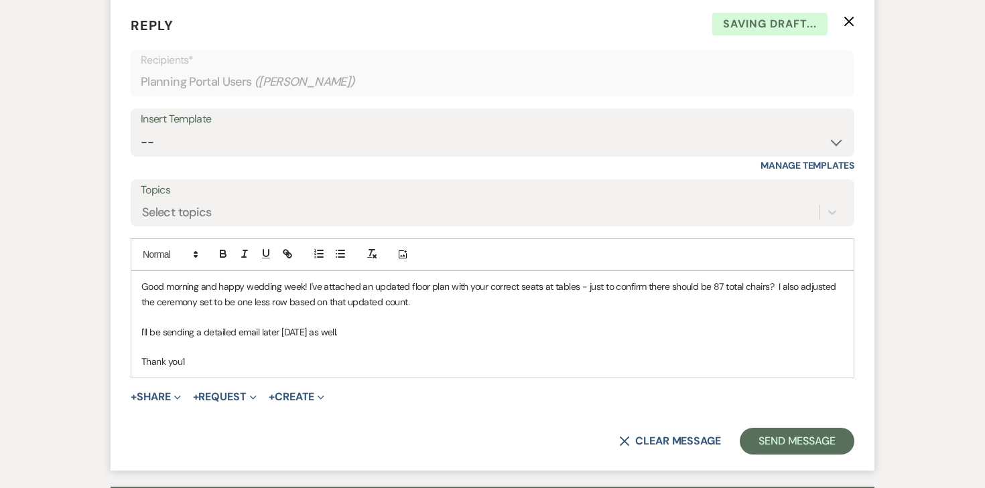
scroll to position [3590, 0]
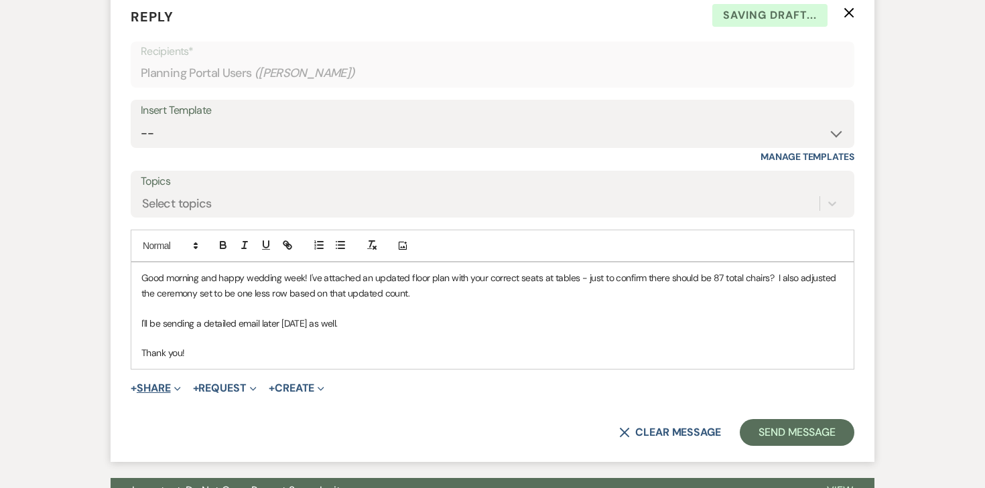
click at [162, 385] on button "+ Share Expand" at bounding box center [156, 388] width 50 height 11
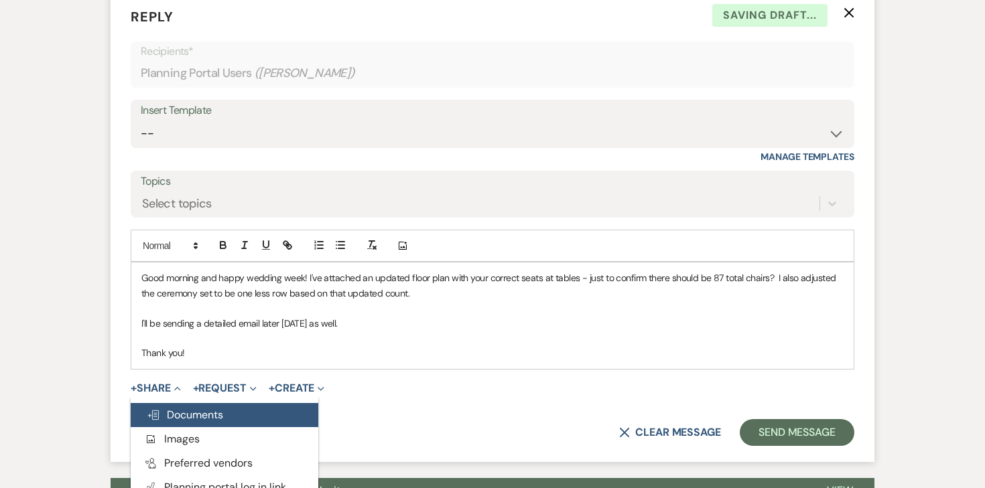
click at [171, 403] on button "Doc Upload Documents" at bounding box center [225, 415] width 188 height 24
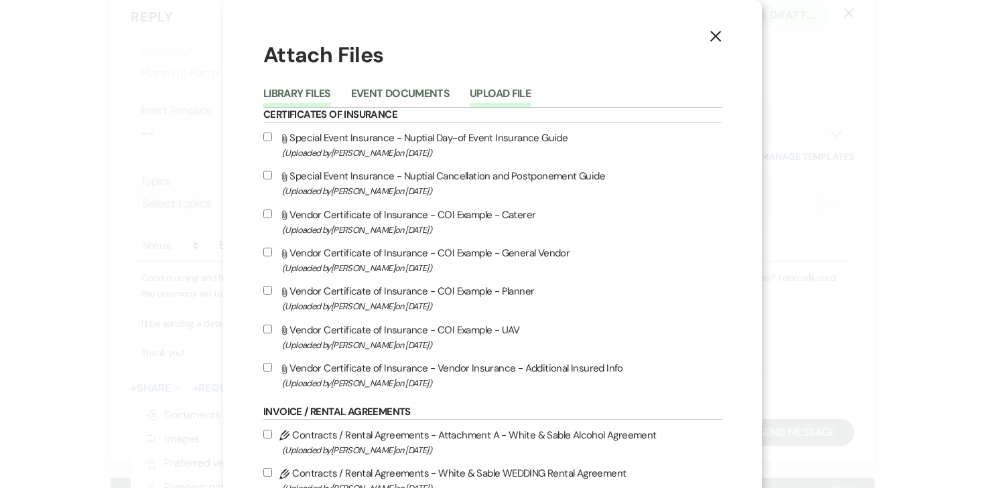
click at [508, 89] on button "Upload File" at bounding box center [500, 97] width 61 height 19
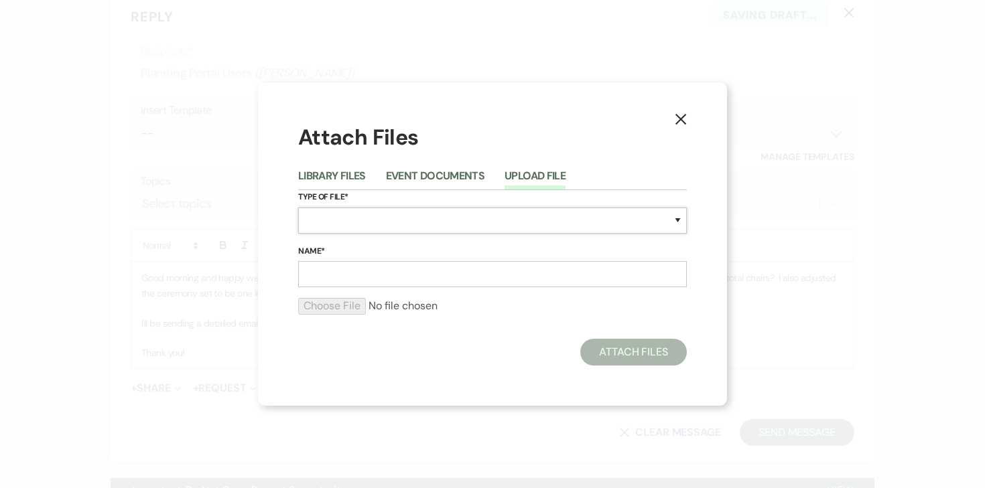
click at [378, 224] on select "Special Event Insurance Vendor Certificate of Insurance Contracts / Rental Agre…" at bounding box center [492, 221] width 389 height 26
click at [298, 208] on select "Special Event Insurance Vendor Certificate of Insurance Contracts / Rental Agre…" at bounding box center [492, 221] width 389 height 26
click at [484, 228] on select "Special Event Insurance Vendor Certificate of Insurance Contracts / Rental Agre…" at bounding box center [492, 221] width 389 height 26
select select "24"
click at [298, 208] on select "Special Event Insurance Vendor Certificate of Insurance Contracts / Rental Agre…" at bounding box center [492, 221] width 389 height 26
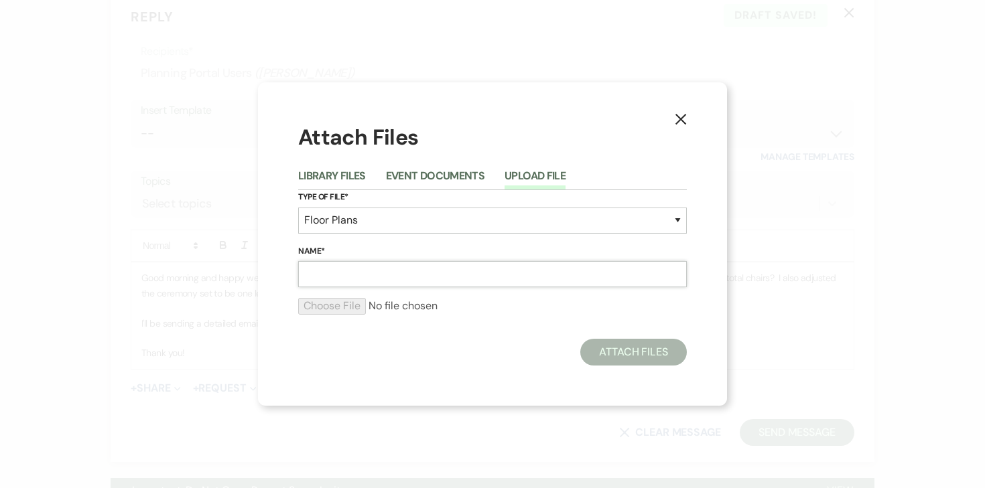
click at [338, 279] on input "Name*" at bounding box center [492, 274] width 389 height 26
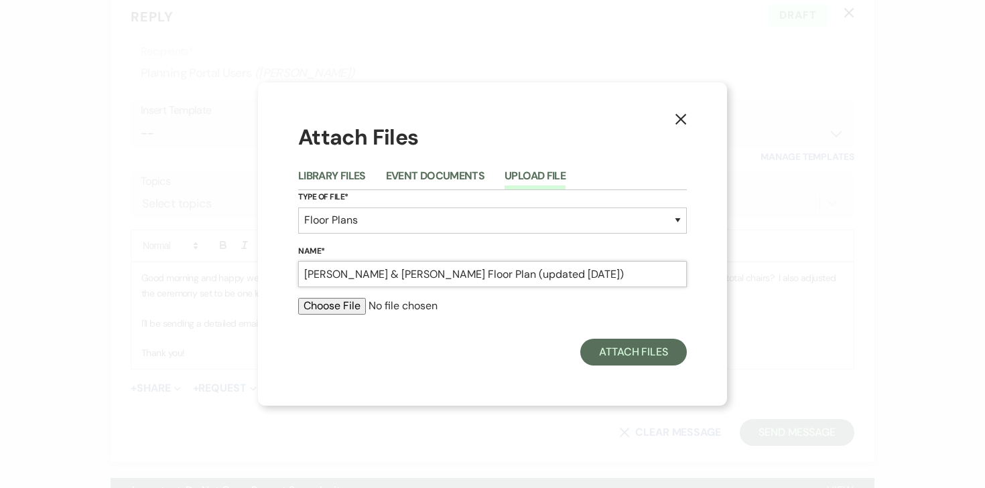
click at [461, 276] on input "Joe & Karissa Floor Plan (updated 8.15.25)" at bounding box center [492, 274] width 389 height 26
click at [492, 275] on input "Joe & Karissa Floor Plan (updated 8.15.25)" at bounding box center [492, 274] width 389 height 26
type input "Joe & Karissa Floor Plan (updated 9.22.25)"
click at [320, 315] on div at bounding box center [492, 311] width 389 height 27
click at [323, 313] on input "file" at bounding box center [492, 306] width 389 height 16
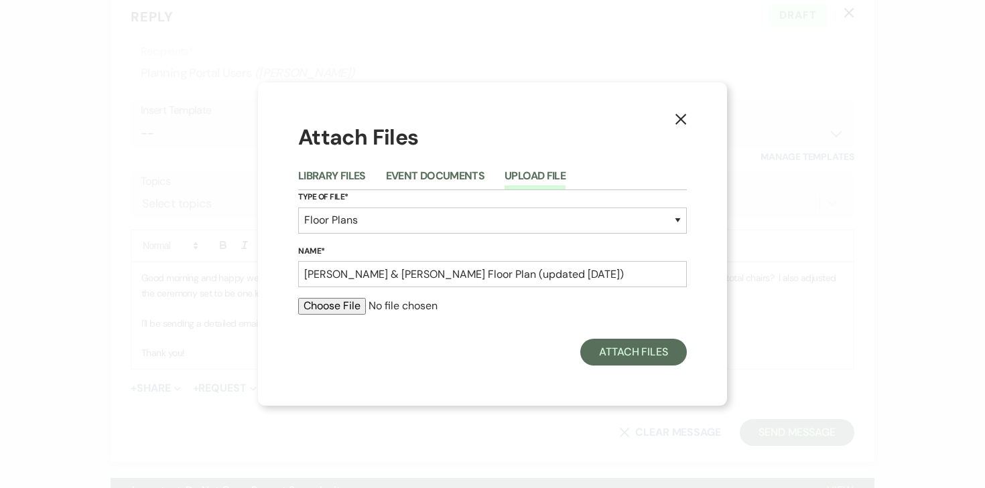
type input "C:\fakepath\Joe & Karissa Floor Plans (updated 9.22.25).pdf"
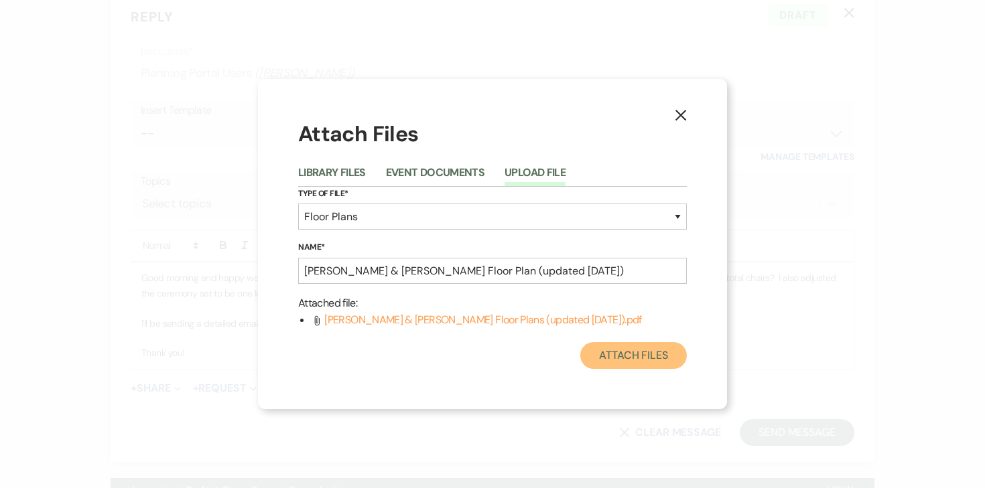
click at [627, 362] on button "Attach Files" at bounding box center [633, 355] width 107 height 27
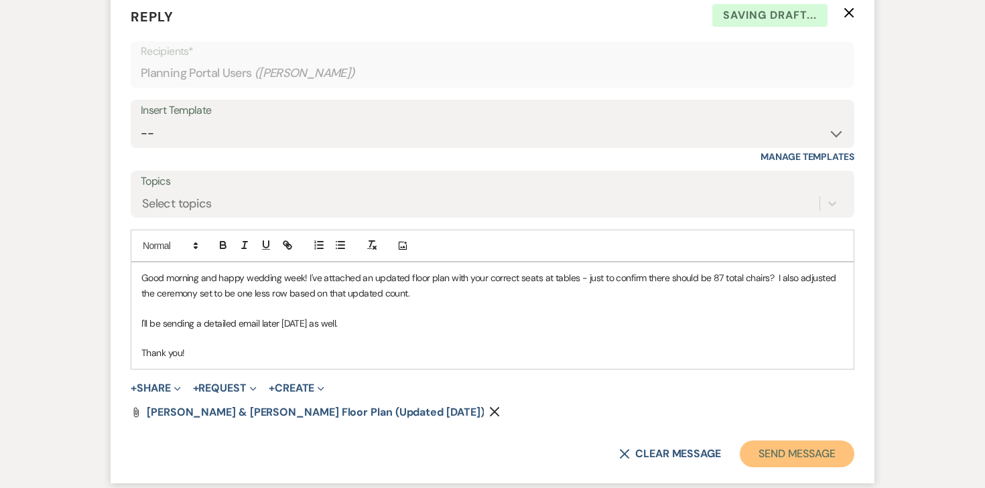
click at [783, 444] on button "Send Message" at bounding box center [797, 454] width 115 height 27
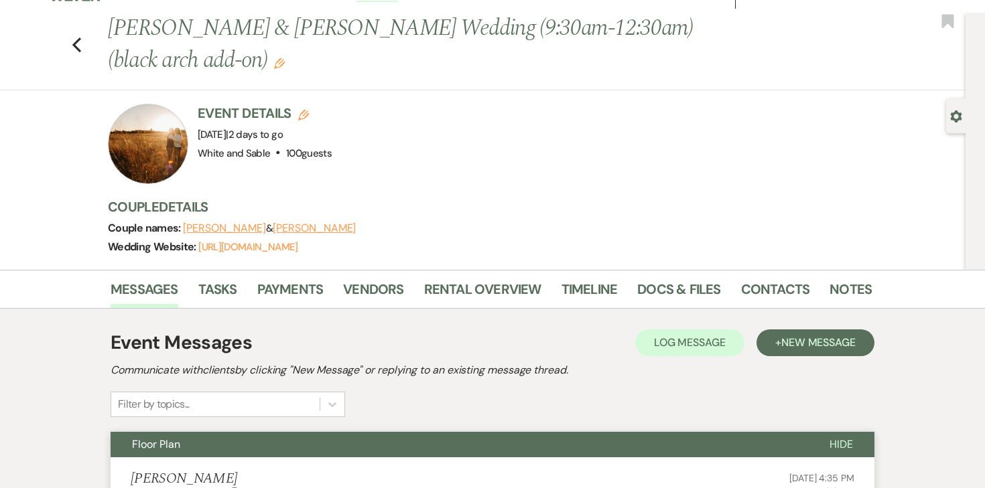
scroll to position [0, 0]
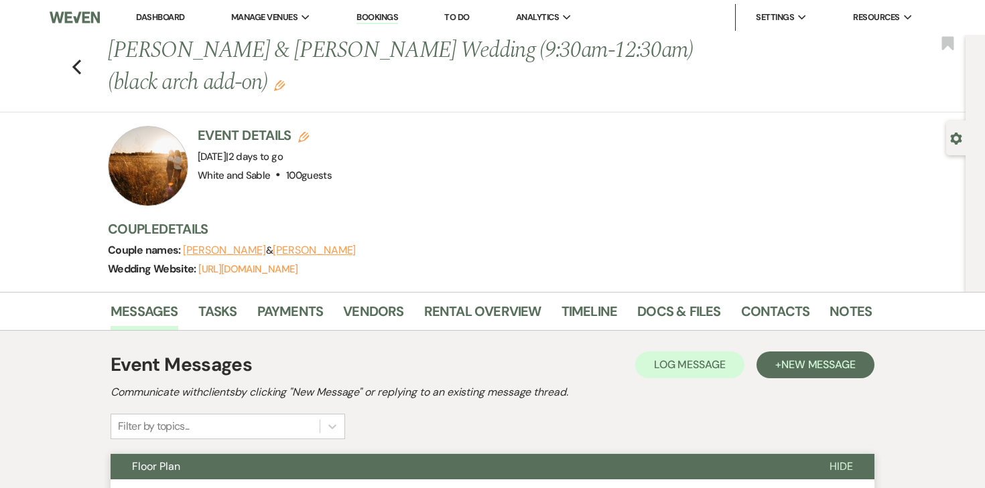
click at [161, 21] on link "Dashboard" at bounding box center [160, 16] width 48 height 11
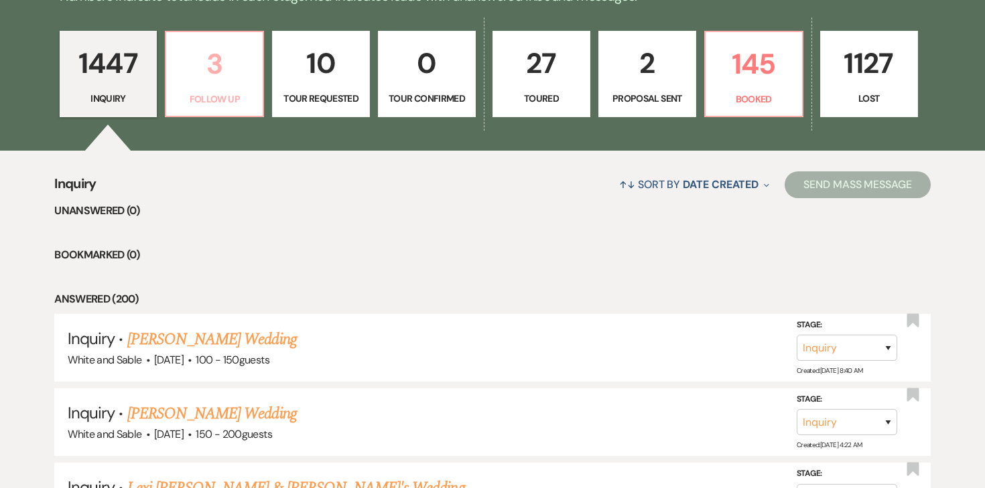
scroll to position [353, 0]
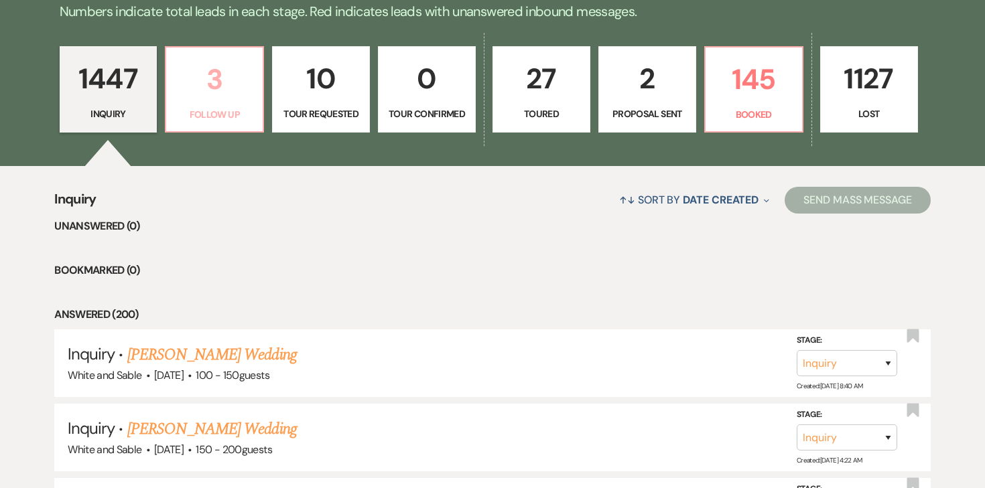
click at [237, 121] on p "Follow Up" at bounding box center [214, 114] width 80 height 15
select select "9"
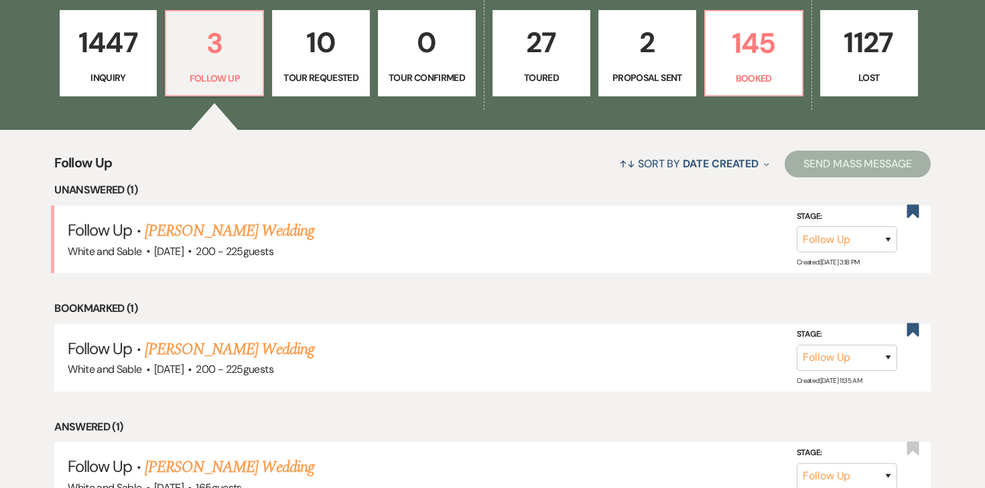
scroll to position [394, 0]
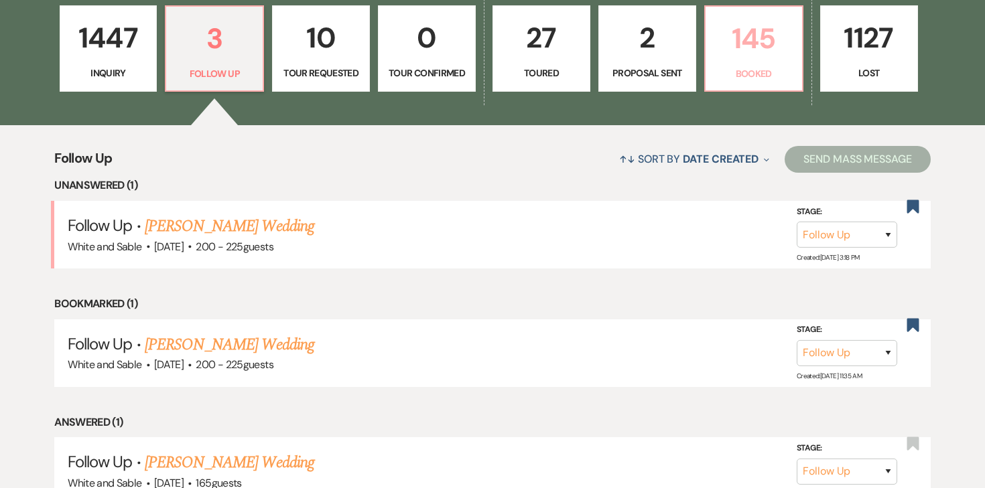
click at [748, 64] on link "145 Booked" at bounding box center [753, 48] width 99 height 87
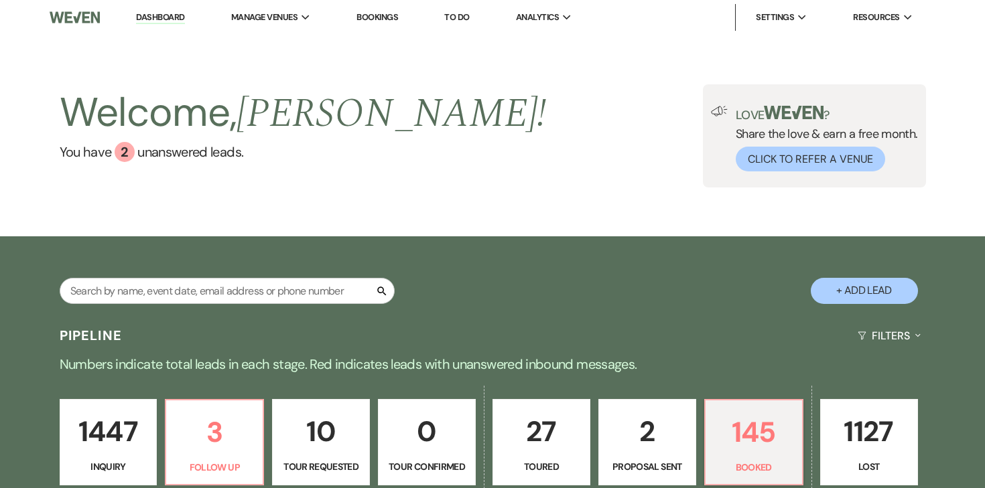
click at [182, 15] on link "Dashboard" at bounding box center [160, 17] width 48 height 13
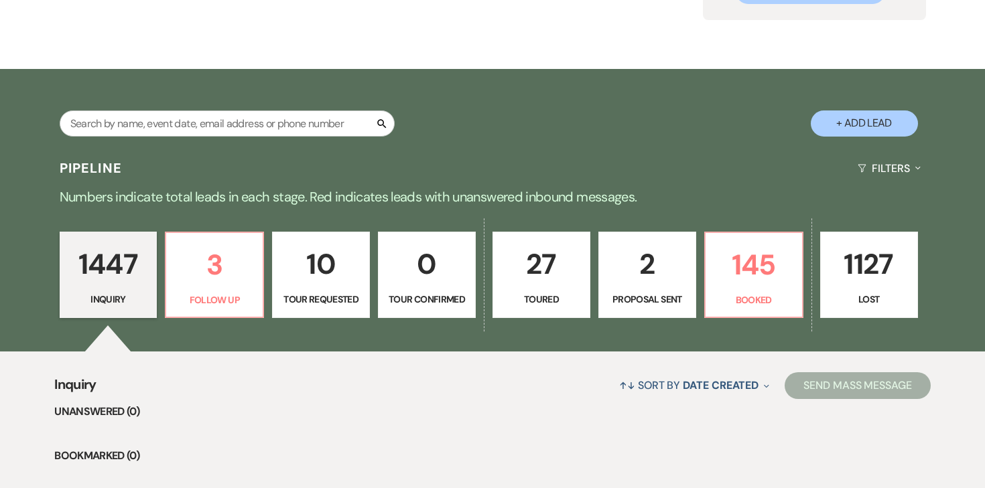
scroll to position [180, 0]
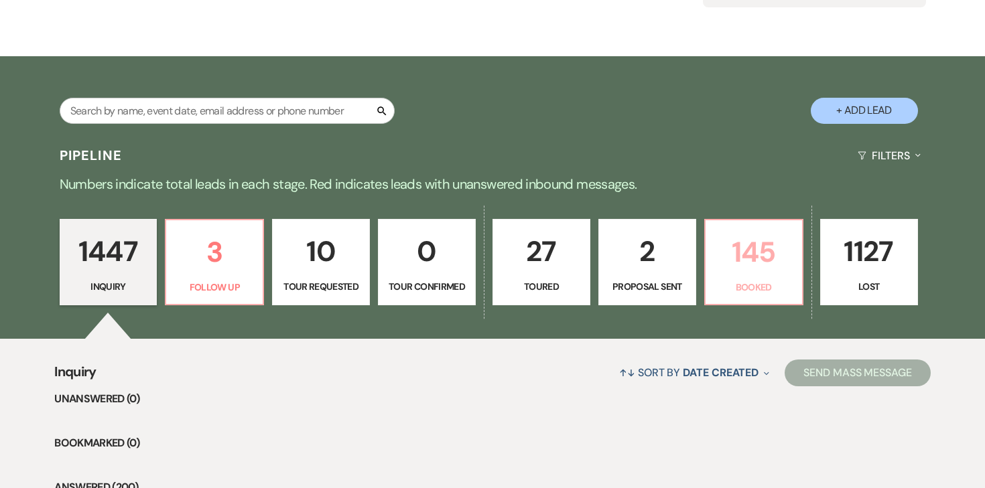
click at [732, 257] on p "145" at bounding box center [754, 252] width 80 height 45
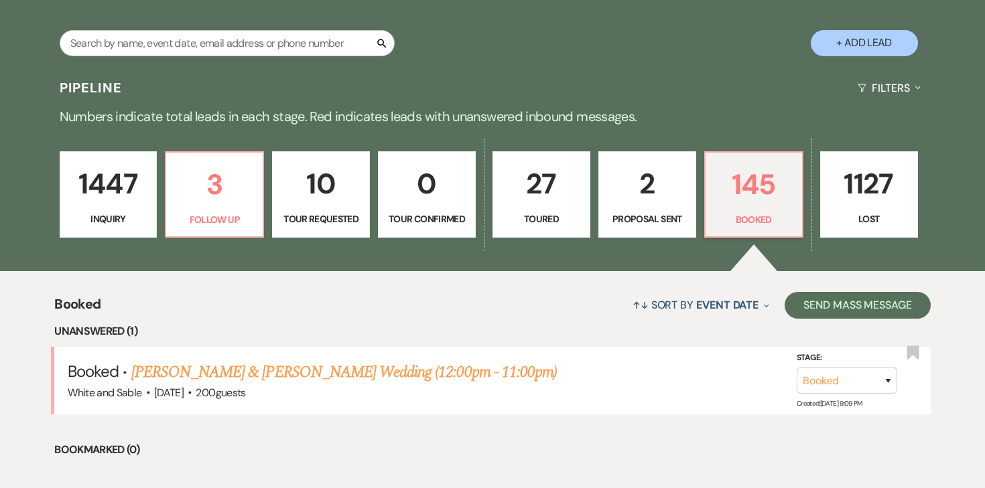
scroll to position [260, 0]
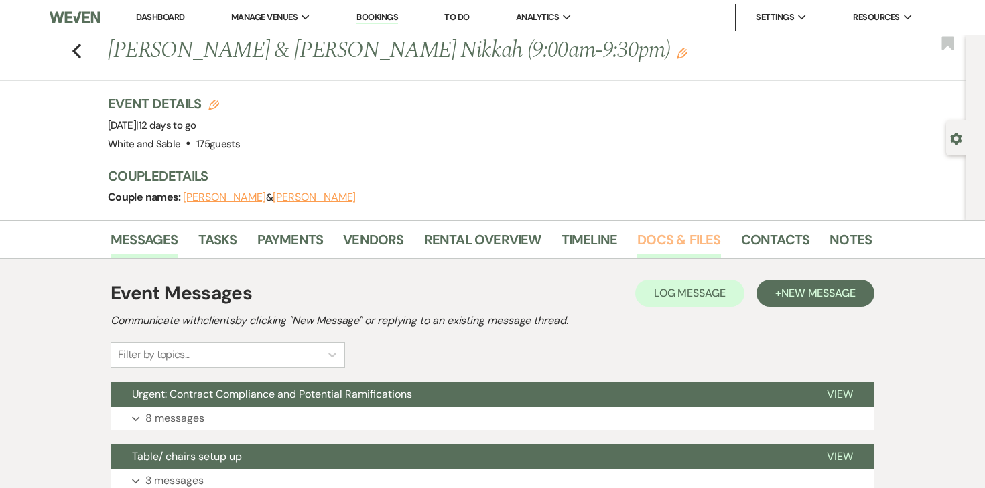
click at [682, 235] on link "Docs & Files" at bounding box center [678, 243] width 83 height 29
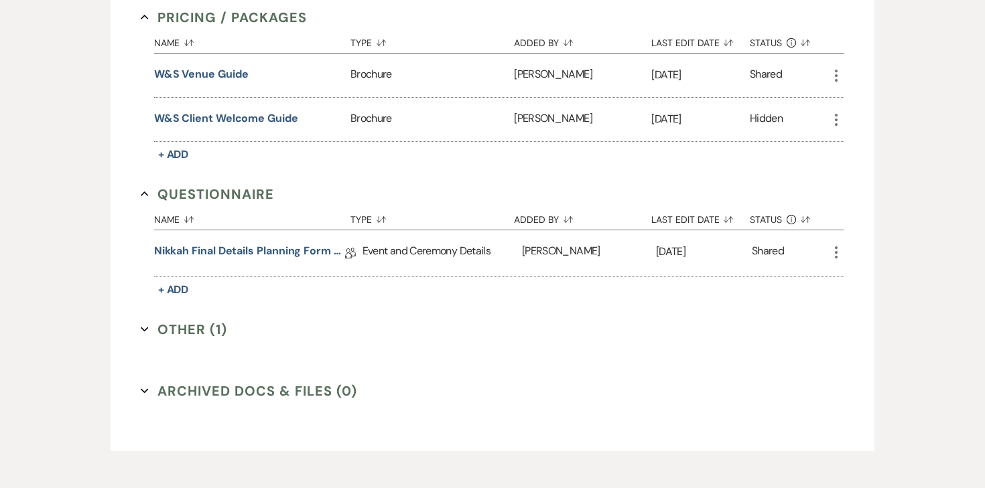
scroll to position [1645, 0]
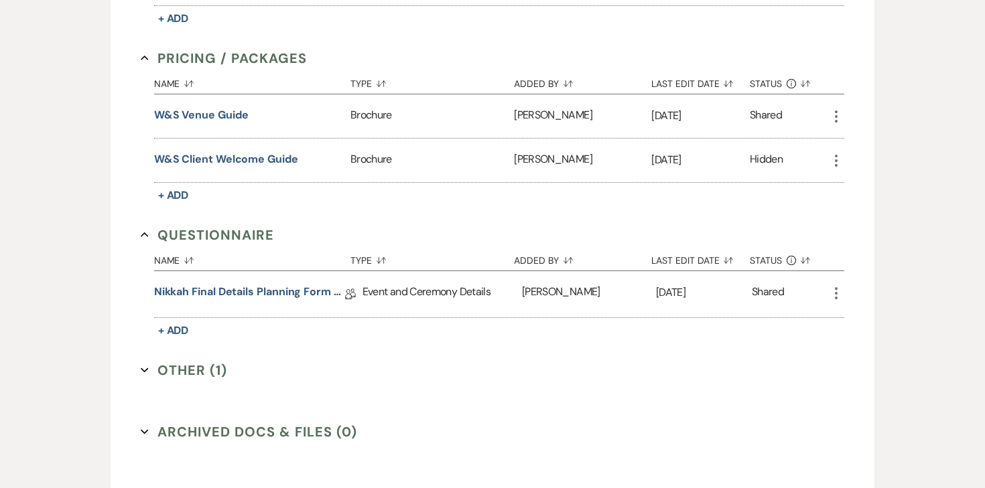
click at [174, 360] on button "Other (1) Expand" at bounding box center [184, 370] width 86 height 20
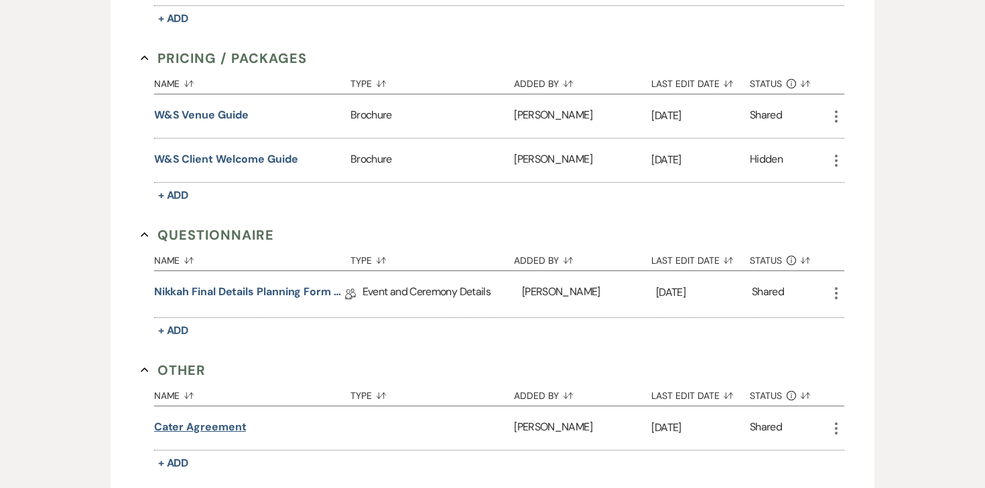
click at [220, 419] on button "Cater agreement" at bounding box center [200, 427] width 92 height 16
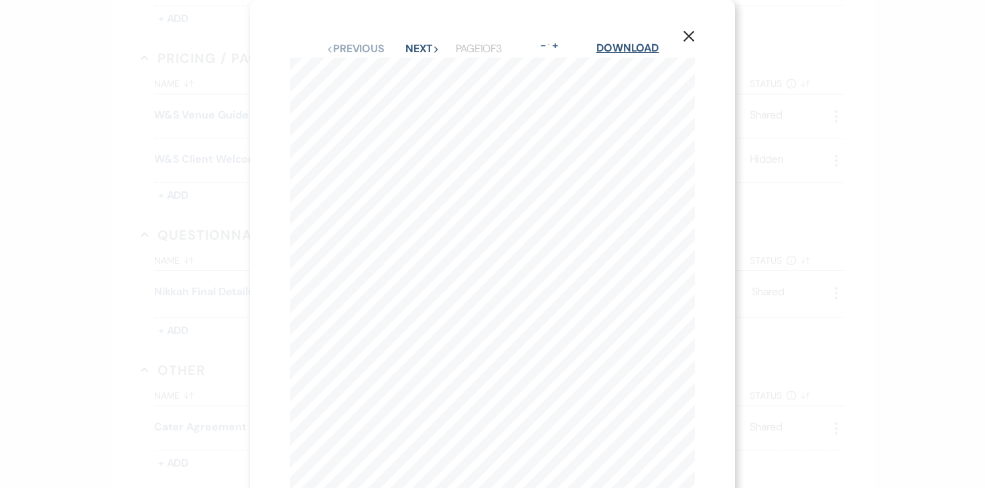
click at [618, 50] on link "Download" at bounding box center [627, 48] width 62 height 14
click at [688, 34] on icon "X" at bounding box center [689, 36] width 12 height 12
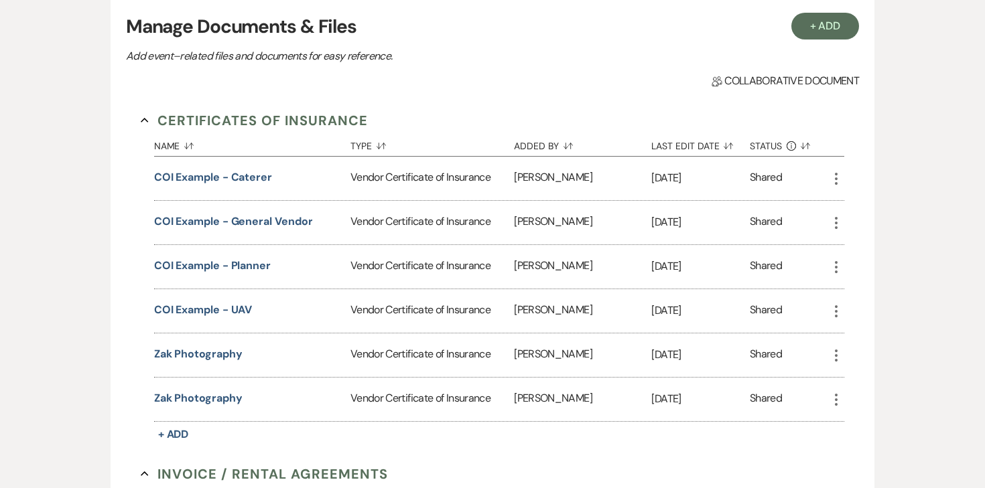
scroll to position [0, 0]
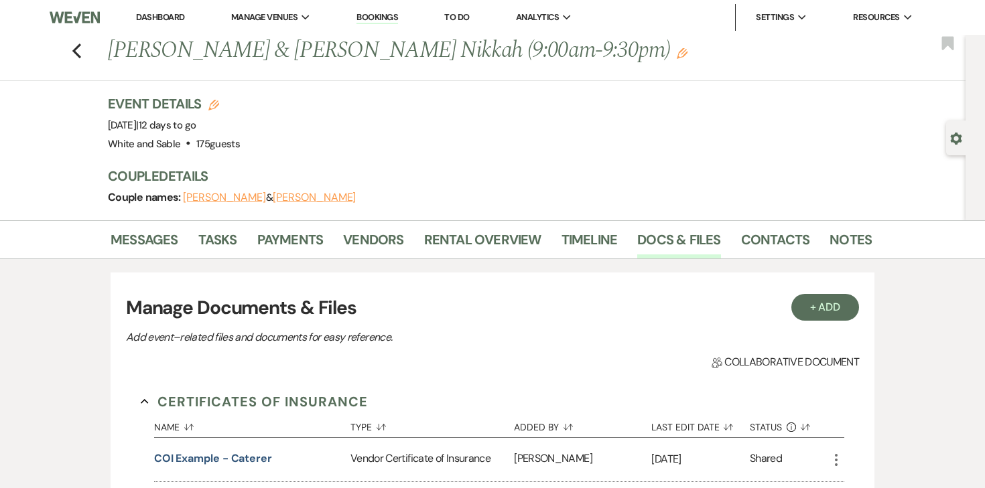
click at [164, 218] on div "Event Details Edit Event Date: Sunday, October 5th, 2025 | 12 days to go Venue:…" at bounding box center [490, 157] width 764 height 126
click at [164, 234] on link "Messages" at bounding box center [145, 243] width 68 height 29
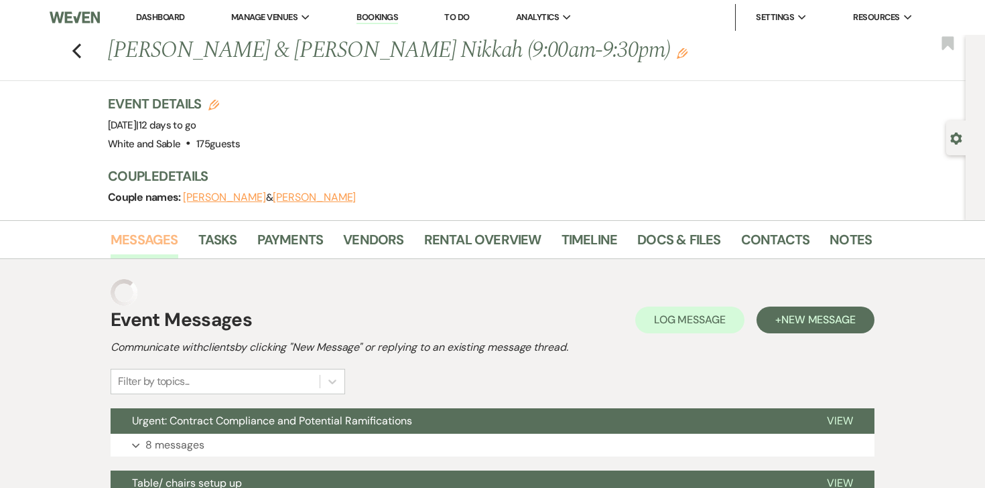
scroll to position [226, 0]
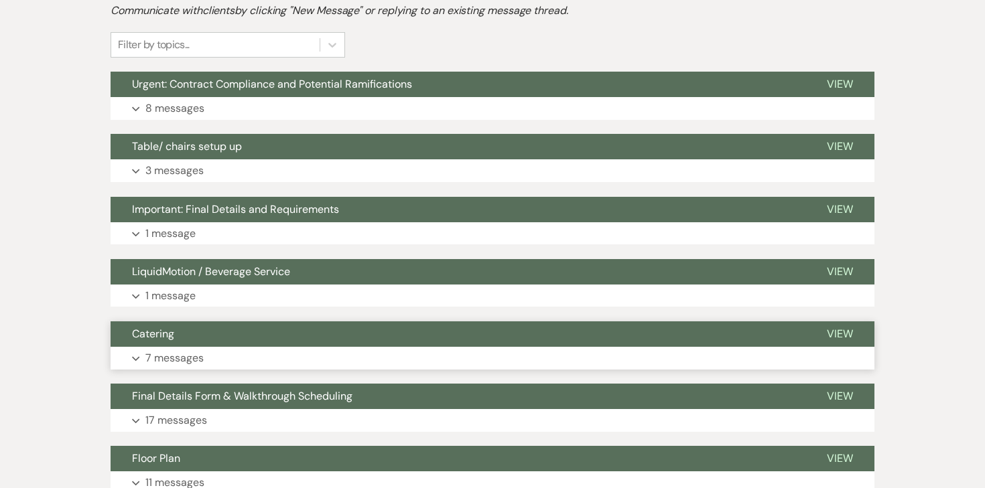
click at [164, 352] on p "7 messages" at bounding box center [174, 358] width 58 height 17
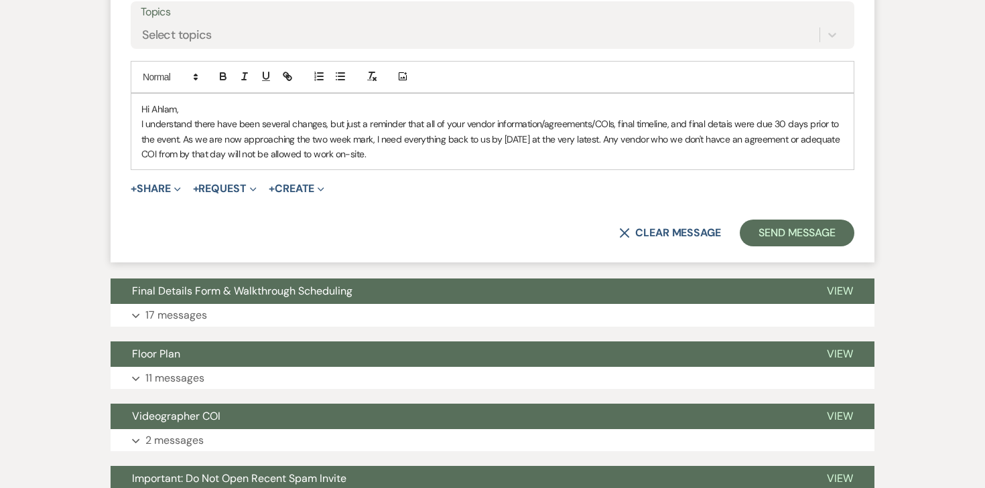
scroll to position [1943, 0]
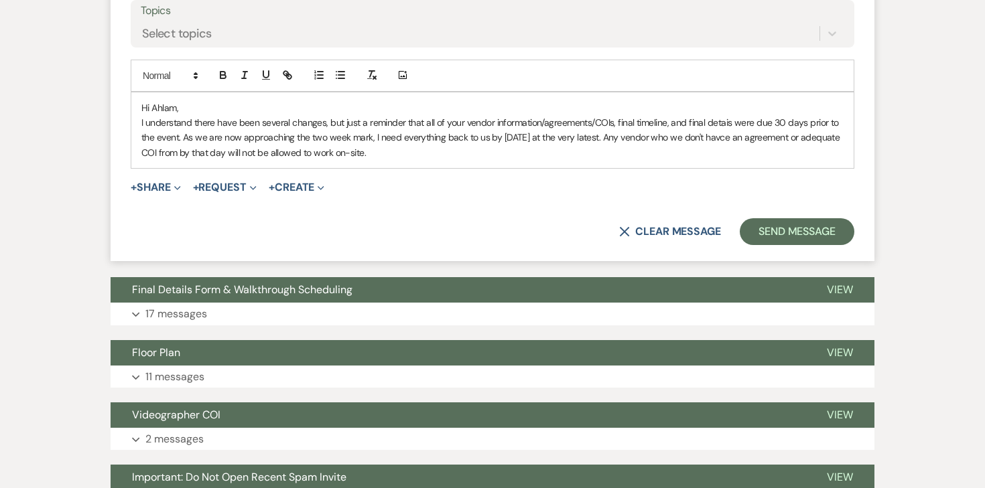
click at [302, 153] on form "Reply X Saving draft... Recipients* Planning Portal Users ( Adna Jama, Asha Jam…" at bounding box center [493, 41] width 764 height 442
drag, startPoint x: 491, startPoint y: 135, endPoint x: 100, endPoint y: 69, distance: 396.9
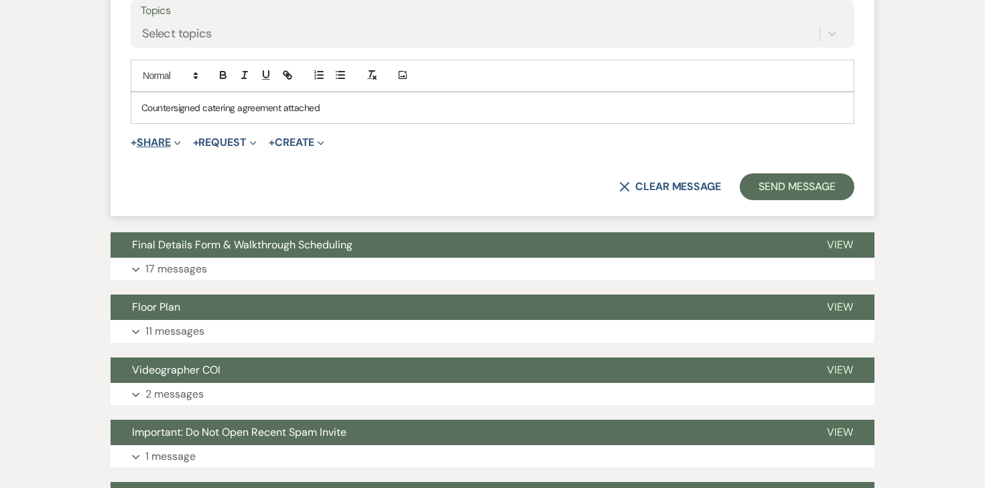
click at [165, 137] on button "+ Share Expand" at bounding box center [156, 142] width 50 height 11
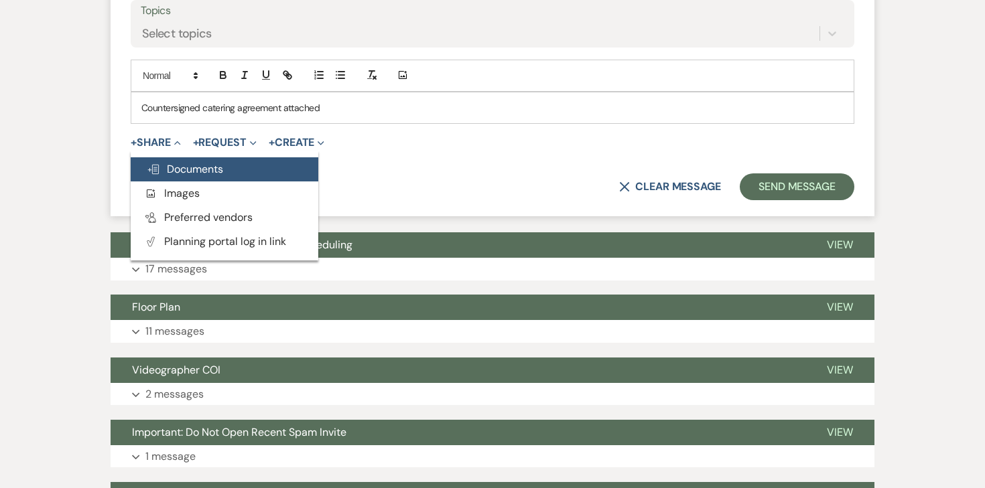
click at [165, 162] on span "Doc Upload Documents" at bounding box center [185, 169] width 76 height 14
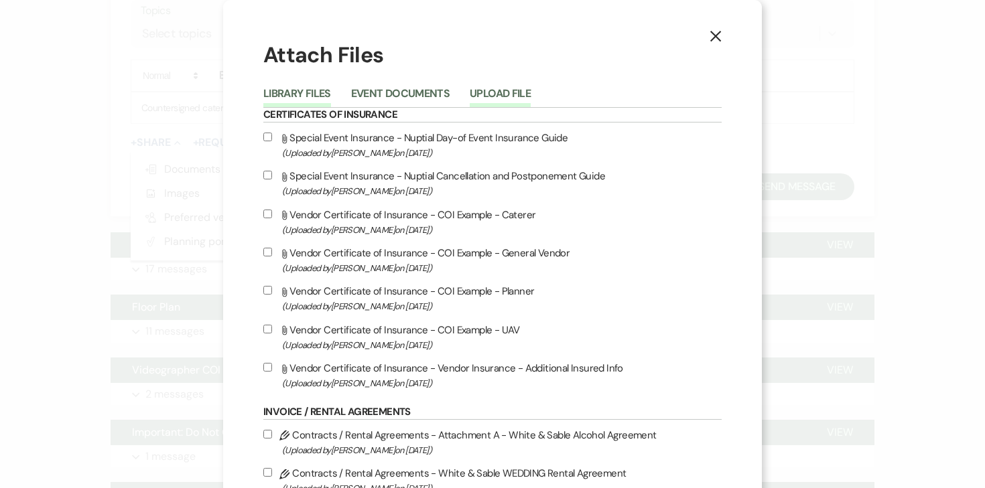
click at [488, 100] on button "Upload File" at bounding box center [500, 97] width 61 height 19
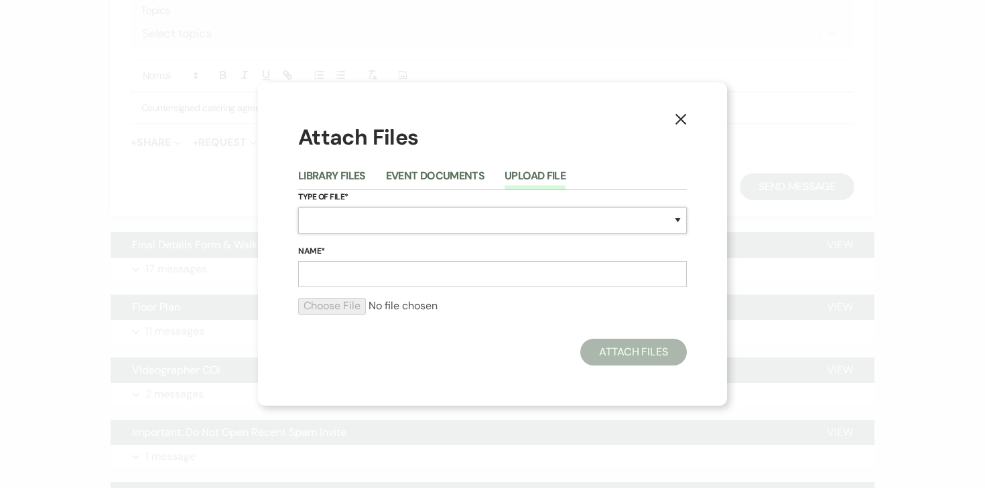
click at [320, 224] on select "Special Event Insurance Vendor Certificate of Insurance Contracts / Rental Agre…" at bounding box center [492, 221] width 389 height 26
select select "10"
click at [298, 208] on select "Special Event Insurance Vendor Certificate of Insurance Contracts / Rental Agre…" at bounding box center [492, 221] width 389 height 26
click at [405, 268] on input "Name*" at bounding box center [492, 274] width 389 height 26
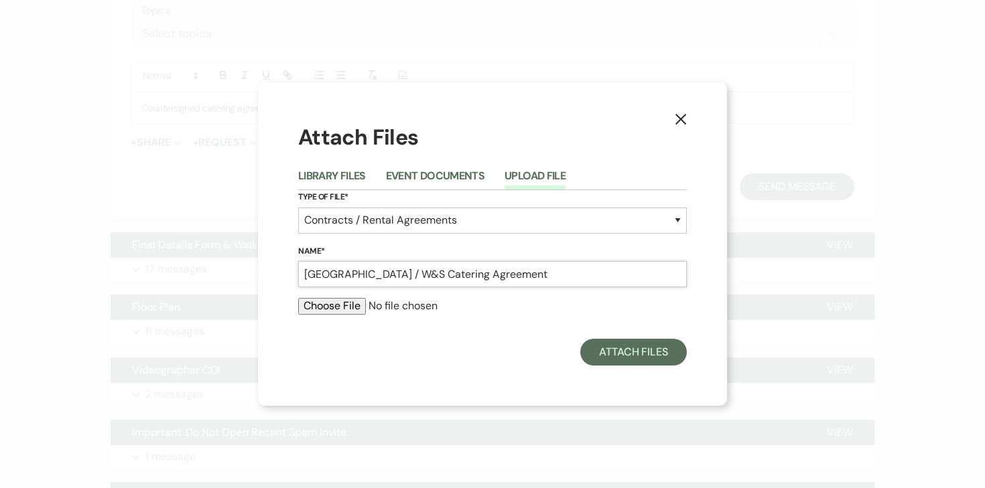
type input "East Village Grill / W&S Catering Agreement"
click at [334, 296] on form "Type of File* Special Event Insurance Vendor Certificate of Insurance Contracts…" at bounding box center [492, 257] width 389 height 135
click at [330, 305] on input "file" at bounding box center [492, 306] width 389 height 16
type input "C:\fakepath\East Village Grill : Adna Jama - W&S - 10.5.25.pdf"
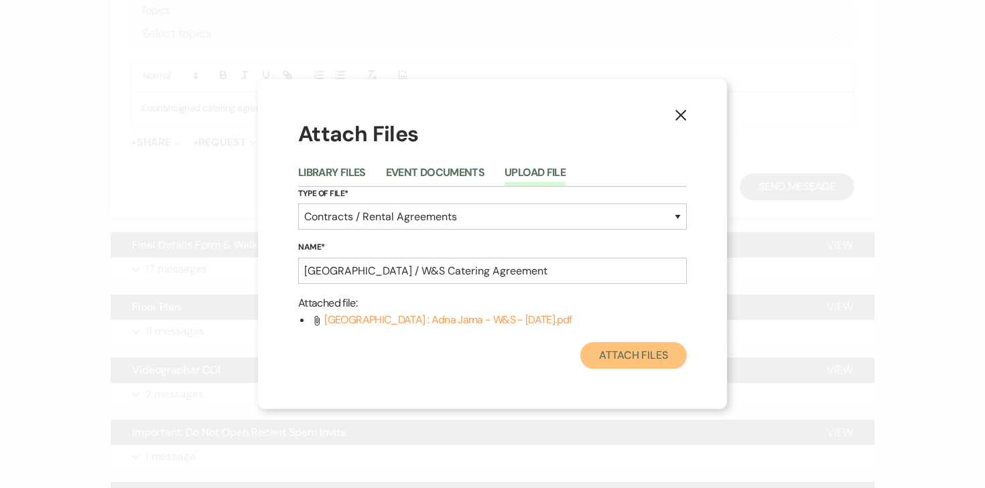
click at [628, 364] on button "Attach Files" at bounding box center [633, 355] width 107 height 27
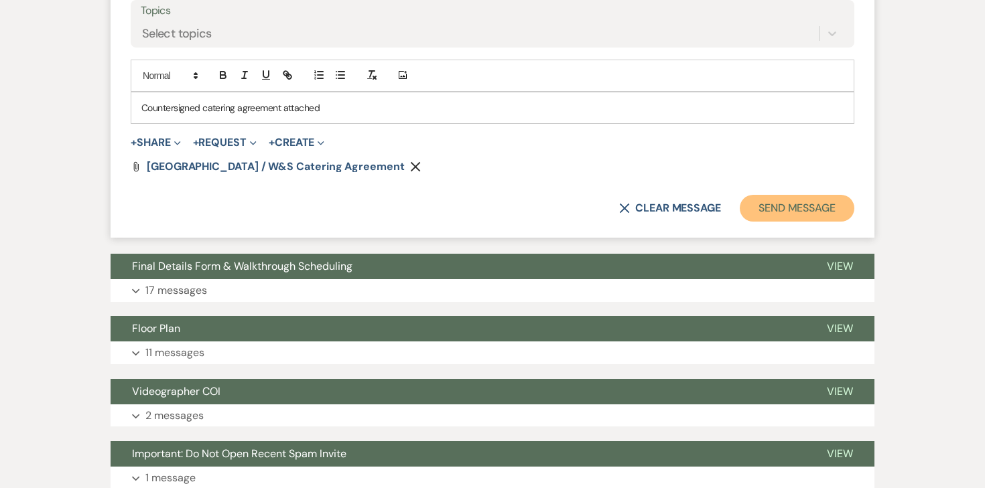
click at [813, 195] on button "Send Message" at bounding box center [797, 208] width 115 height 27
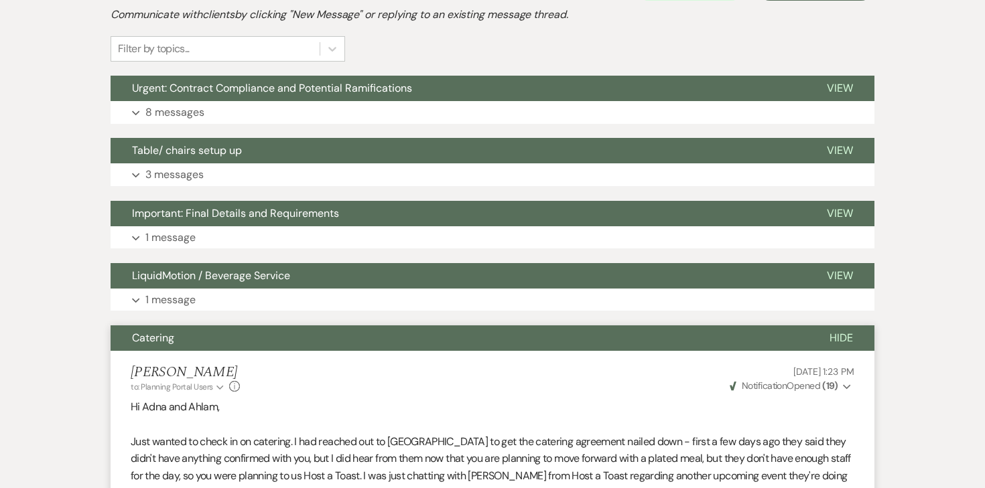
scroll to position [0, 0]
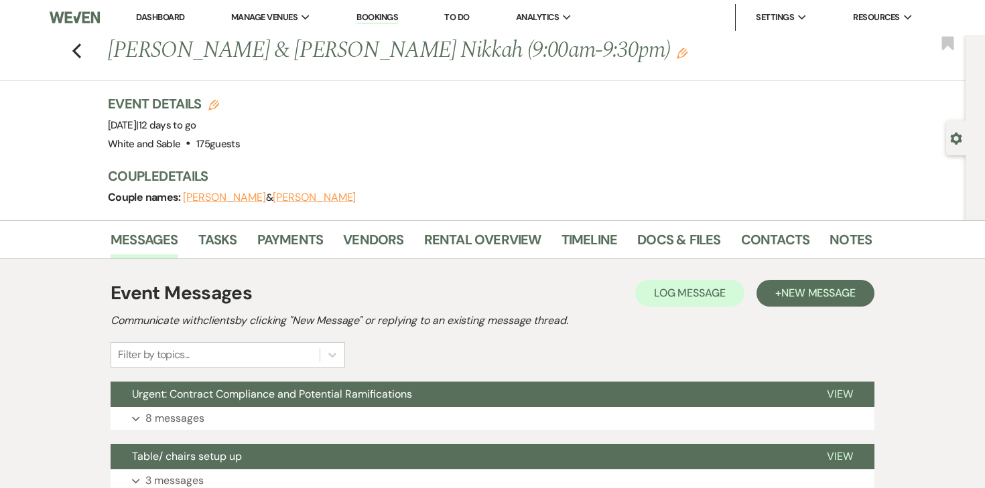
click at [173, 20] on link "Dashboard" at bounding box center [160, 16] width 48 height 11
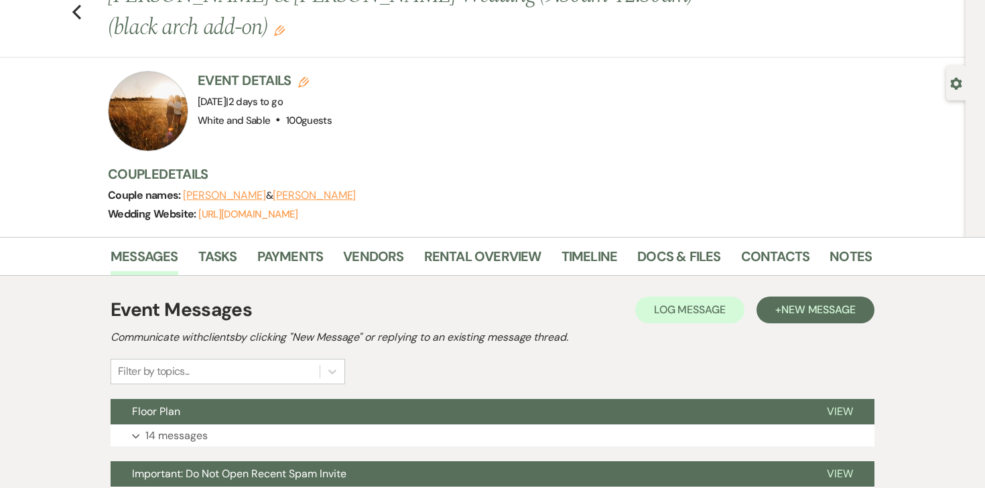
scroll to position [58, 0]
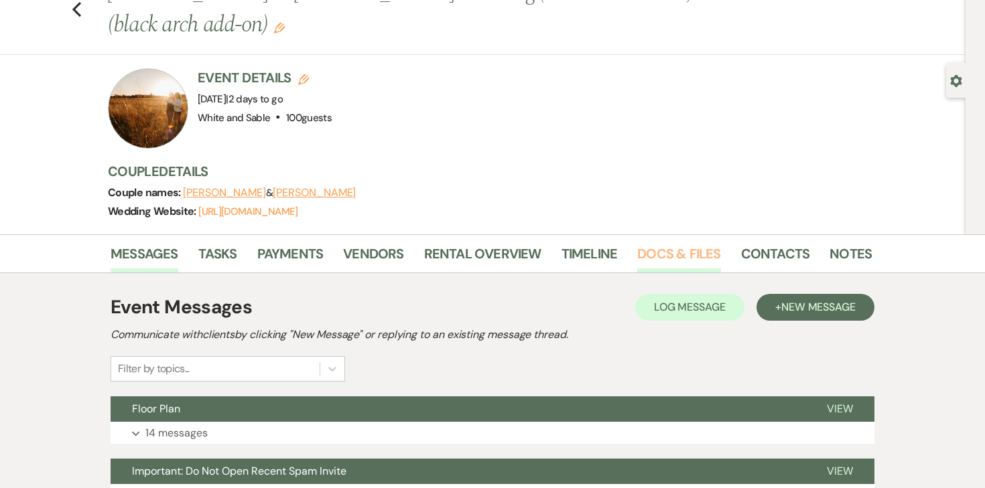
click at [643, 255] on link "Docs & Files" at bounding box center [678, 257] width 83 height 29
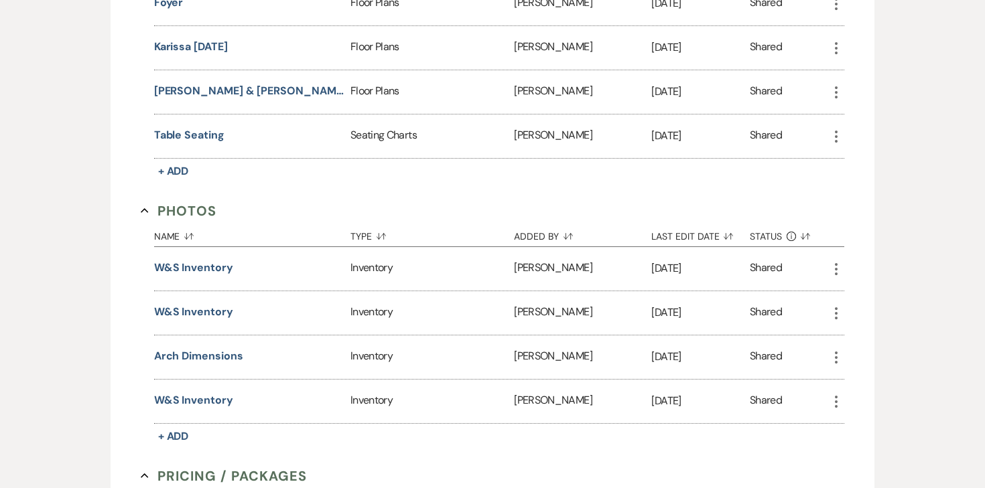
scroll to position [2081, 0]
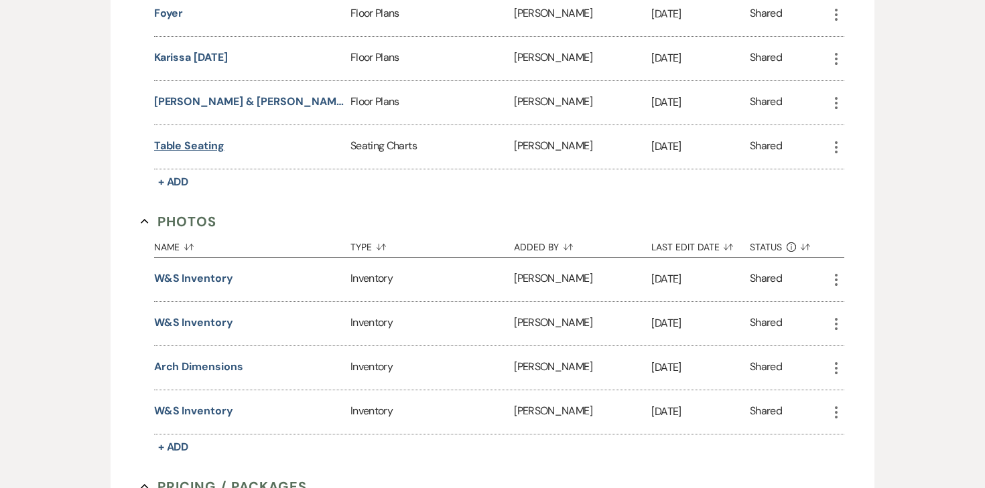
click at [204, 138] on button "Table Seating" at bounding box center [189, 146] width 70 height 16
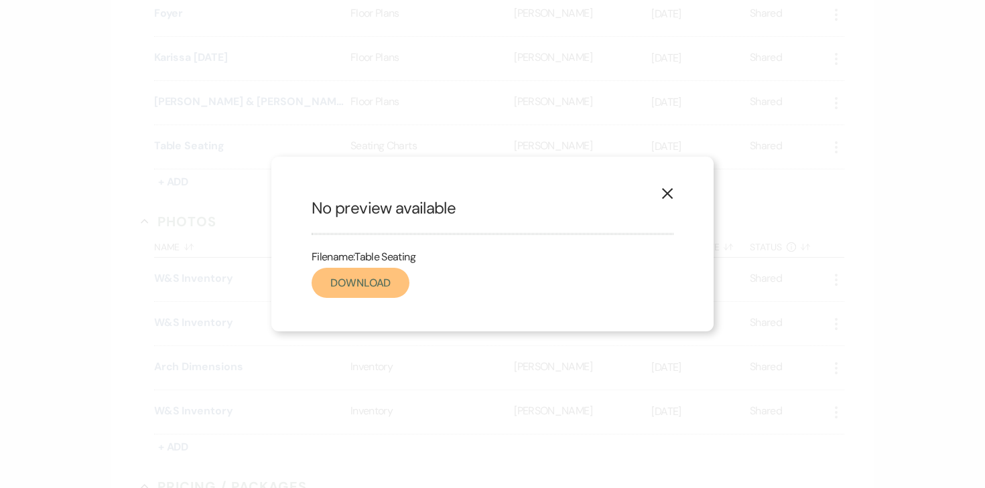
click at [348, 284] on link "Download" at bounding box center [361, 283] width 98 height 30
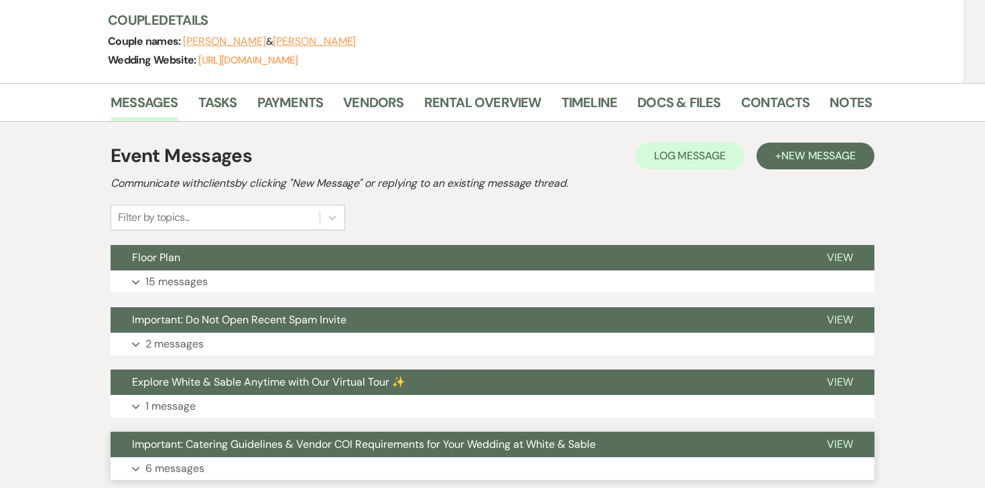
scroll to position [34, 0]
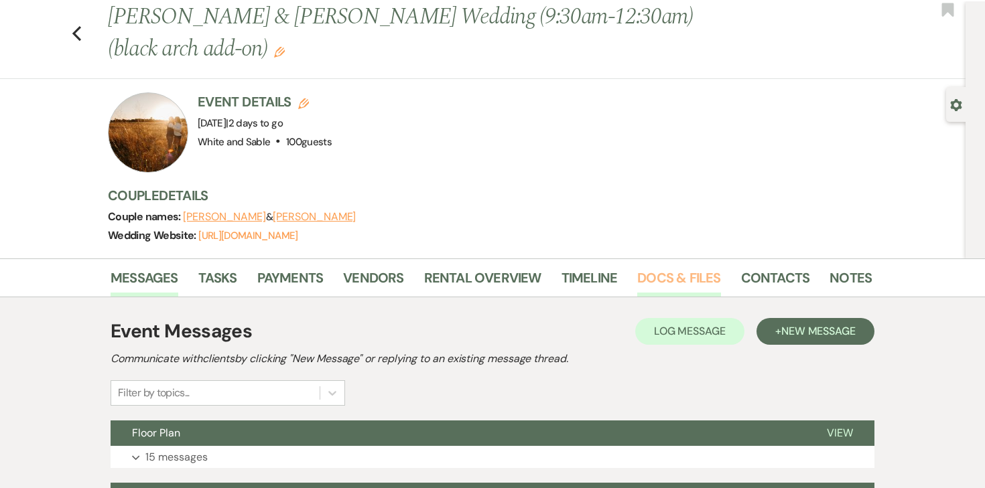
click at [685, 283] on link "Docs & Files" at bounding box center [678, 281] width 83 height 29
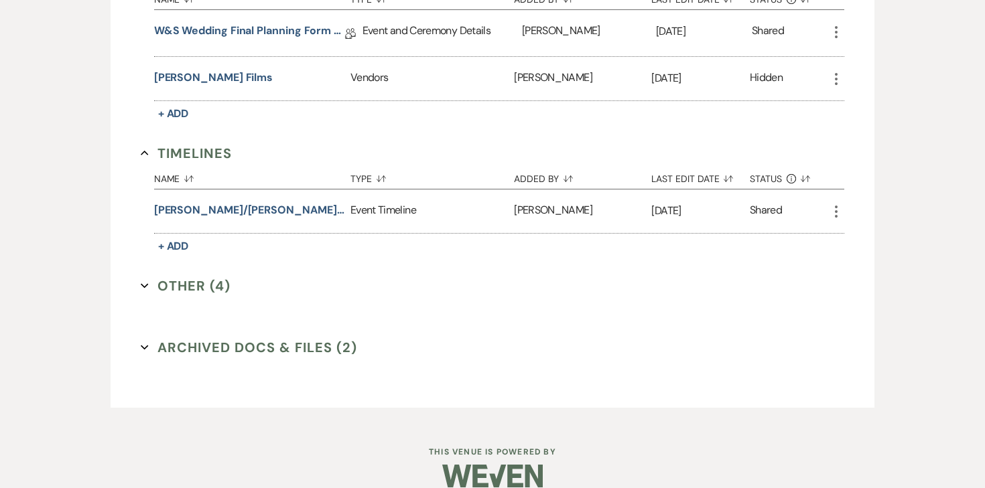
scroll to position [2864, 0]
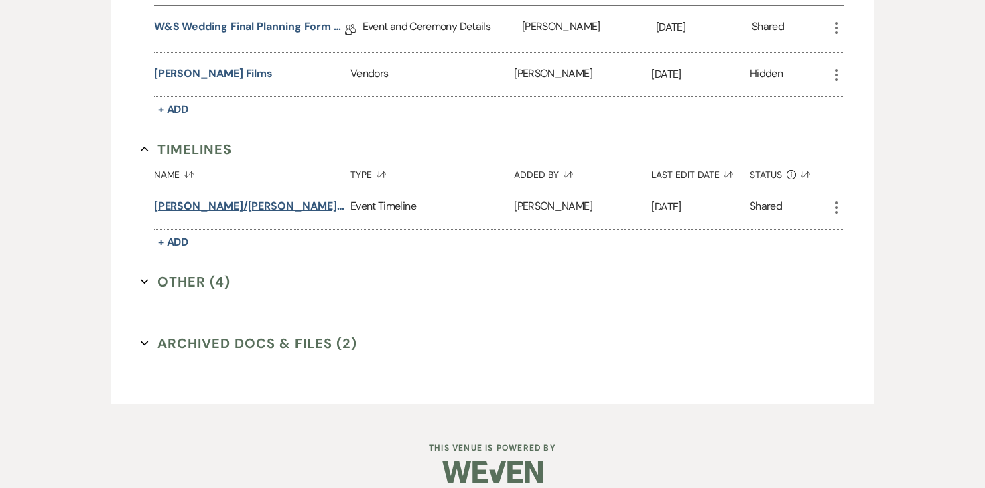
click at [254, 198] on button "[PERSON_NAME]/[PERSON_NAME] wedding timeline" at bounding box center [249, 206] width 191 height 16
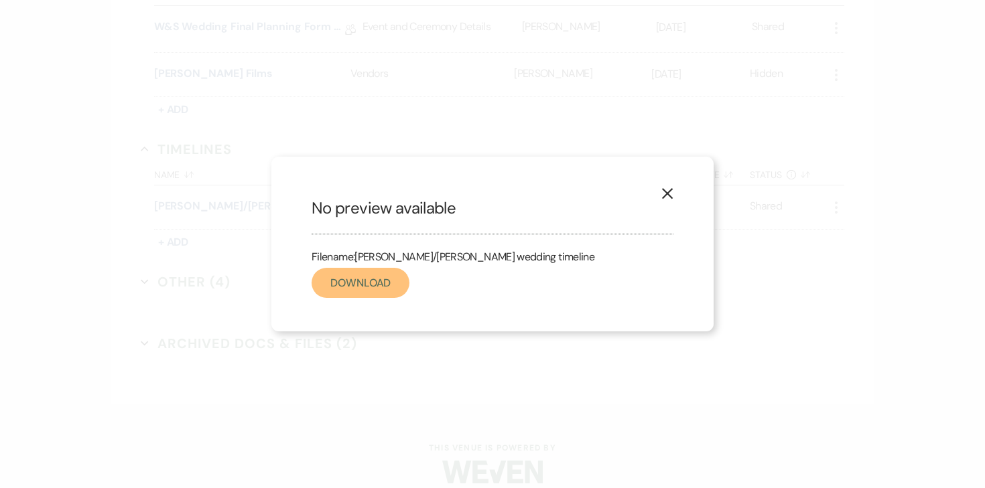
click at [344, 283] on link "Download" at bounding box center [361, 283] width 98 height 30
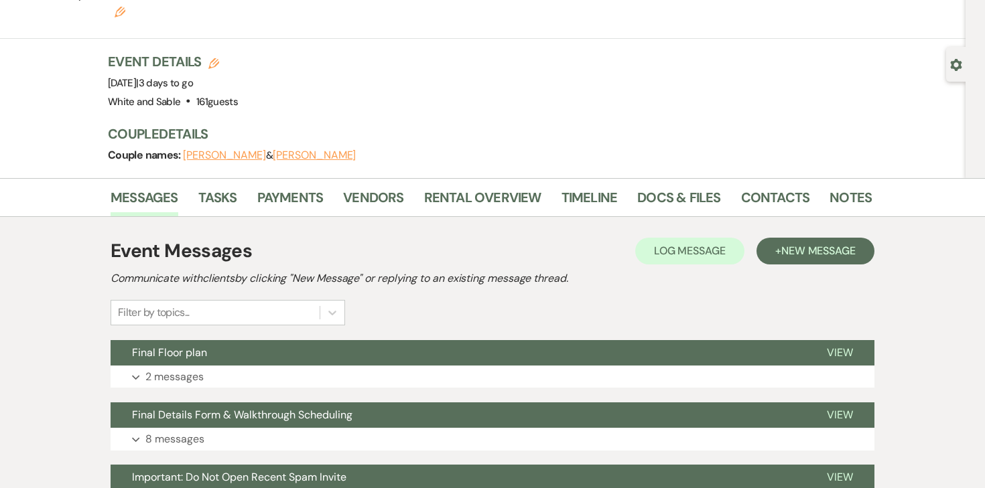
scroll to position [75, 0]
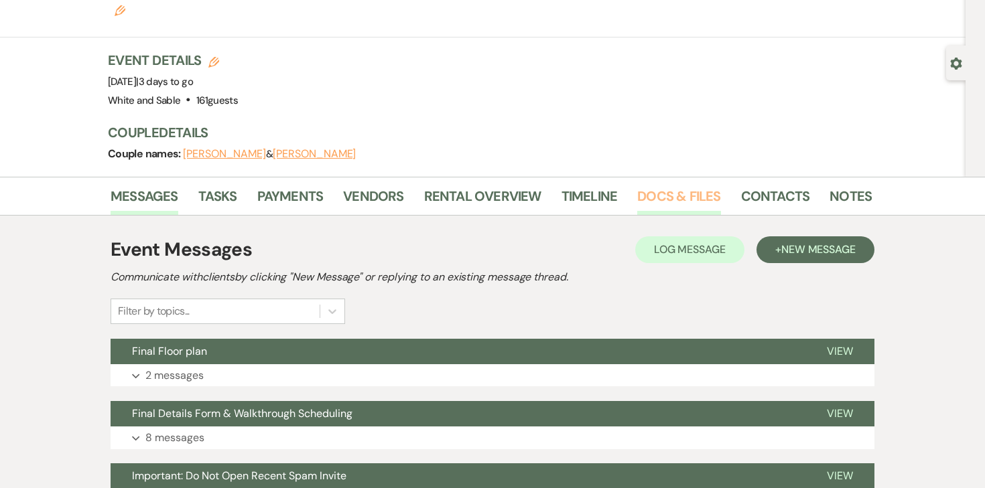
click at [676, 186] on link "Docs & Files" at bounding box center [678, 200] width 83 height 29
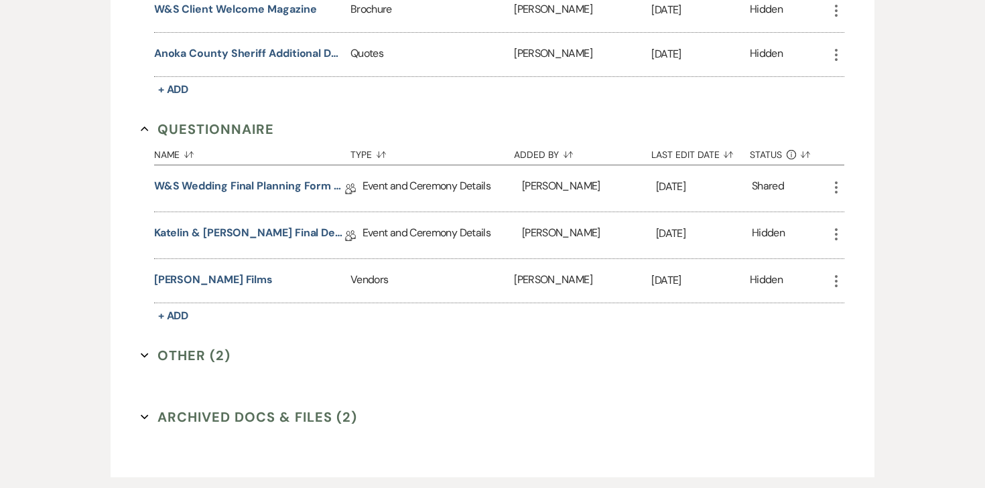
scroll to position [2359, 0]
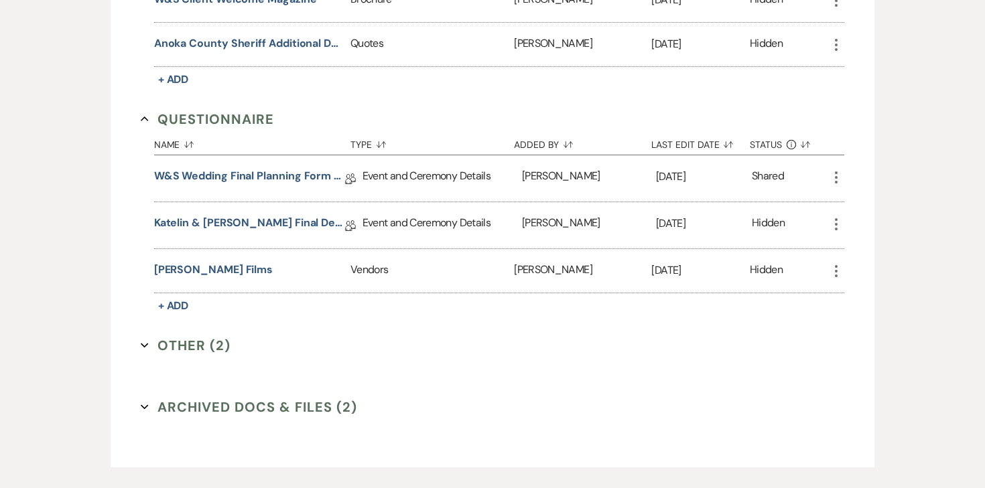
click at [211, 336] on button "Other (2) Expand" at bounding box center [186, 346] width 90 height 20
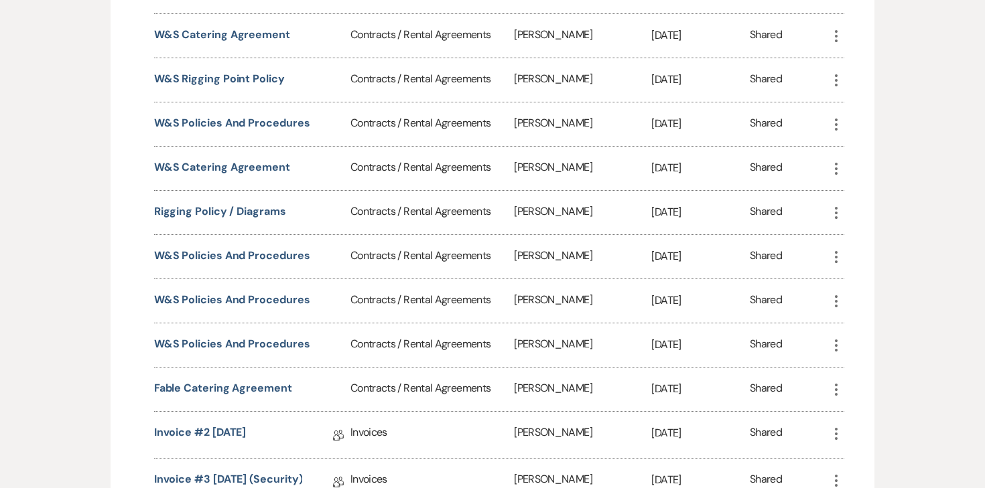
scroll to position [1002, 0]
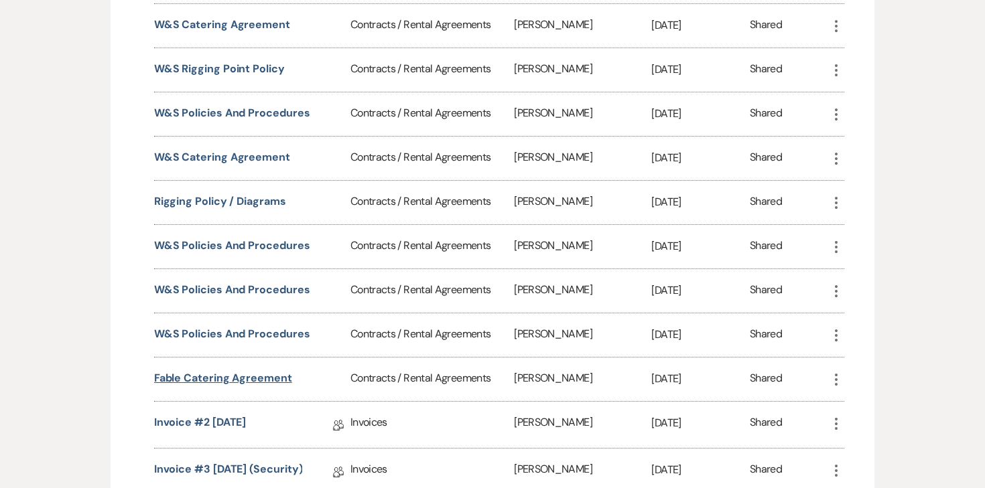
click at [258, 371] on button "Fable catering agreement" at bounding box center [223, 379] width 138 height 16
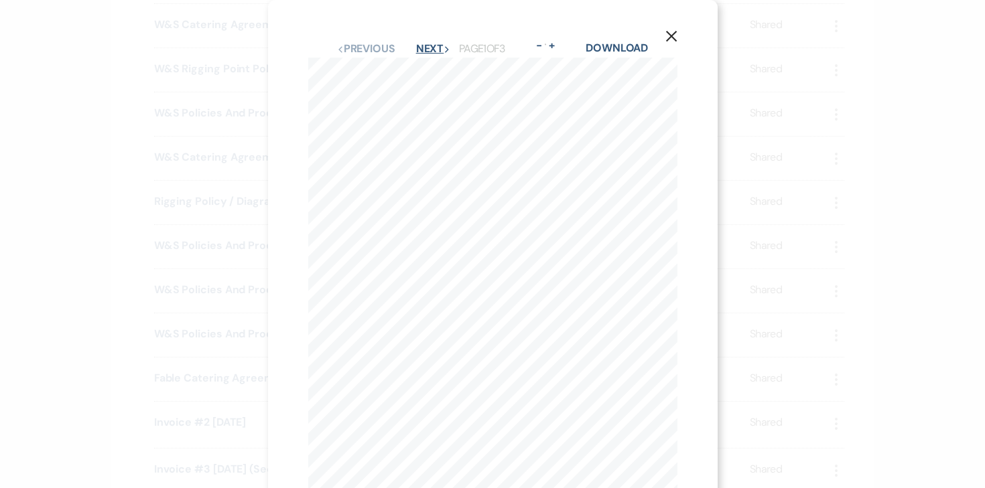
click at [438, 49] on button "Next Next" at bounding box center [433, 49] width 35 height 11
click at [438, 49] on button "Next Next" at bounding box center [432, 49] width 35 height 11
click at [608, 55] on link "Download" at bounding box center [617, 48] width 62 height 14
click at [673, 31] on icon "X" at bounding box center [671, 36] width 12 height 12
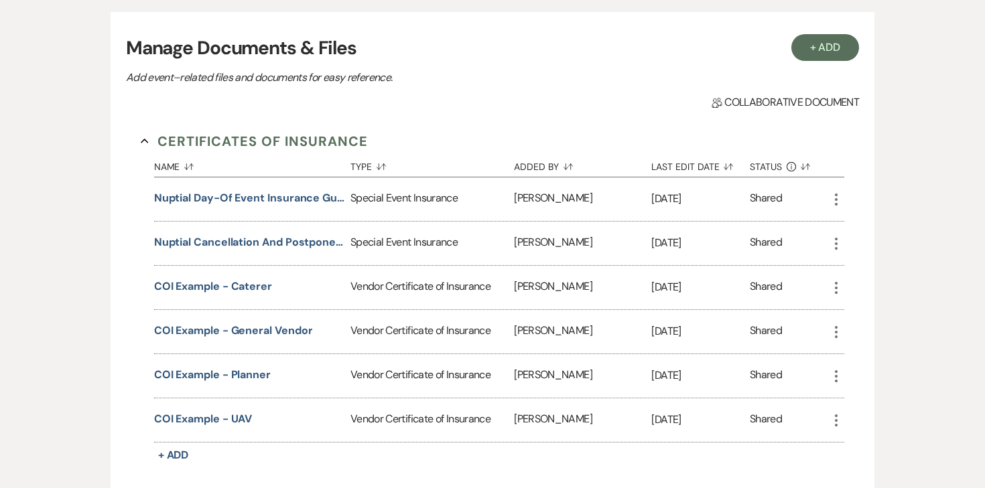
scroll to position [0, 0]
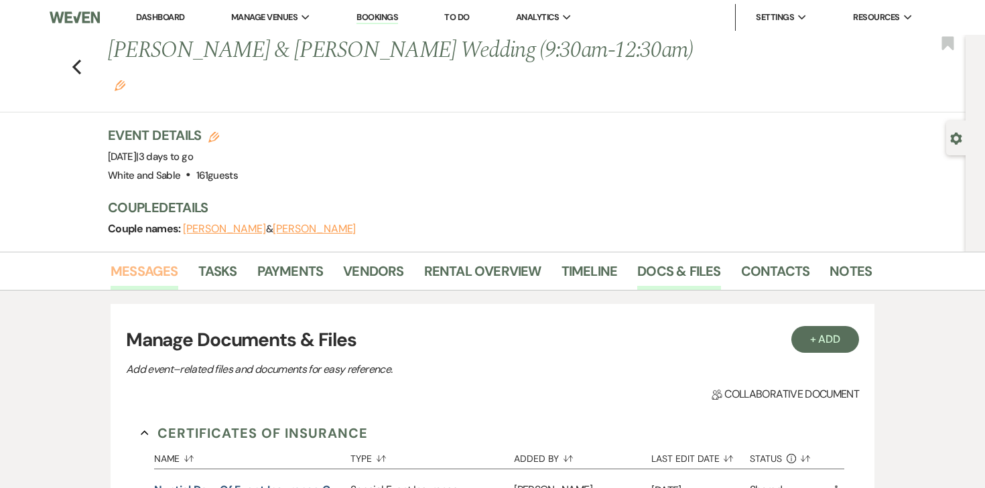
click at [156, 261] on link "Messages" at bounding box center [145, 275] width 68 height 29
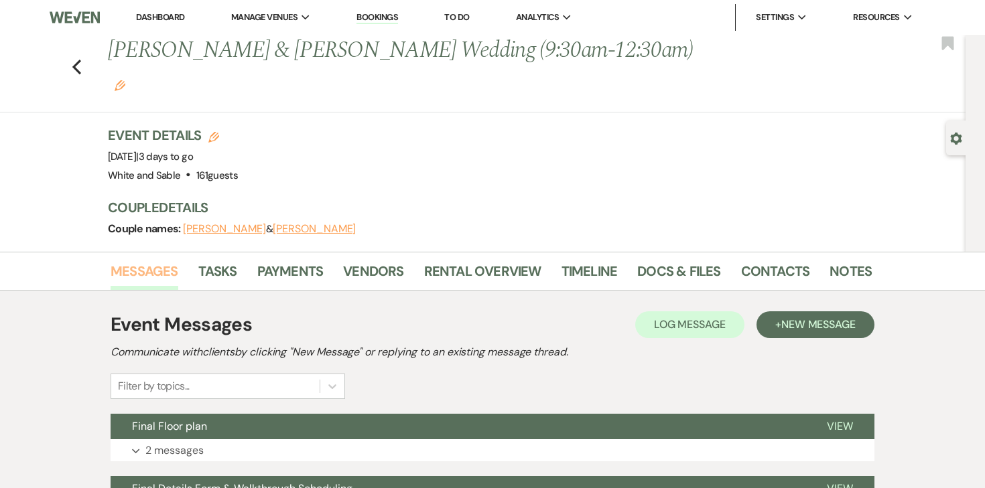
scroll to position [9, 0]
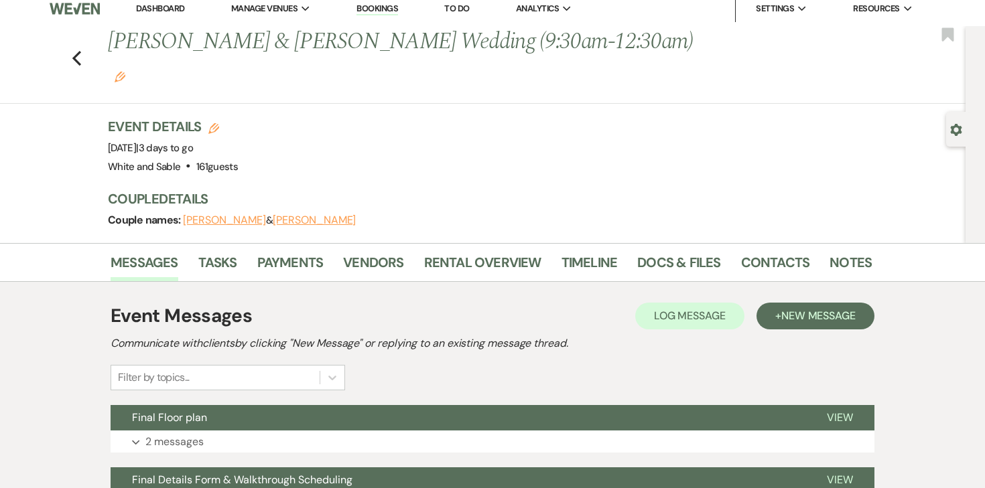
click at [662, 249] on li "Docs & Files" at bounding box center [688, 265] width 103 height 32
click at [661, 252] on link "Docs & Files" at bounding box center [678, 266] width 83 height 29
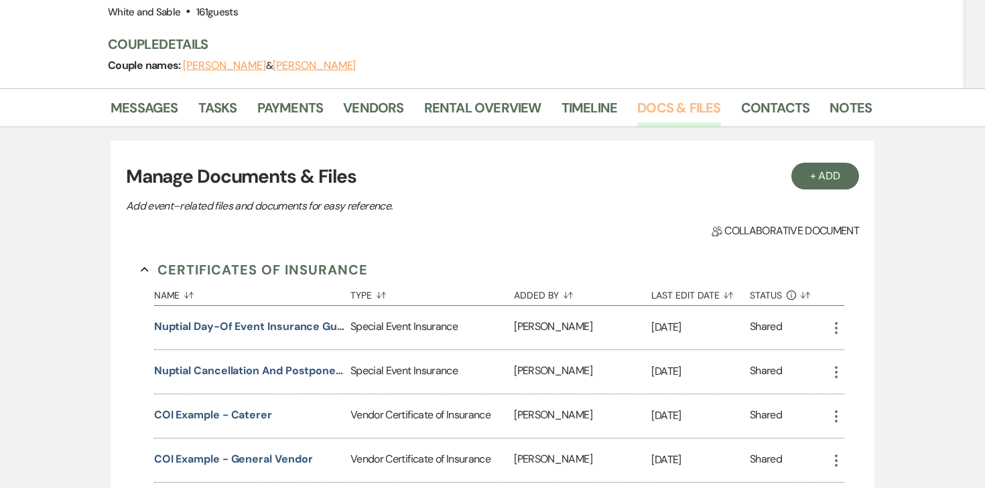
scroll to position [222, 0]
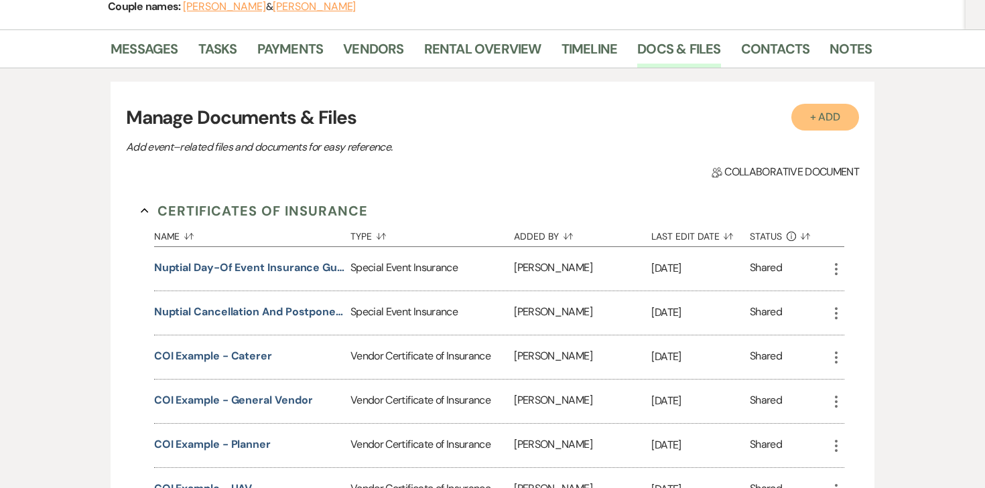
click at [827, 104] on button "+ Add" at bounding box center [825, 117] width 68 height 27
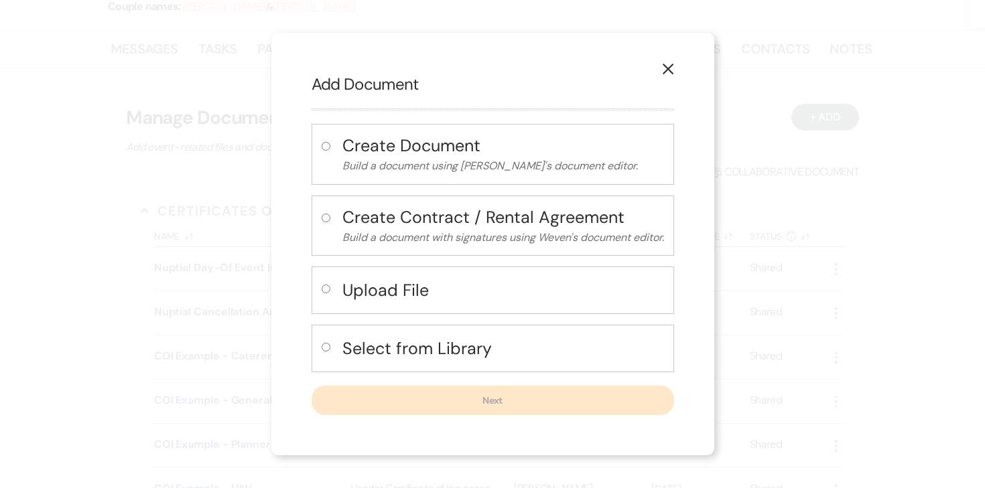
click at [322, 289] on input "radio" at bounding box center [326, 289] width 9 height 9
radio input "true"
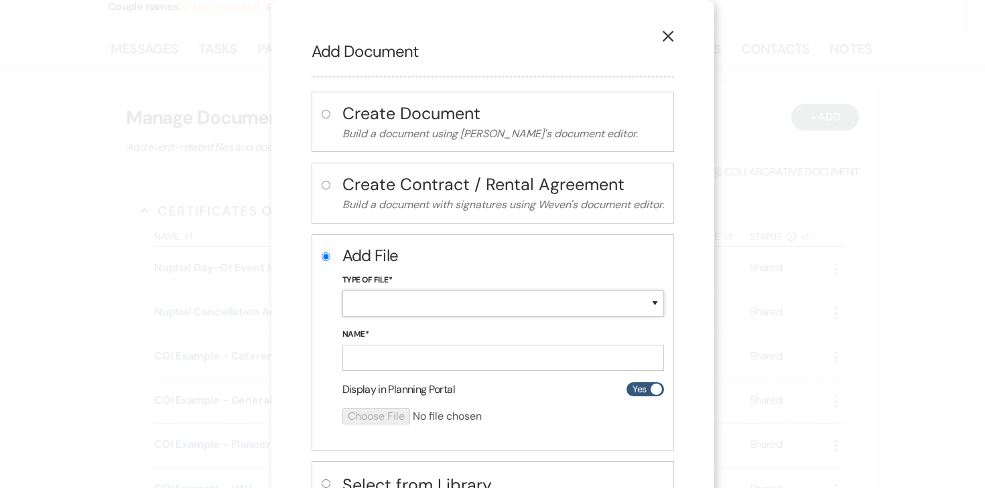
click at [403, 309] on select "Special Event Insurance Vendor Certificate of Insurance Contracts / Rental Agre…" at bounding box center [503, 304] width 322 height 26
select select "10"
click at [342, 291] on select "Special Event Insurance Vendor Certificate of Insurance Contracts / Rental Agre…" at bounding box center [503, 304] width 322 height 26
click at [400, 350] on input "Name*" at bounding box center [503, 358] width 322 height 26
type input "signed catering agreement"
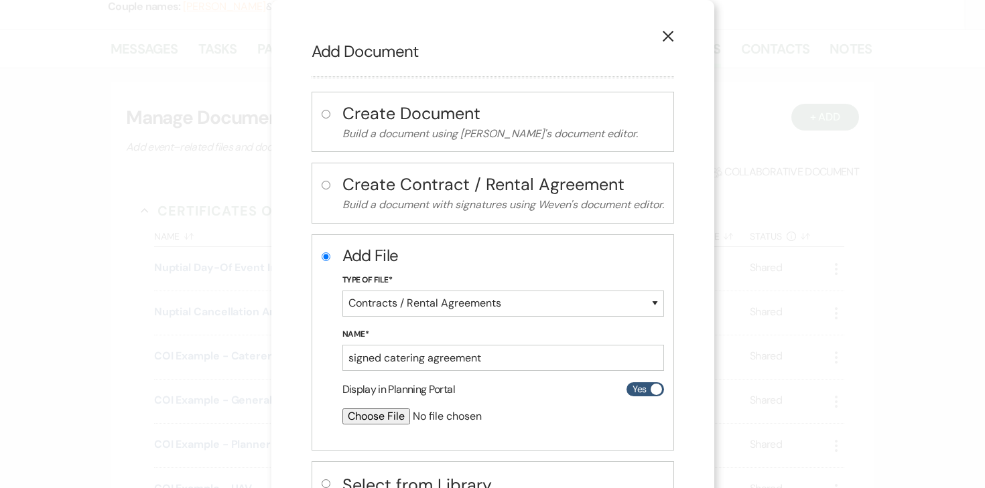
click at [377, 419] on input "file" at bounding box center [467, 417] width 251 height 16
type input "C:\fakepath\Fable:Neske - W&S - 9.26.25.pdf"
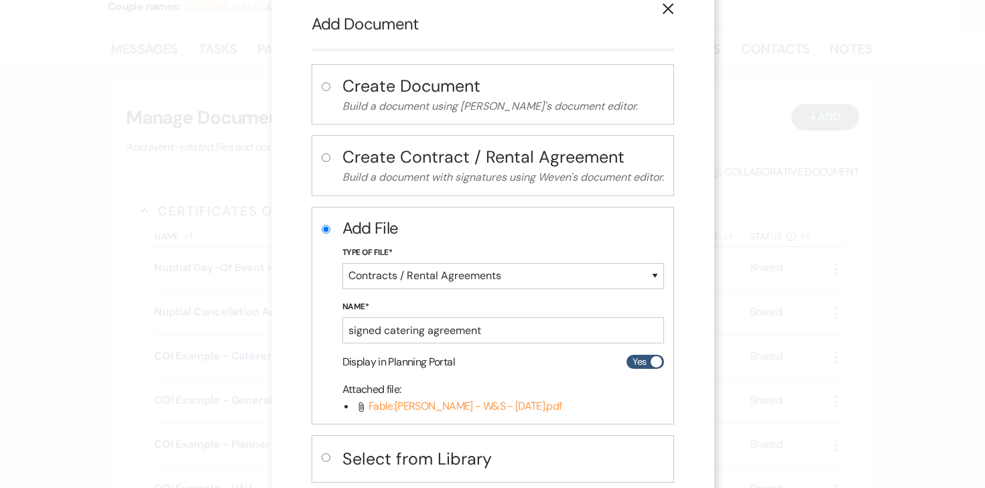
scroll to position [105, 0]
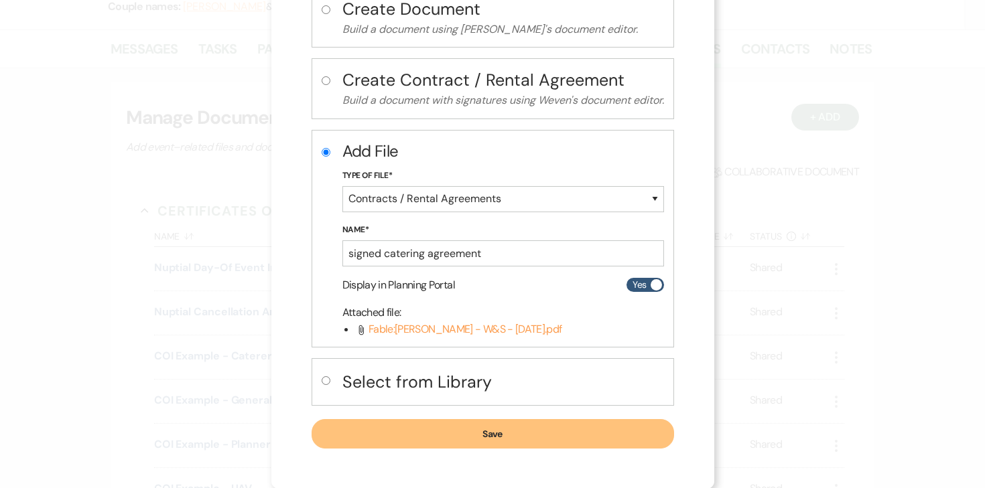
click at [529, 432] on button "Save" at bounding box center [493, 433] width 363 height 29
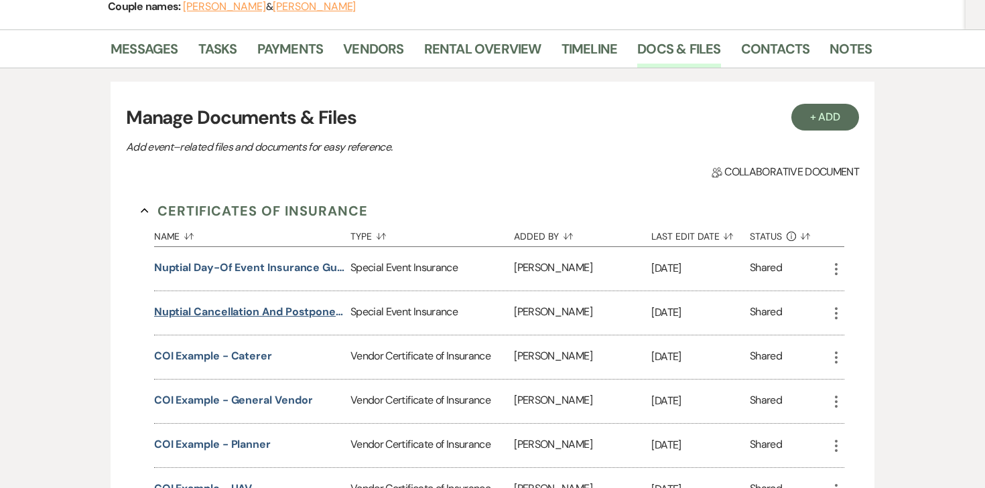
scroll to position [0, 0]
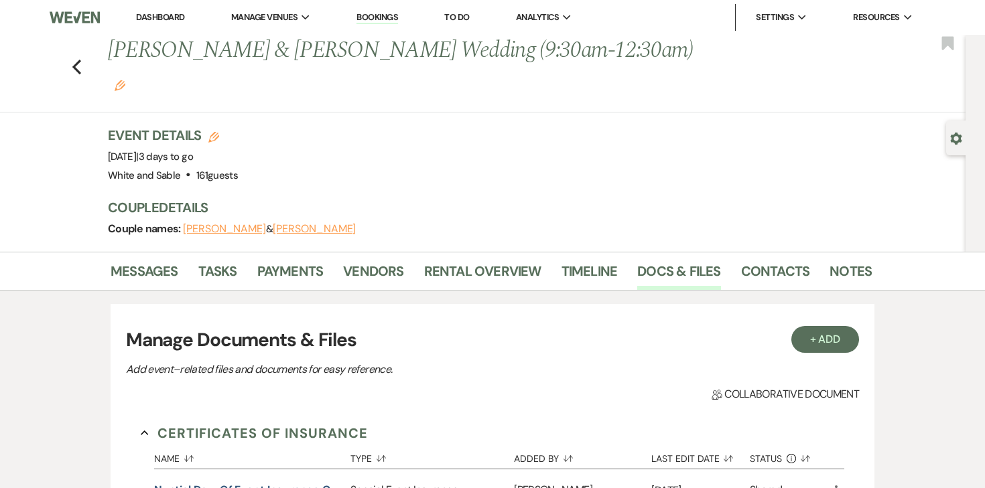
click at [157, 17] on link "Dashboard" at bounding box center [160, 16] width 48 height 11
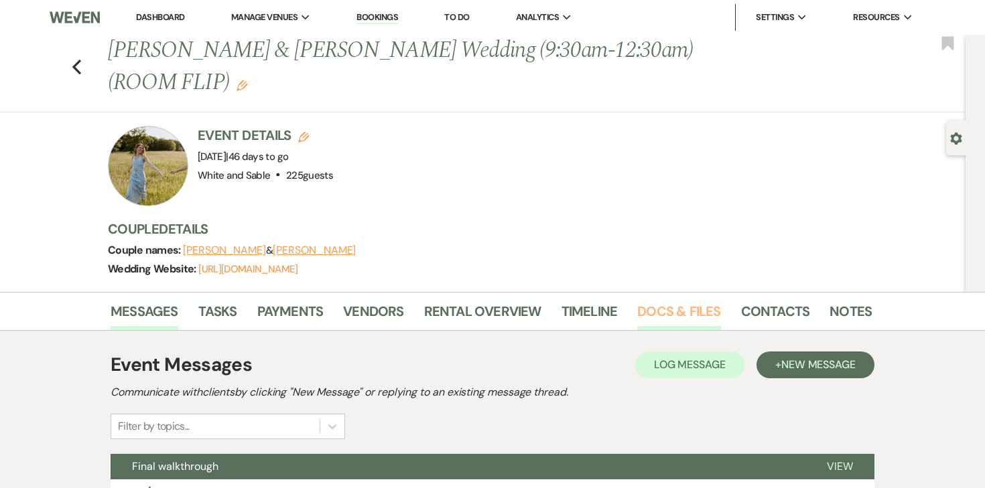
click at [647, 310] on link "Docs & Files" at bounding box center [678, 315] width 83 height 29
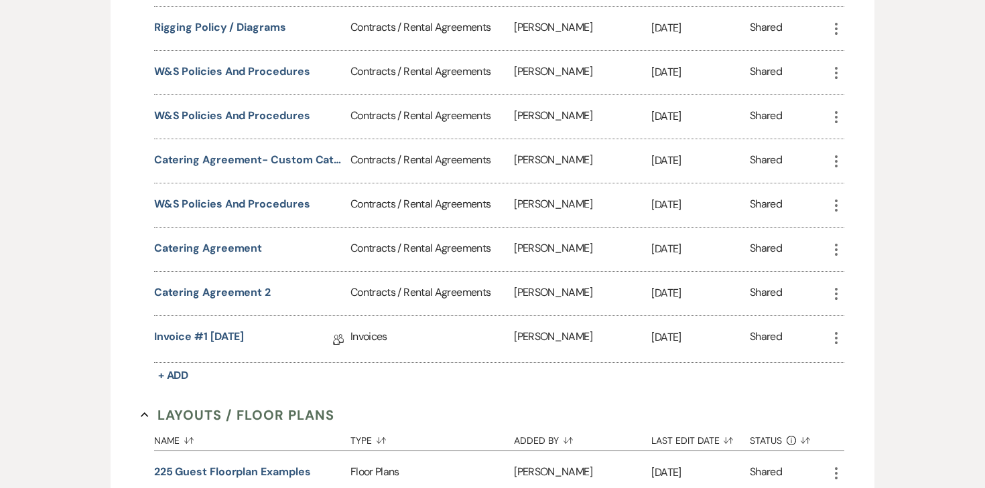
scroll to position [1128, 0]
click at [229, 243] on button "Catering Agreement" at bounding box center [208, 248] width 109 height 16
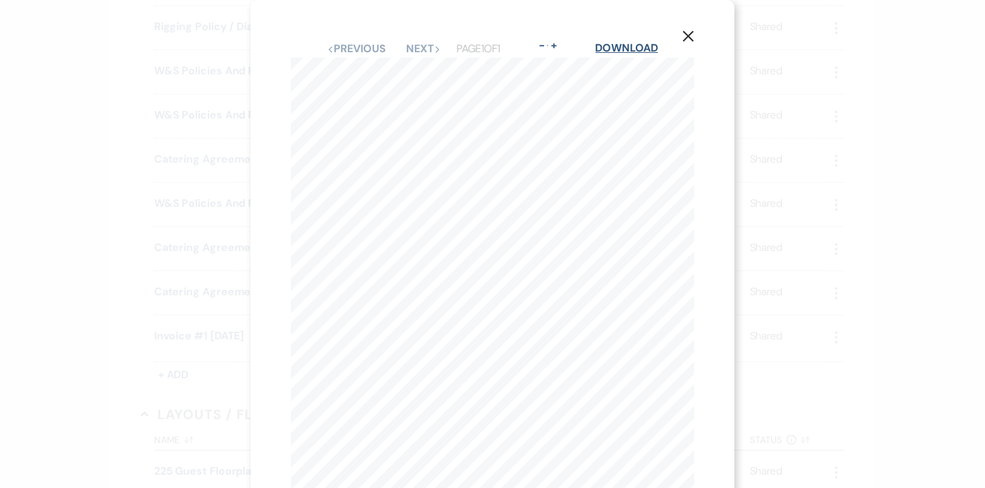
click at [616, 43] on link "Download" at bounding box center [626, 48] width 62 height 14
click at [686, 38] on use "button" at bounding box center [688, 36] width 11 height 11
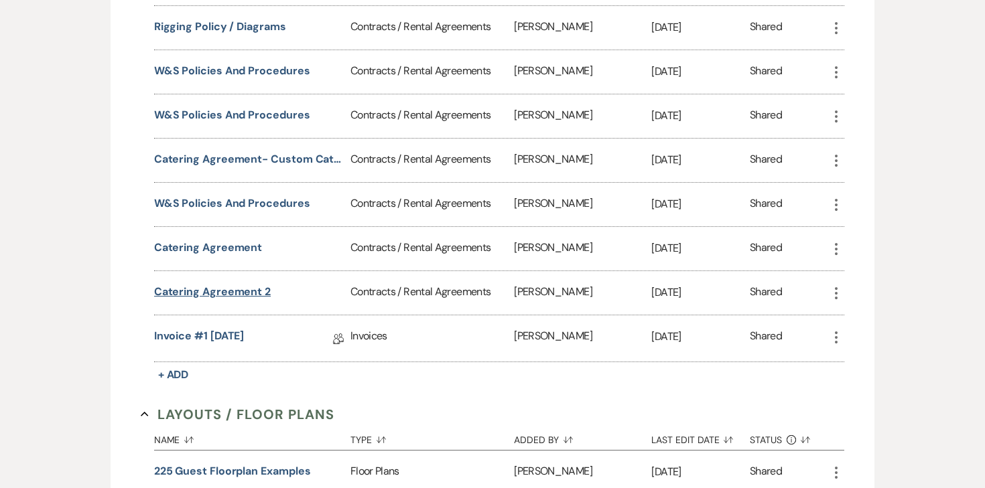
click at [249, 286] on button "Catering agreement 2" at bounding box center [212, 292] width 117 height 16
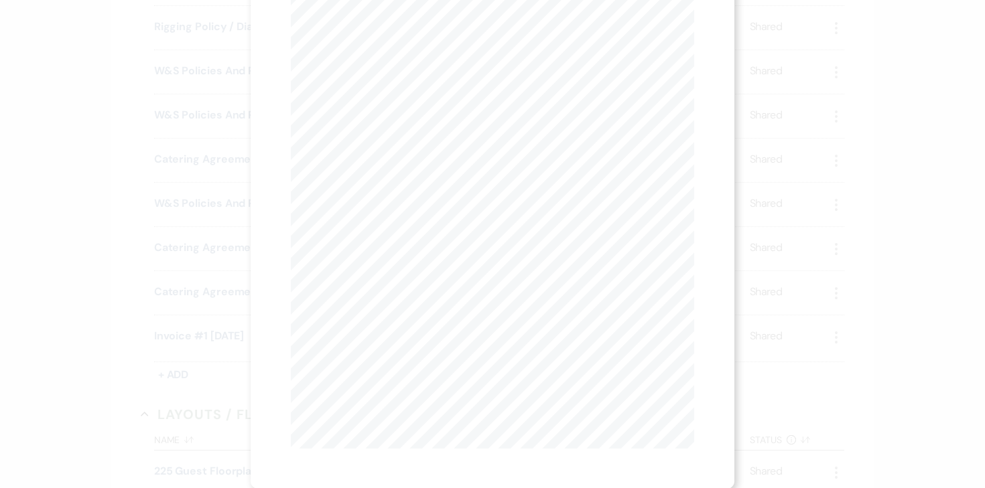
scroll to position [0, 0]
click at [616, 45] on link "Download" at bounding box center [626, 48] width 62 height 14
click at [690, 34] on use "button" at bounding box center [688, 36] width 11 height 11
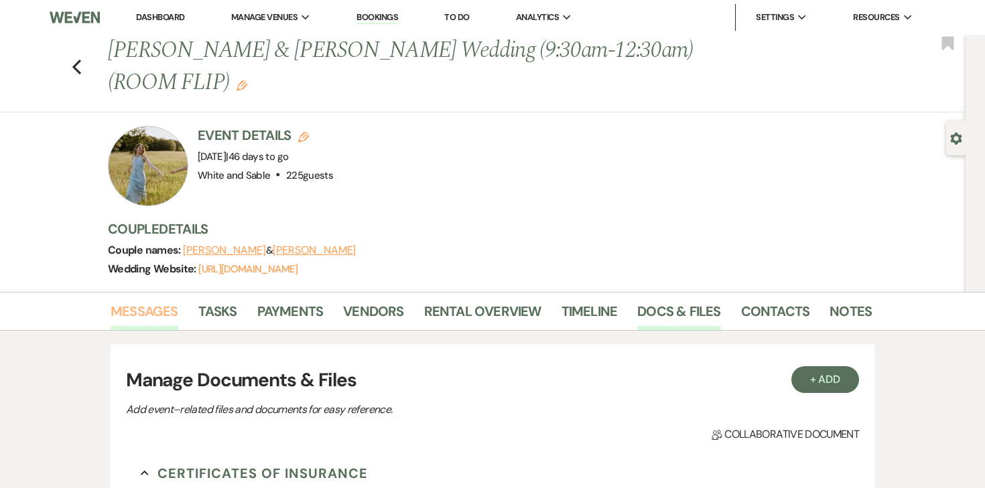
click at [147, 304] on link "Messages" at bounding box center [145, 315] width 68 height 29
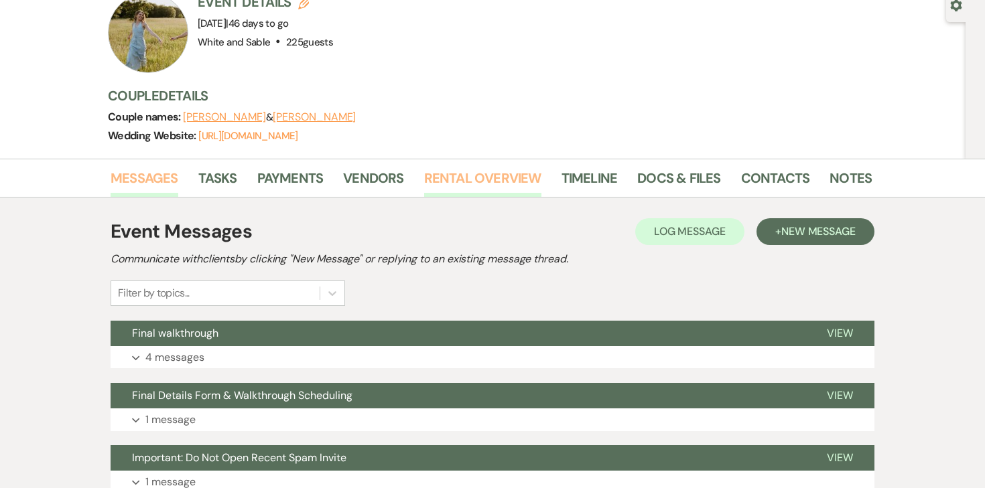
scroll to position [137, 0]
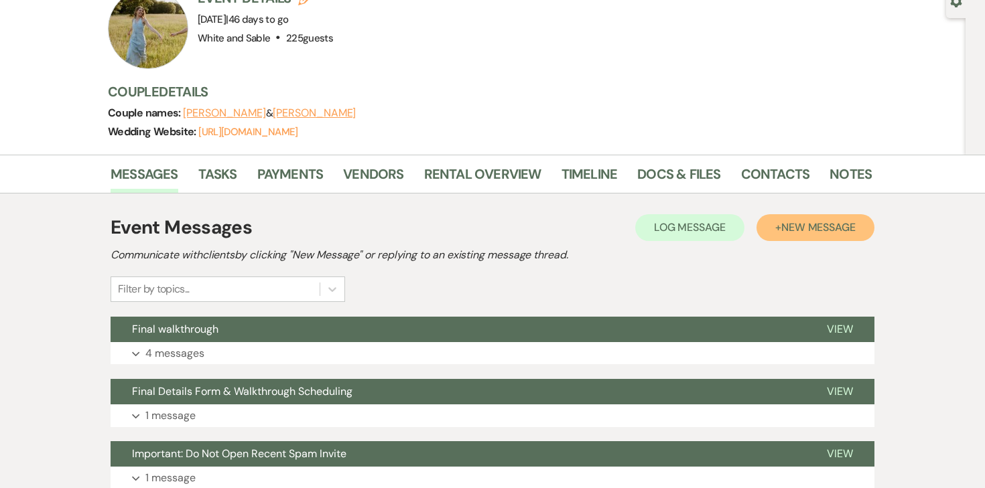
click at [807, 232] on span "New Message" at bounding box center [818, 227] width 74 height 14
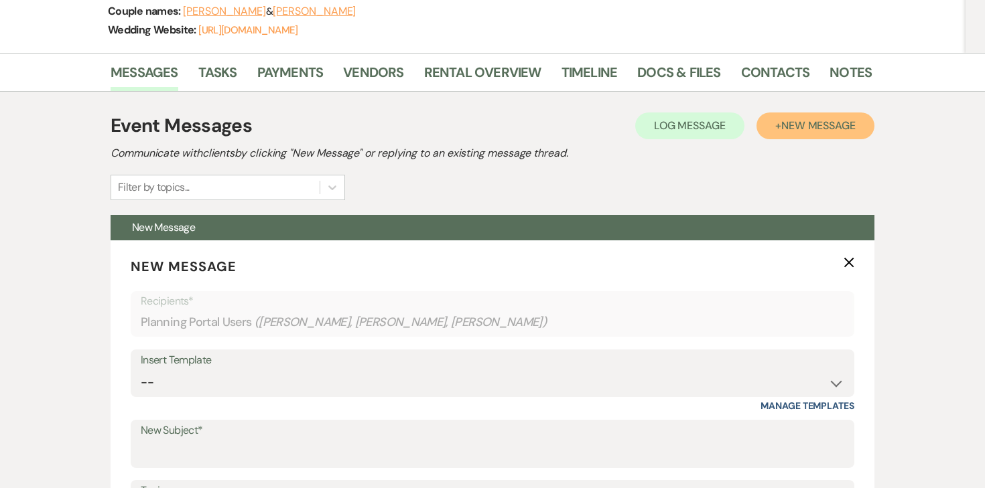
scroll to position [450, 0]
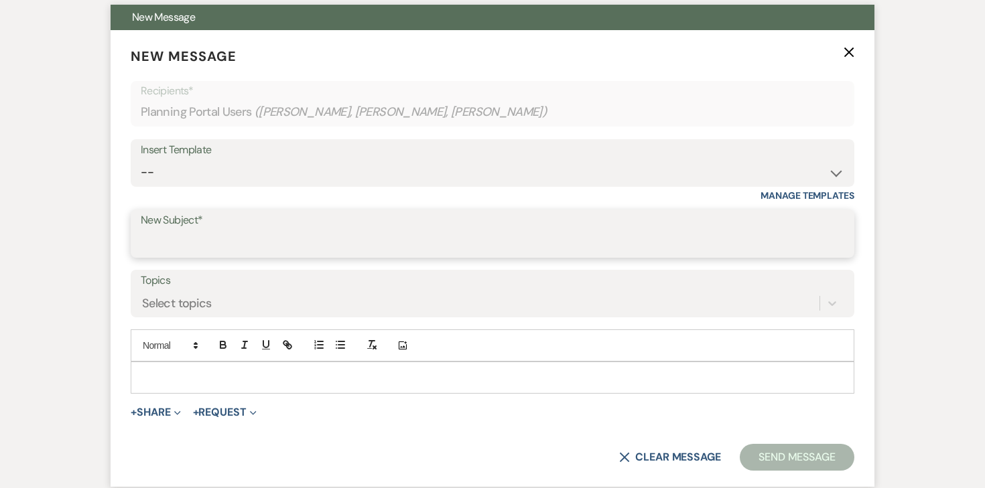
click at [301, 242] on input "New Subject*" at bounding box center [493, 244] width 704 height 26
type input "Signed Catering Agreement"
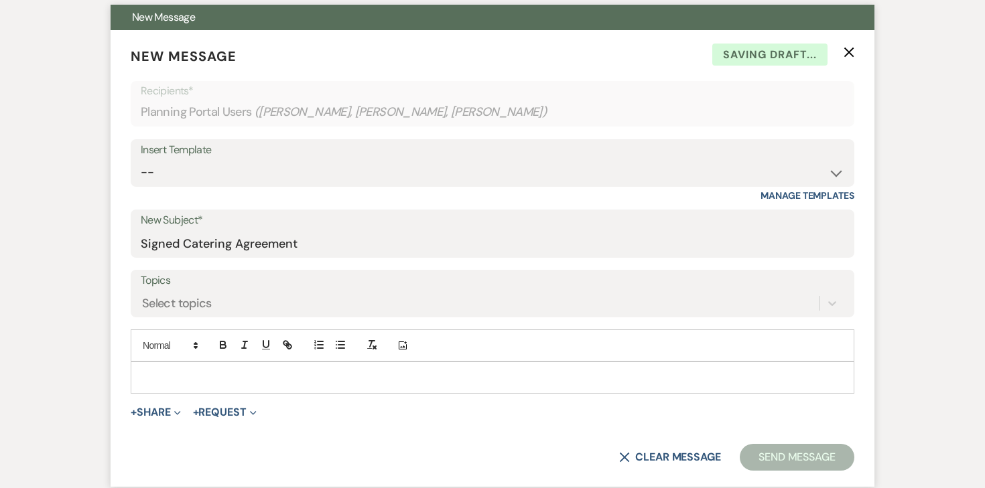
click at [190, 367] on div at bounding box center [492, 378] width 722 height 31
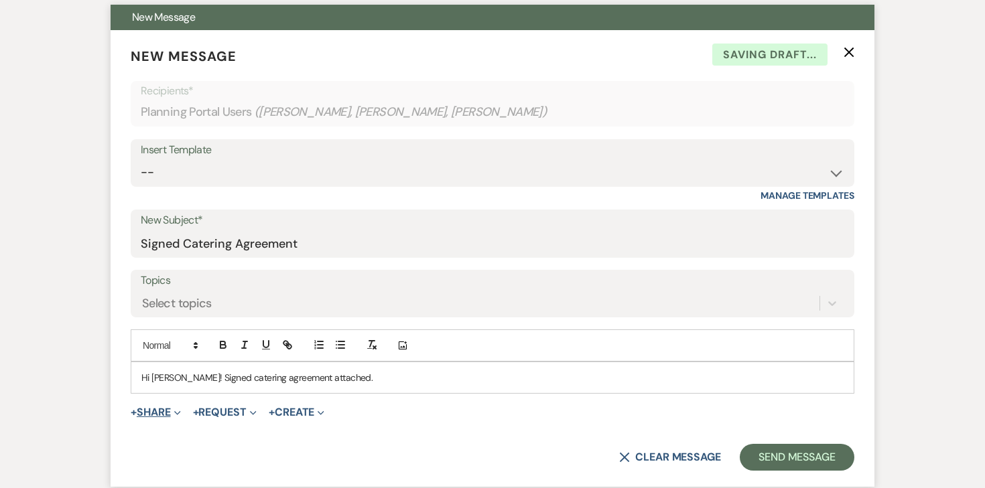
click at [161, 415] on button "+ Share Expand" at bounding box center [156, 412] width 50 height 11
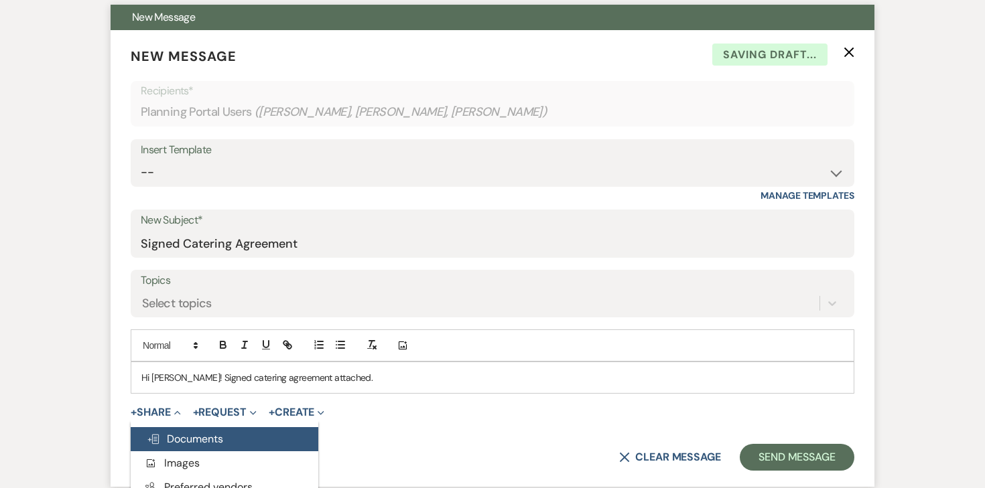
click at [184, 429] on button "Doc Upload Documents" at bounding box center [225, 440] width 188 height 24
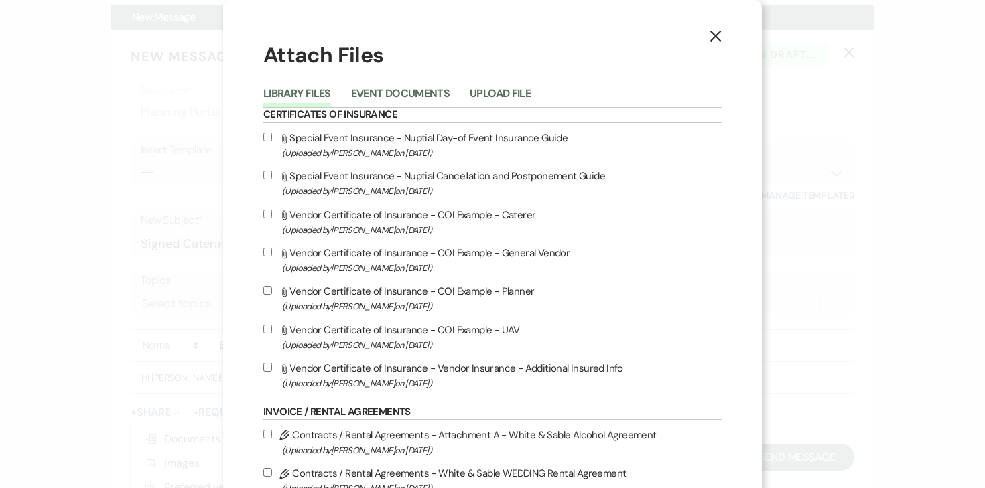
click at [493, 86] on li "Upload File" at bounding box center [510, 96] width 81 height 22
click at [480, 101] on button "Upload File" at bounding box center [500, 97] width 61 height 19
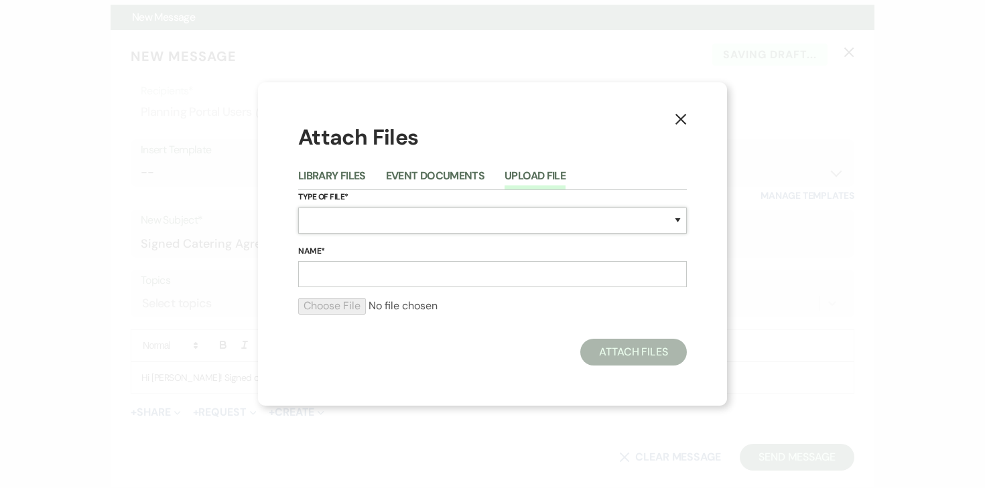
click at [373, 228] on select "Special Event Insurance Vendor Certificate of Insurance Contracts / Rental Agre…" at bounding box center [492, 221] width 389 height 26
select select "10"
click at [298, 208] on select "Special Event Insurance Vendor Certificate of Insurance Contracts / Rental Agre…" at bounding box center [492, 221] width 389 height 26
click at [342, 277] on input "Name*" at bounding box center [492, 274] width 389 height 26
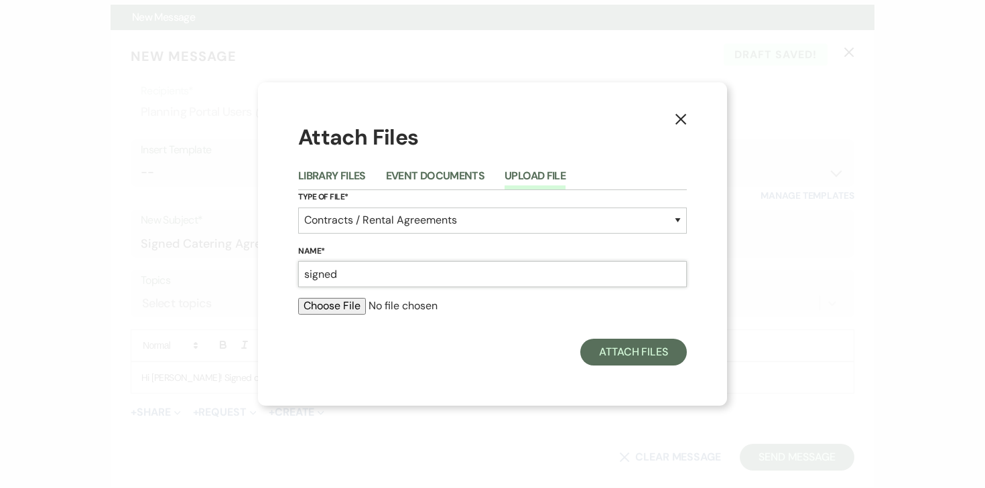
type input "Signed Catering Agreement - European Catering"
click at [350, 304] on input "file" at bounding box center [492, 306] width 389 height 16
type input "C:\fakepath\Custom Catering:[PERSON_NAME] - W&S - [DATE].pdf"
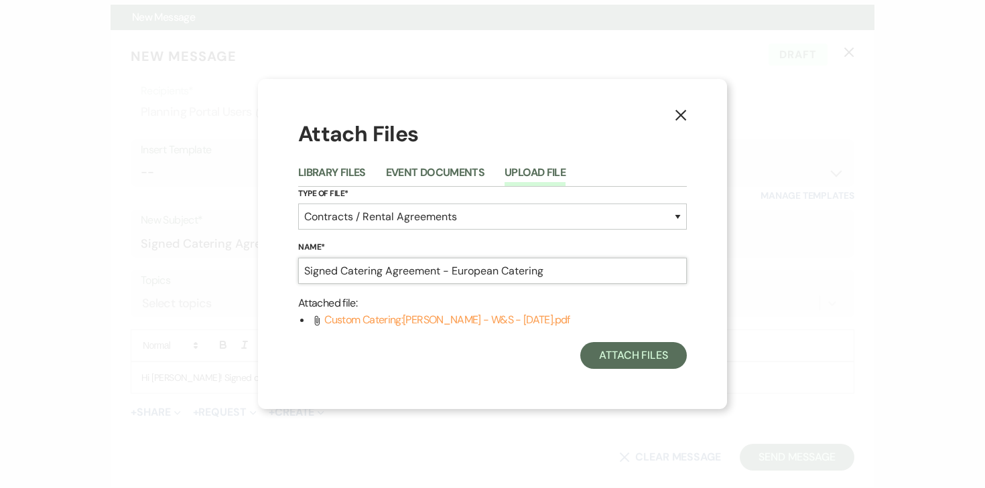
click at [477, 274] on input "Signed Catering Agreement - European Catering" at bounding box center [492, 271] width 389 height 26
type input "Signed Catering Agreement - Custom Catering"
click at [635, 361] on button "Attach Files" at bounding box center [633, 355] width 107 height 27
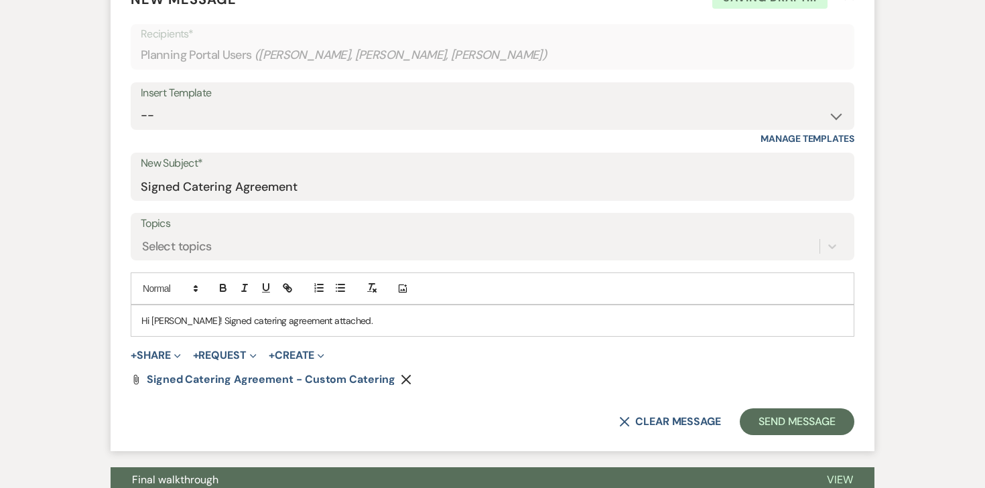
scroll to position [512, 0]
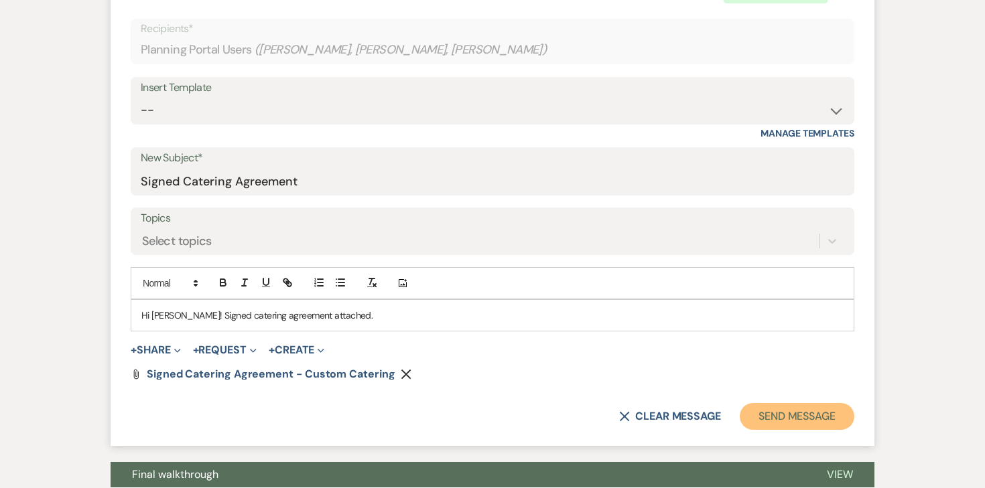
click at [789, 420] on button "Send Message" at bounding box center [797, 416] width 115 height 27
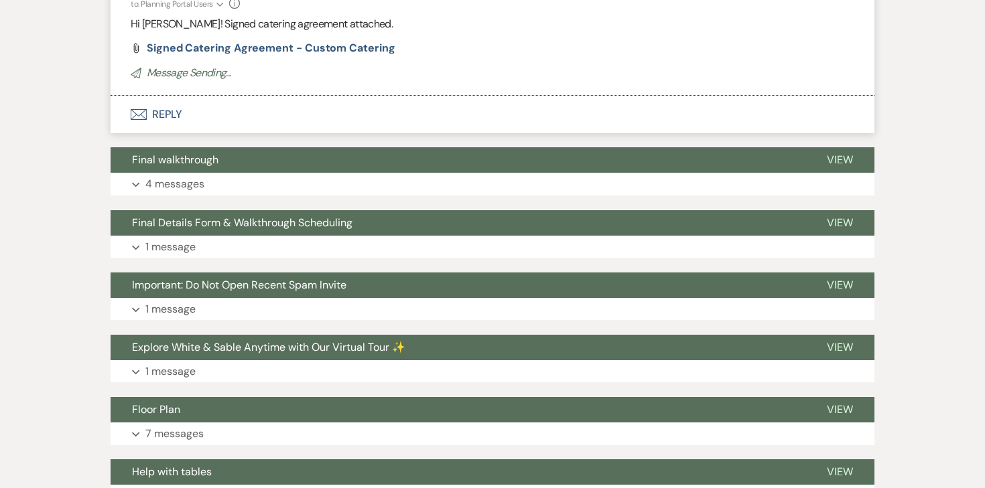
scroll to position [14, 0]
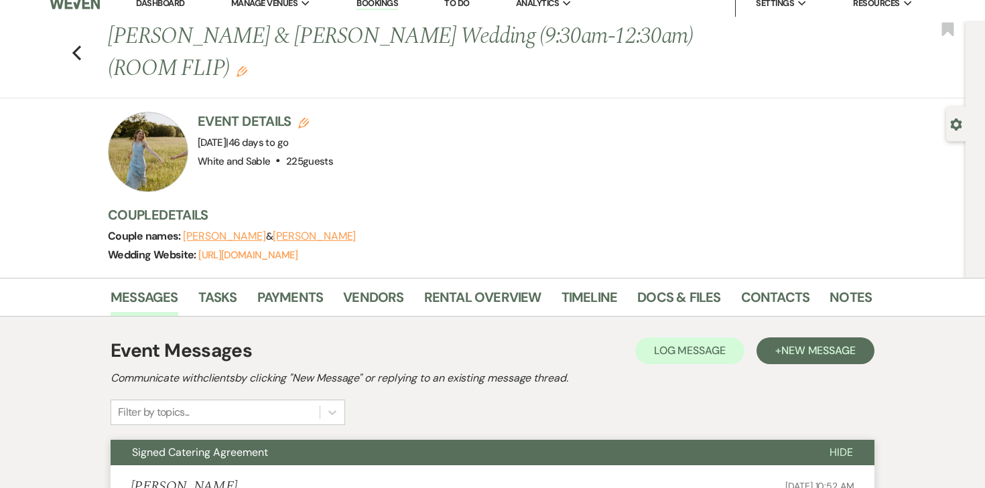
click at [182, 3] on link "Dashboard" at bounding box center [160, 2] width 48 height 11
